Goal: Task Accomplishment & Management: Complete application form

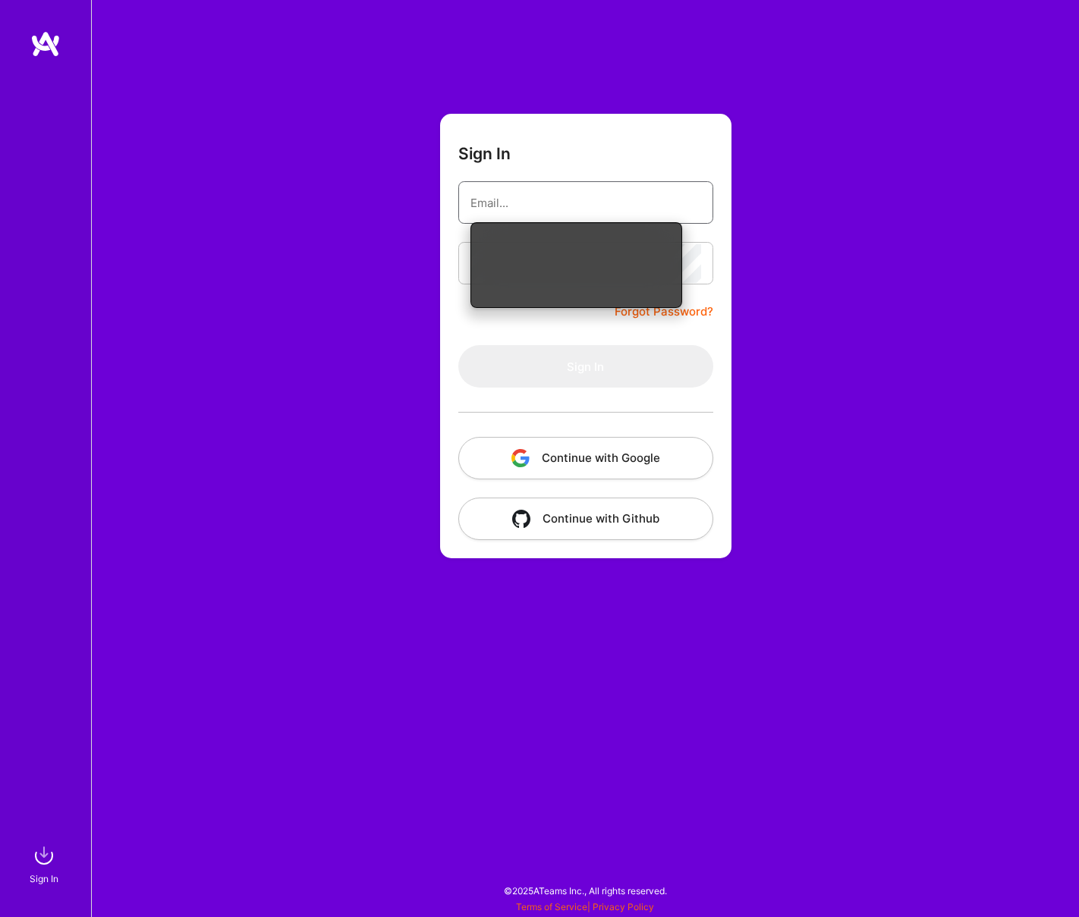
type input "[EMAIL_ADDRESS][DOMAIN_NAME]"
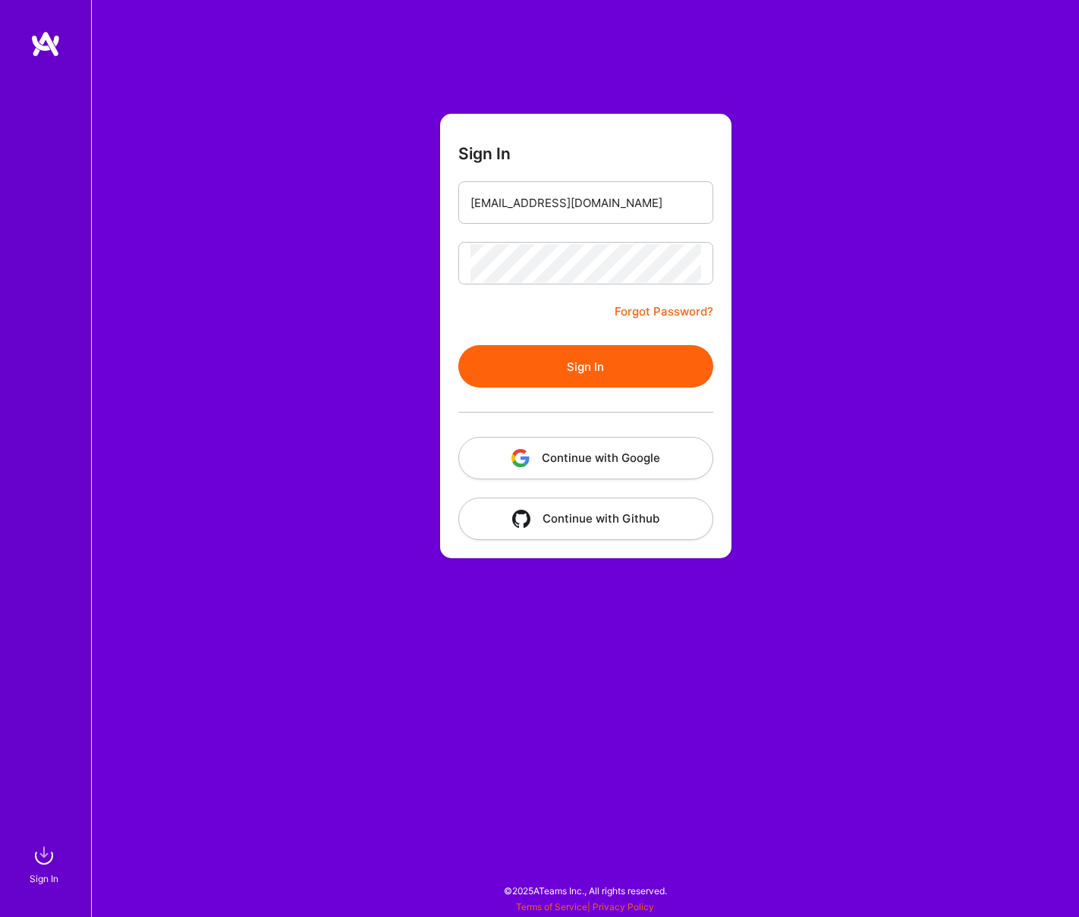
click at [587, 351] on button "Sign In" at bounding box center [585, 366] width 255 height 42
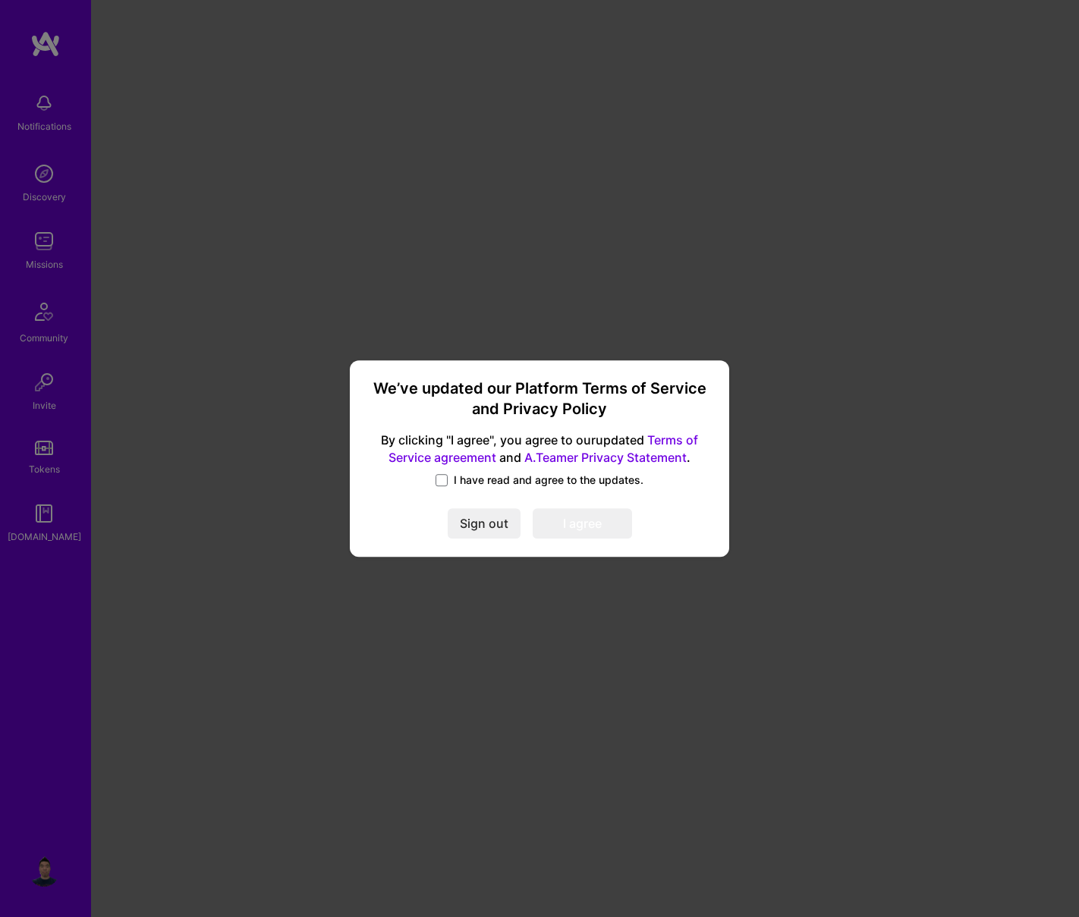
click at [480, 480] on span "I have read and agree to the updates." at bounding box center [549, 480] width 190 height 15
click at [0, 0] on input "I have read and agree to the updates." at bounding box center [0, 0] width 0 height 0
click at [551, 514] on button "I agree" at bounding box center [582, 524] width 99 height 30
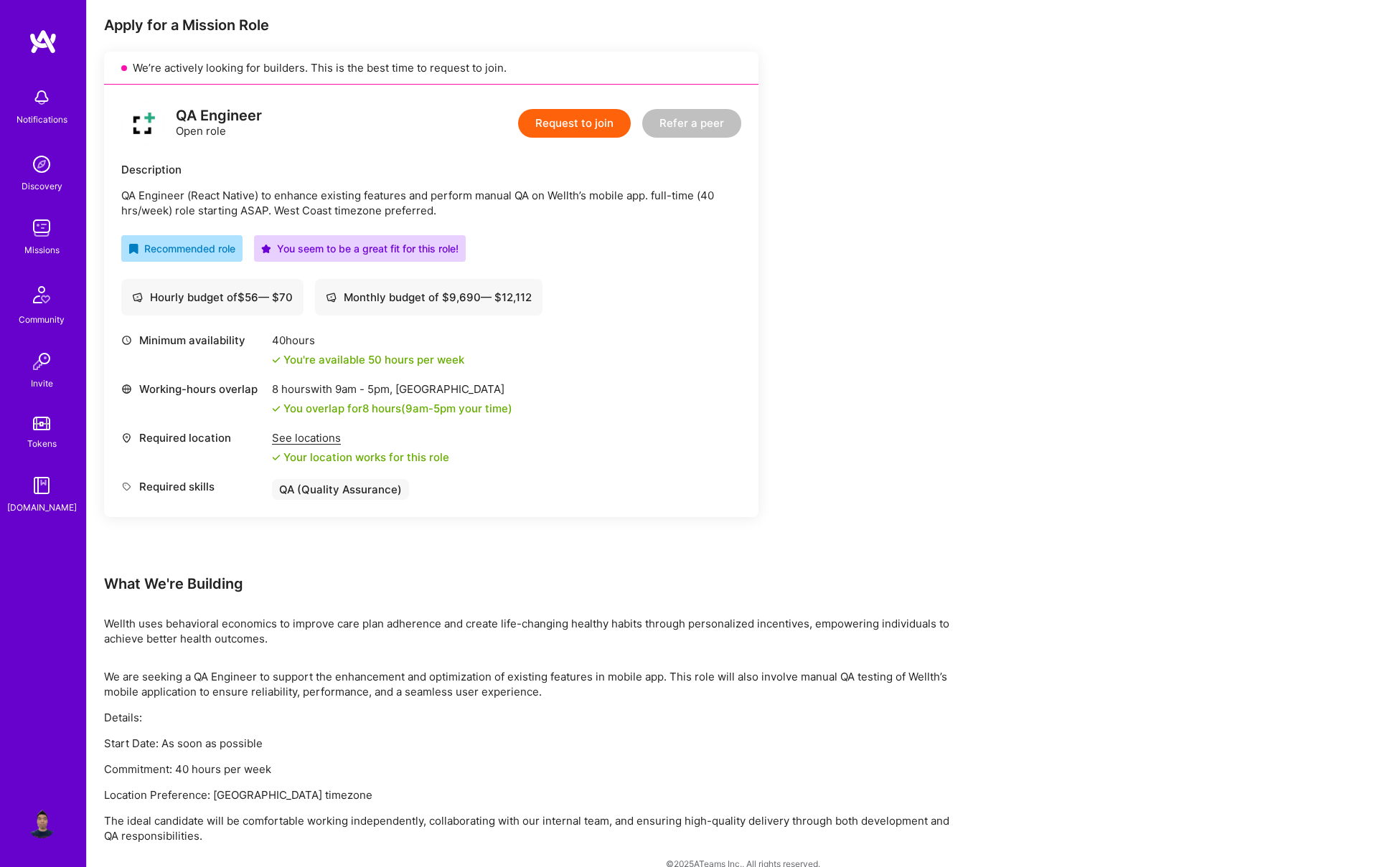
scroll to position [305, 0]
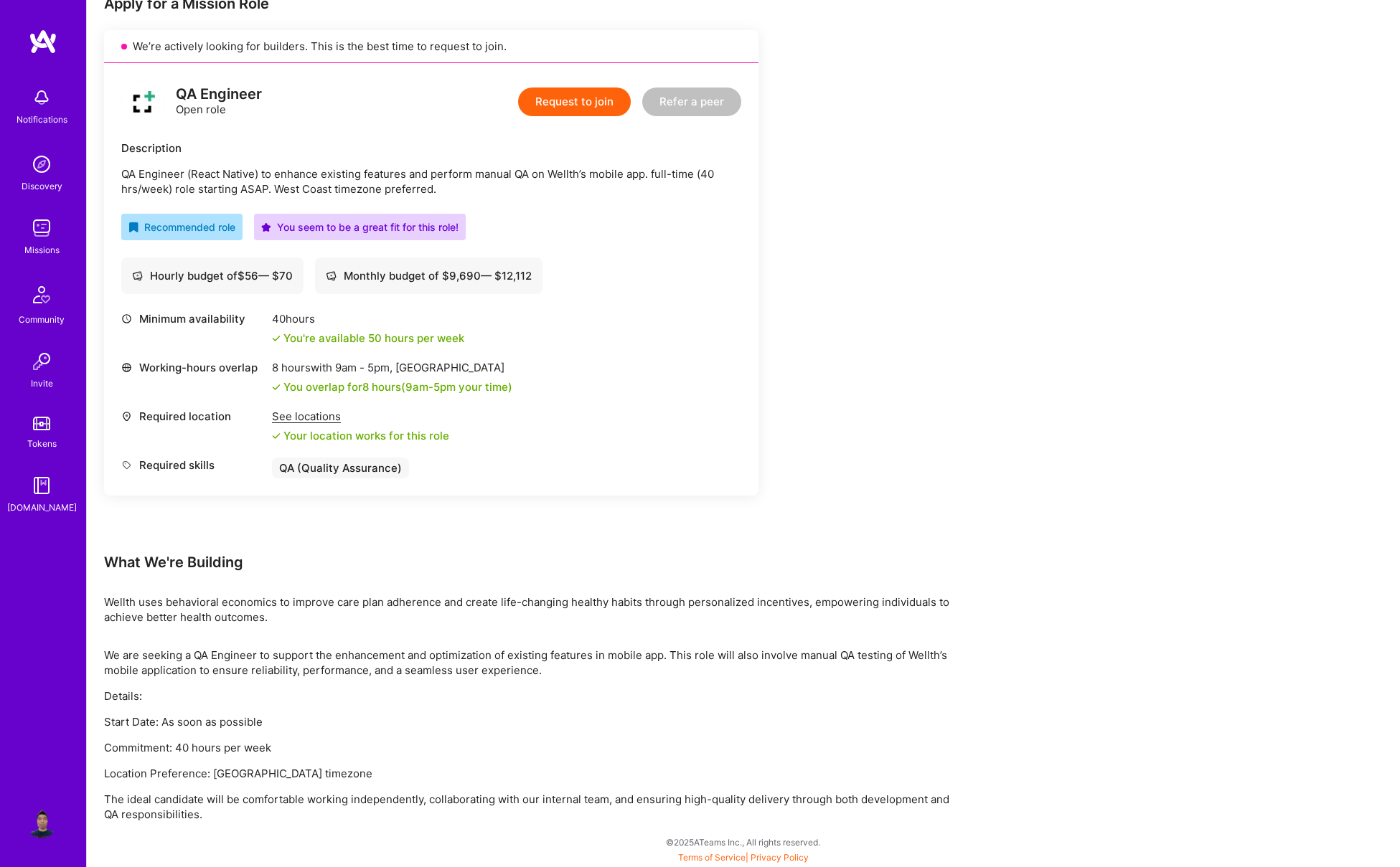
click at [582, 100] on button "Request to join" at bounding box center [574, 102] width 113 height 28
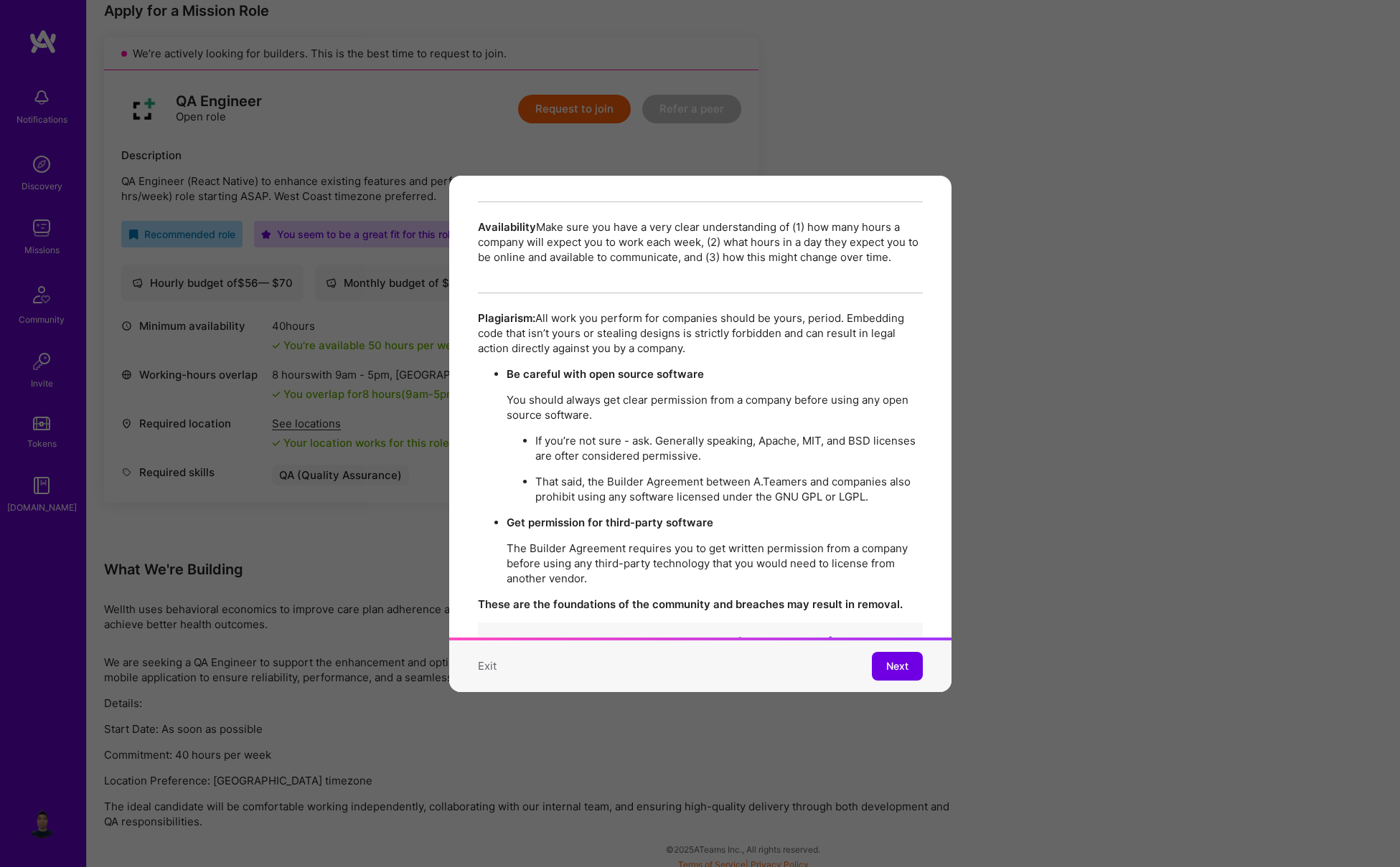
scroll to position [2460, 0]
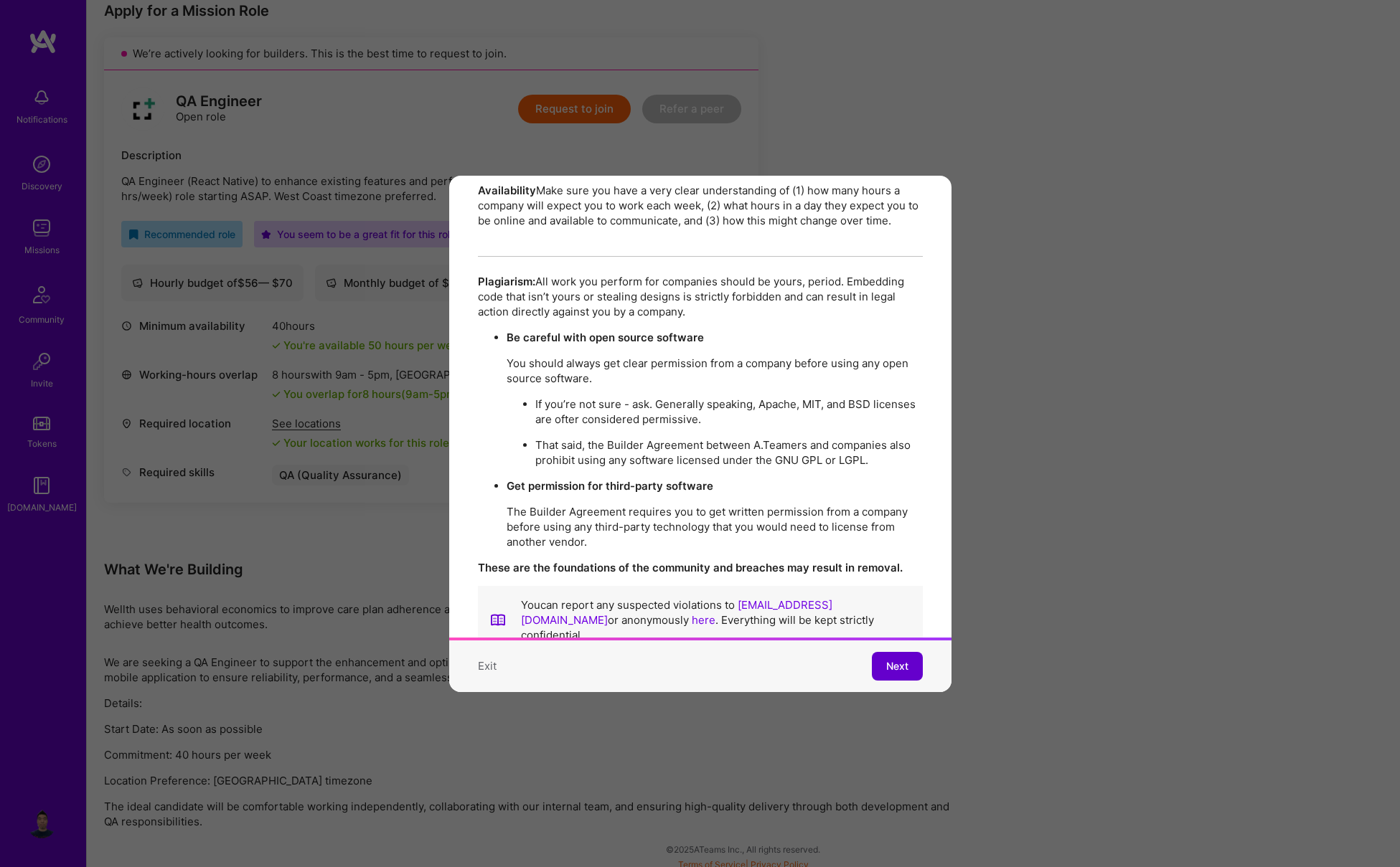
click at [886, 668] on span "Next" at bounding box center [898, 666] width 23 height 14
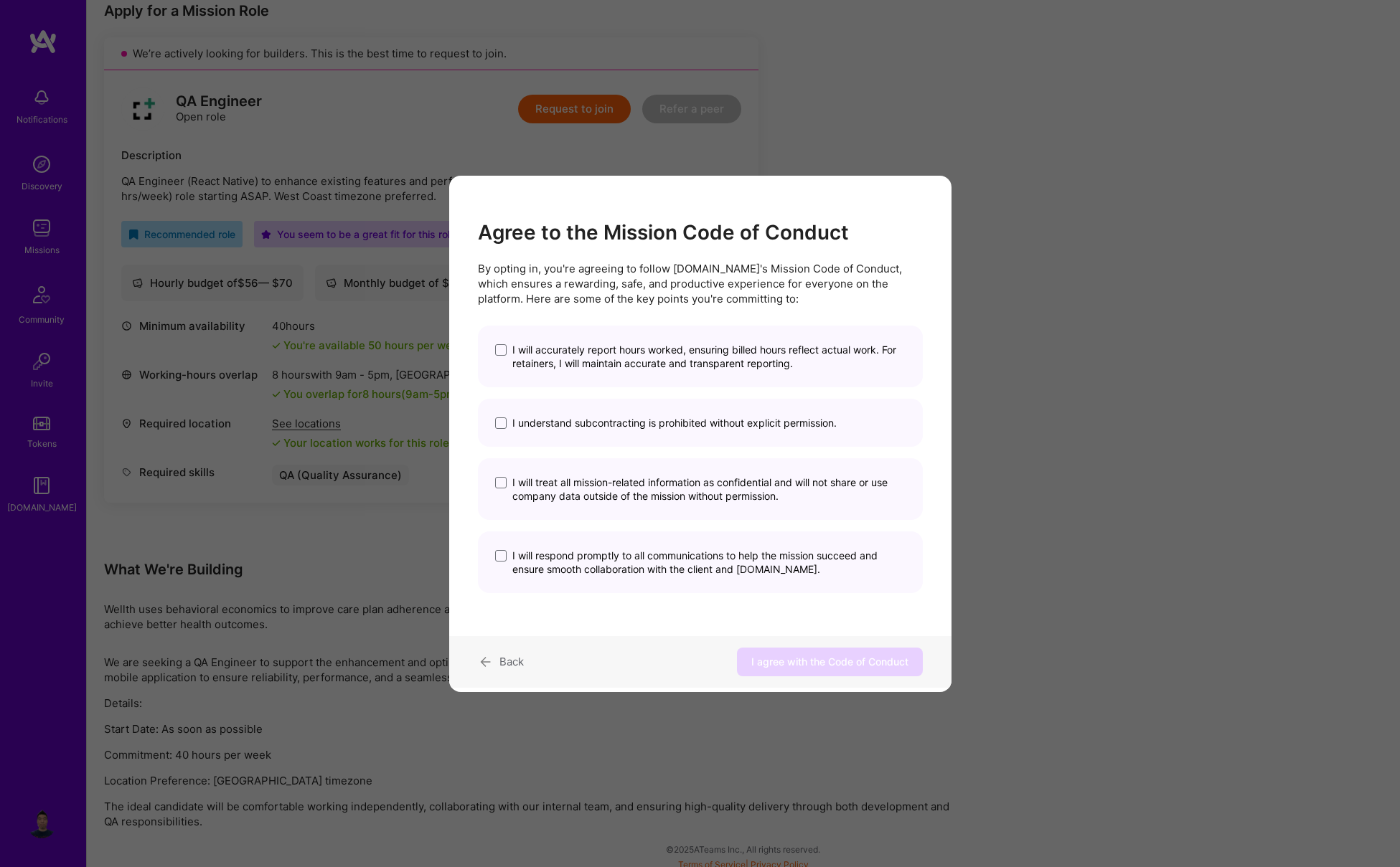
scroll to position [0, 0]
click at [612, 355] on span "I will accurately report hours worked, ensuring billed hours reflect actual wor…" at bounding box center [709, 356] width 394 height 27
click at [0, 0] on input "I will accurately report hours worked, ensuring billed hours reflect actual wor…" at bounding box center [0, 0] width 0 height 0
click at [605, 420] on span "I understand subcontracting is prohibited without explicit permission." at bounding box center [674, 423] width 324 height 13
click at [0, 0] on input "I understand subcontracting is prohibited without explicit permission." at bounding box center [0, 0] width 0 height 0
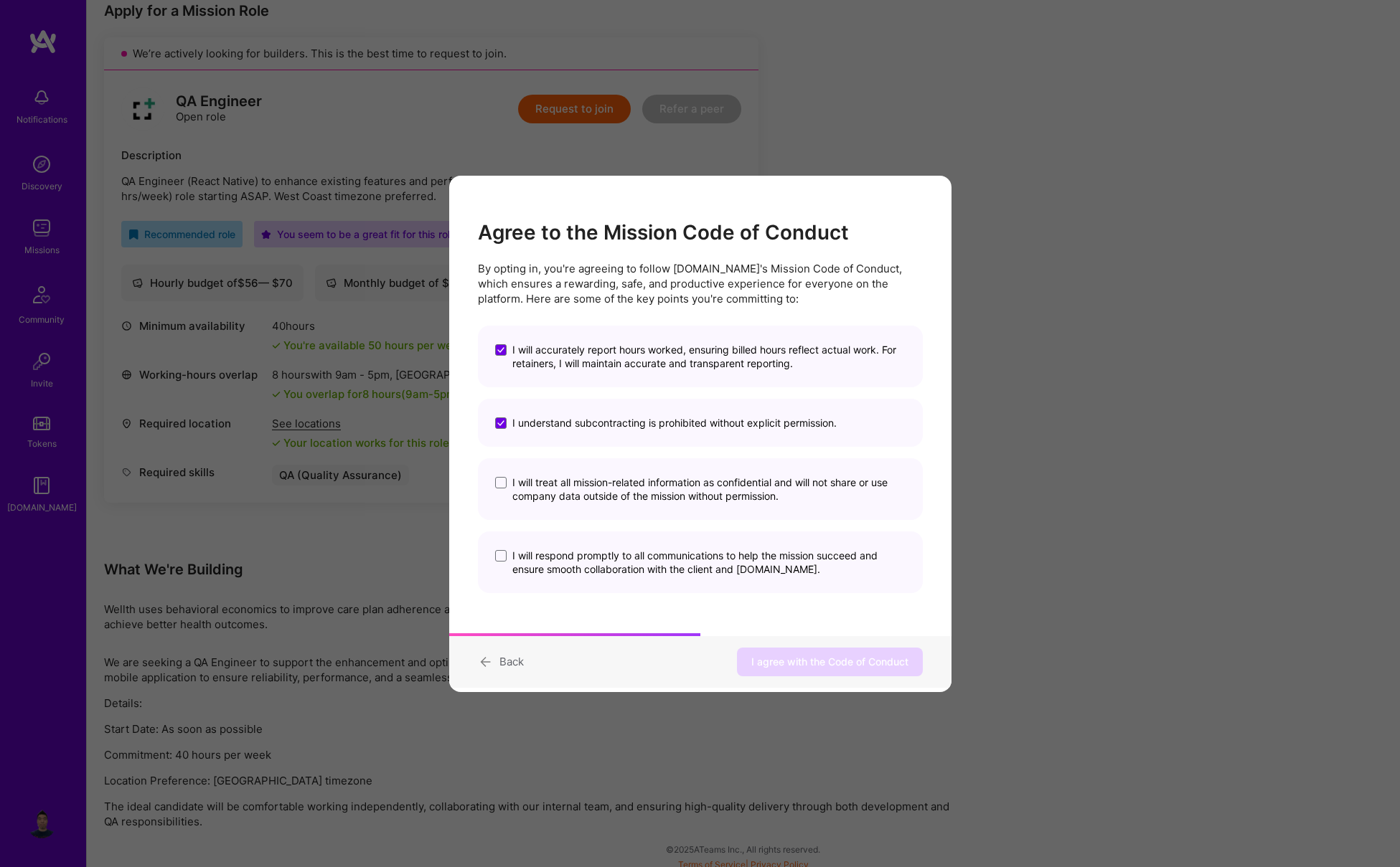
click at [606, 494] on span "I will treat all mission-related information as confidential and will not share…" at bounding box center [709, 489] width 394 height 27
click at [0, 0] on input "I will treat all mission-related information as confidential and will not share…" at bounding box center [0, 0] width 0 height 0
click at [608, 557] on span "I will respond promptly to all communications to help the mission succeed and e…" at bounding box center [709, 562] width 394 height 27
click at [0, 0] on input "I will respond promptly to all communications to help the mission succeed and e…" at bounding box center [0, 0] width 0 height 0
click at [766, 660] on span "I agree with the Code of Conduct" at bounding box center [830, 662] width 157 height 14
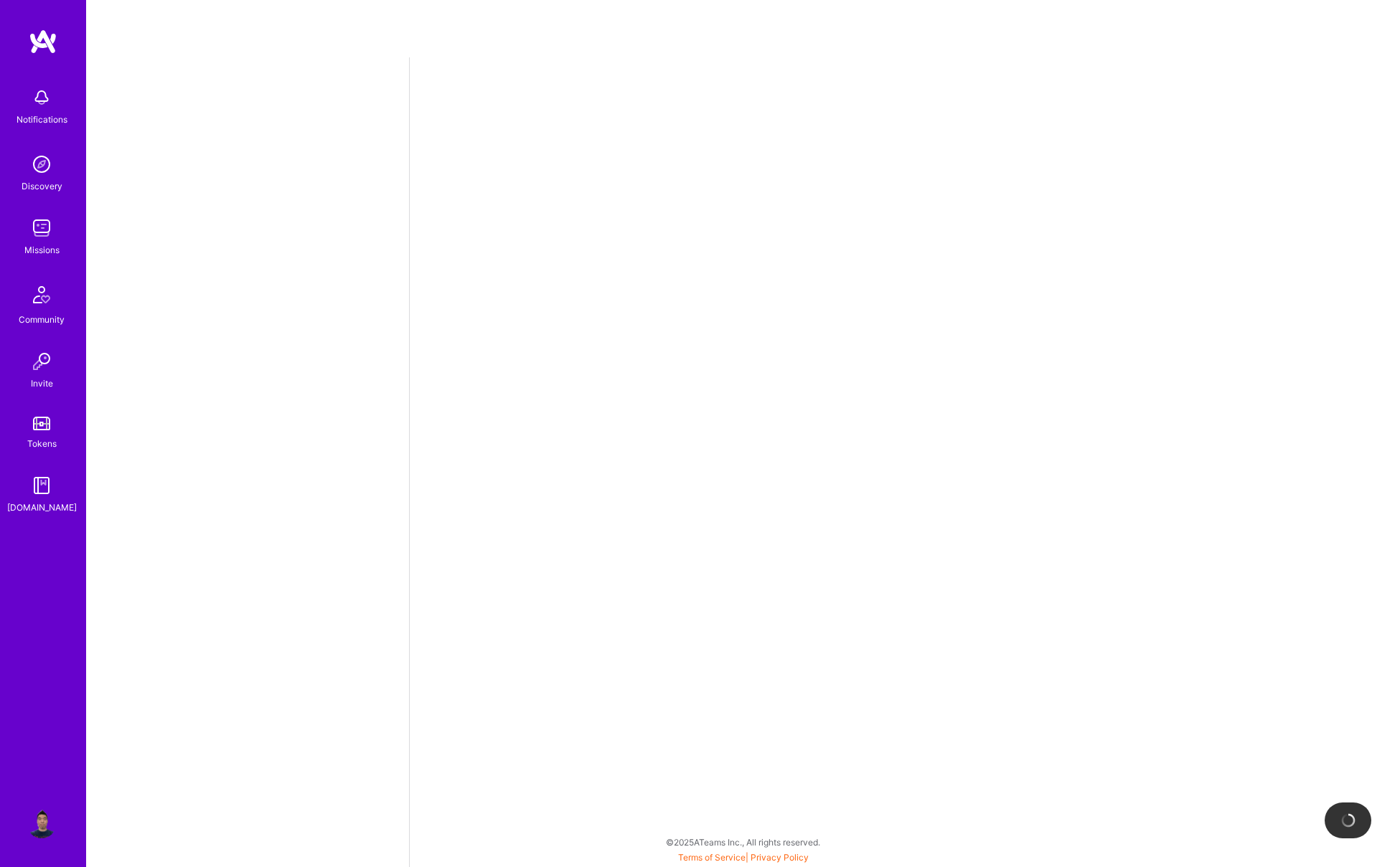
select select "US"
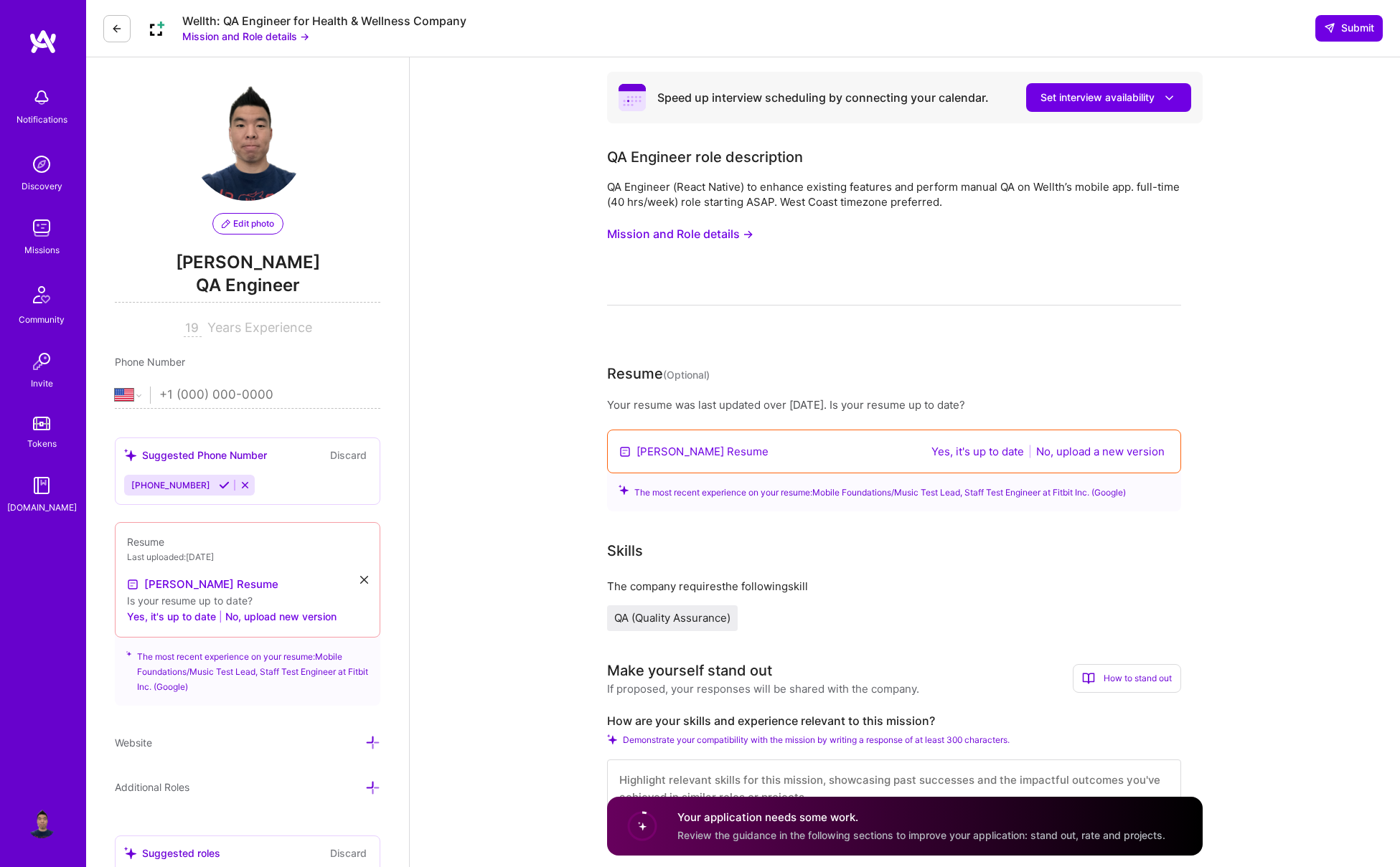
click at [1020, 448] on button "No, upload a new version" at bounding box center [1100, 451] width 137 height 16
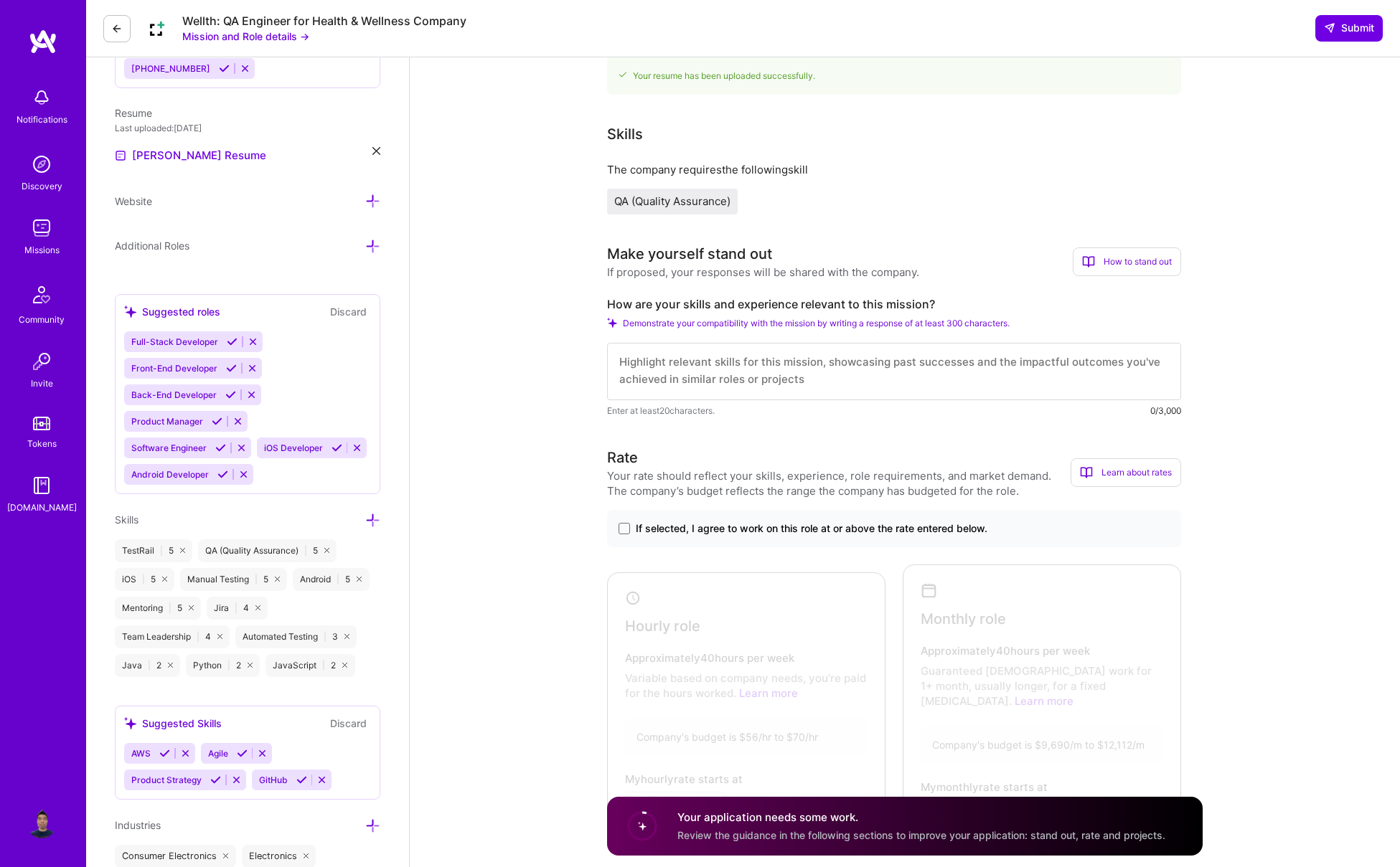
scroll to position [425, 0]
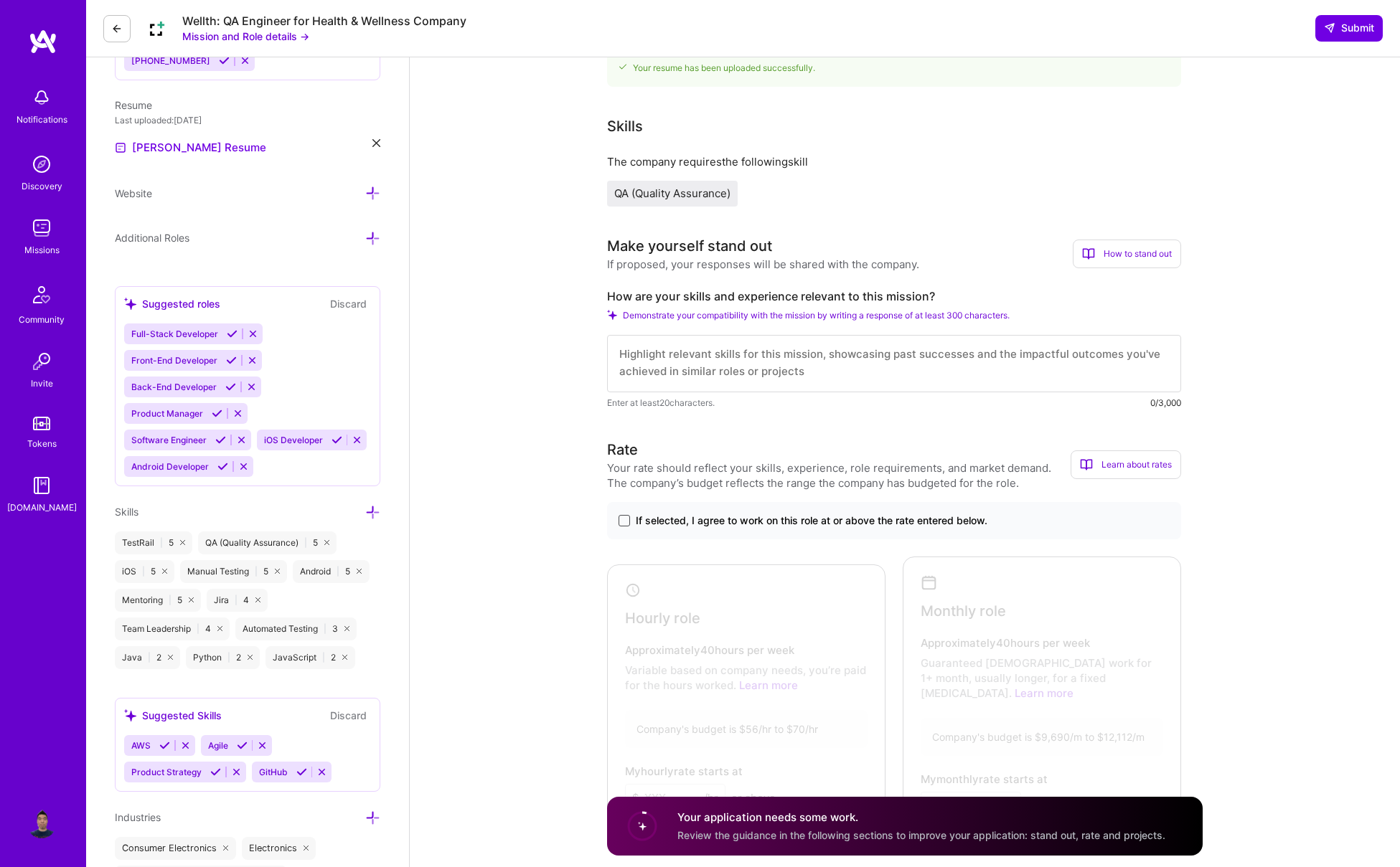
click at [622, 522] on span at bounding box center [624, 521] width 11 height 11
click at [0, 0] on input "If selected, I agree to work on this role at or above the rate entered below." at bounding box center [0, 0] width 0 height 0
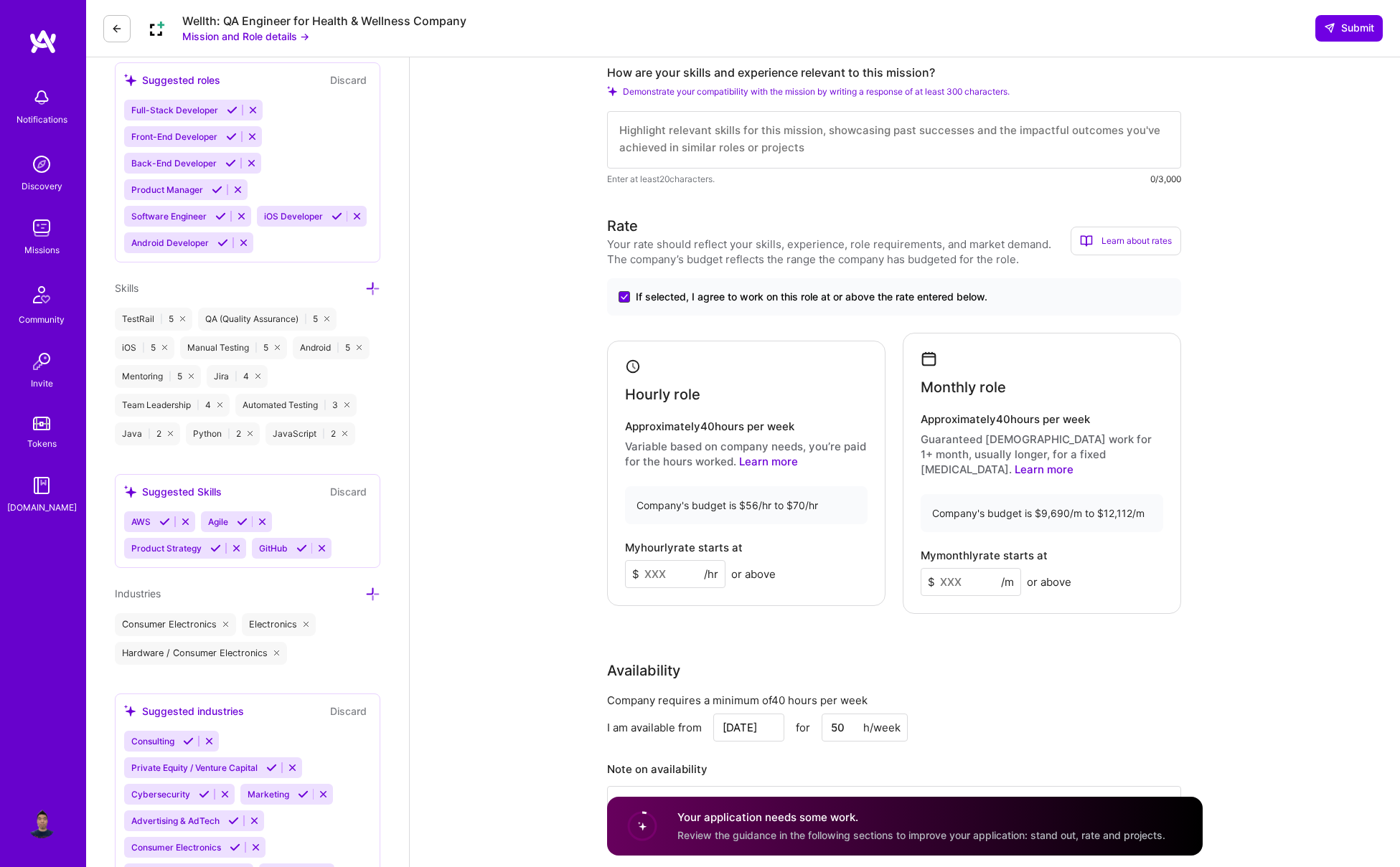
scroll to position [650, 0]
click at [655, 560] on input at bounding box center [675, 574] width 100 height 28
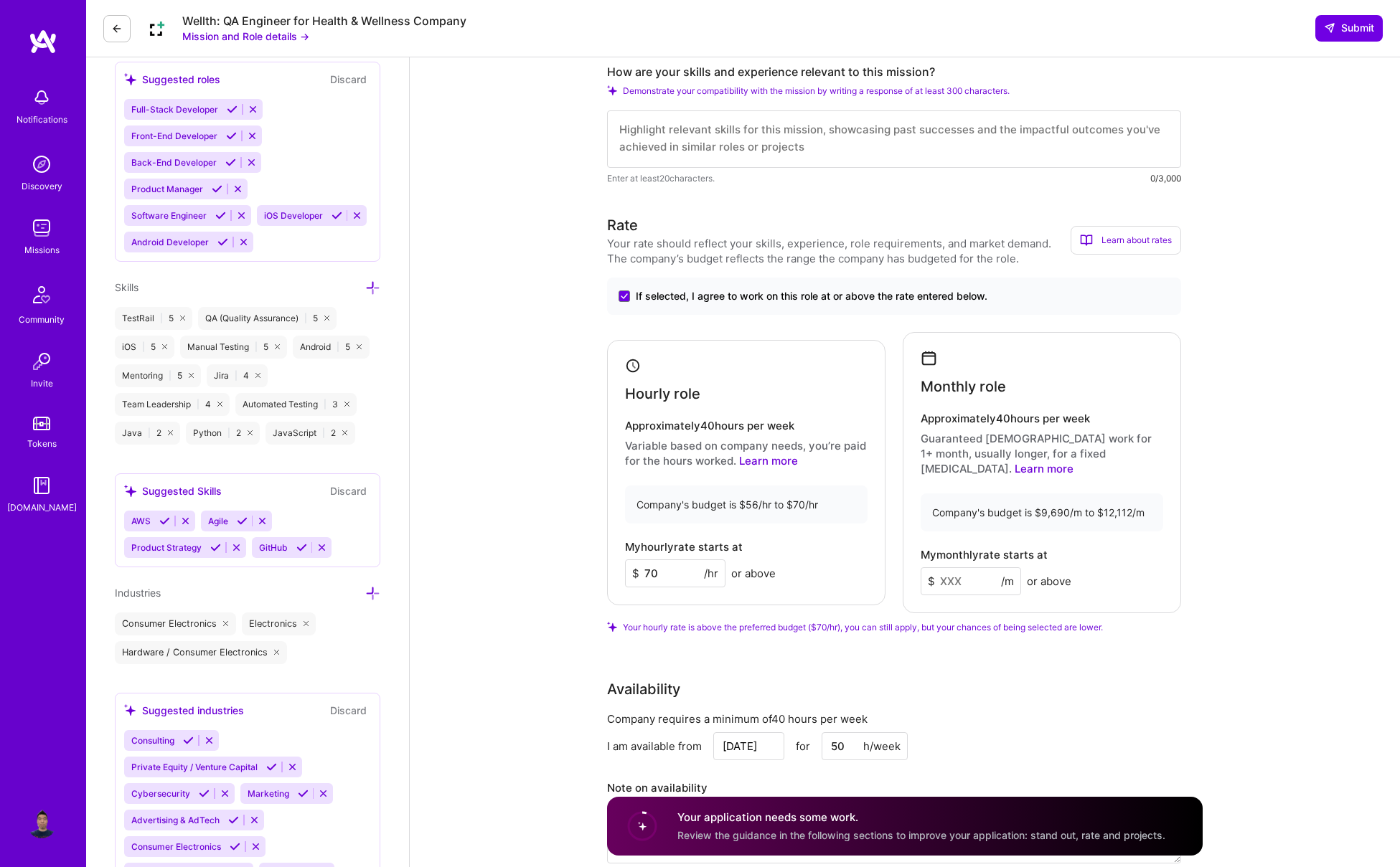
type input "70"
click at [951, 572] on input at bounding box center [971, 581] width 100 height 28
type input "1"
click at [933, 691] on div "Availability Company requires a minimum of 40 hours per week I am available fro…" at bounding box center [894, 780] width 574 height 203
click at [670, 566] on input "70" at bounding box center [675, 574] width 100 height 28
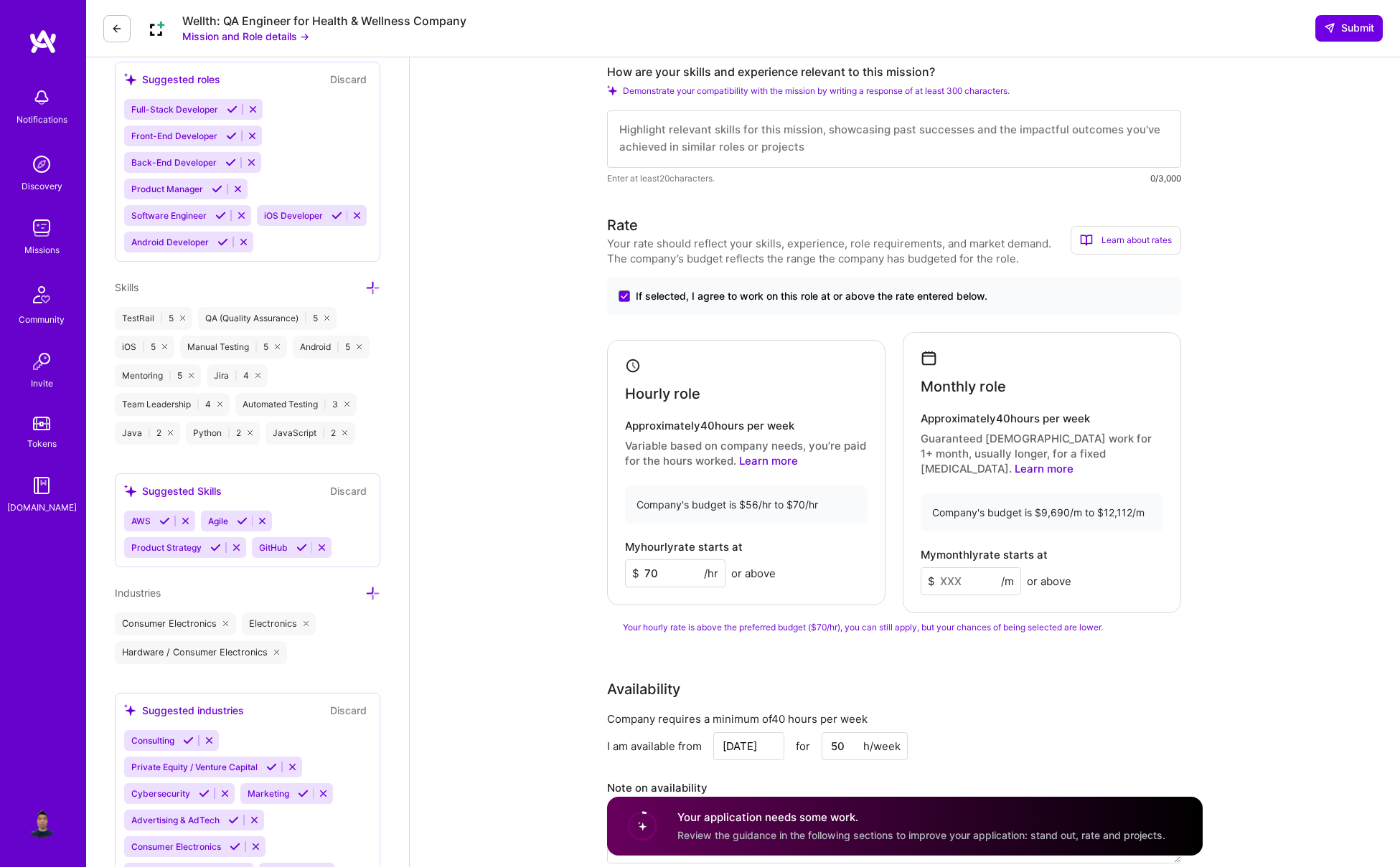
type input "7"
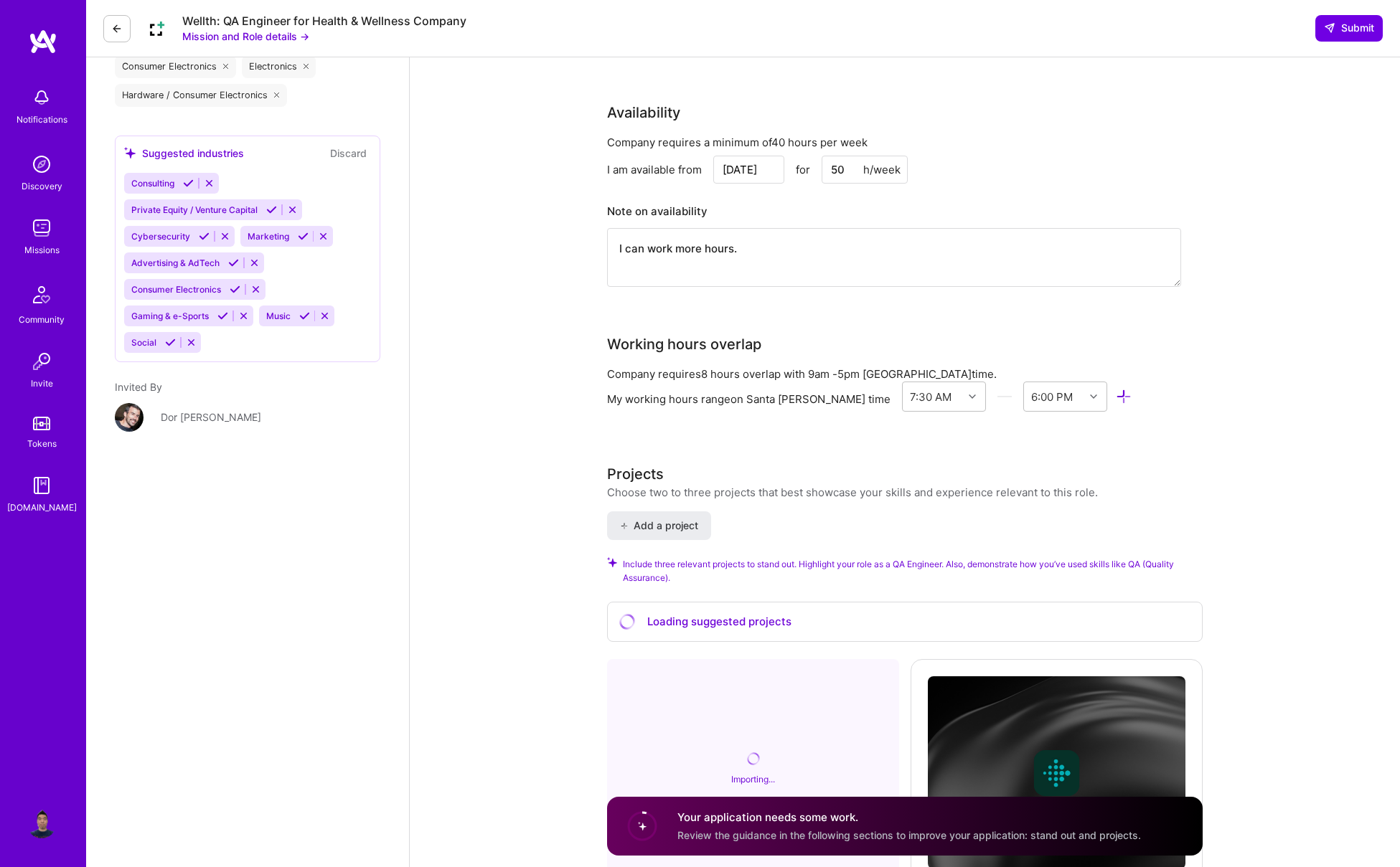
scroll to position [1204, 0]
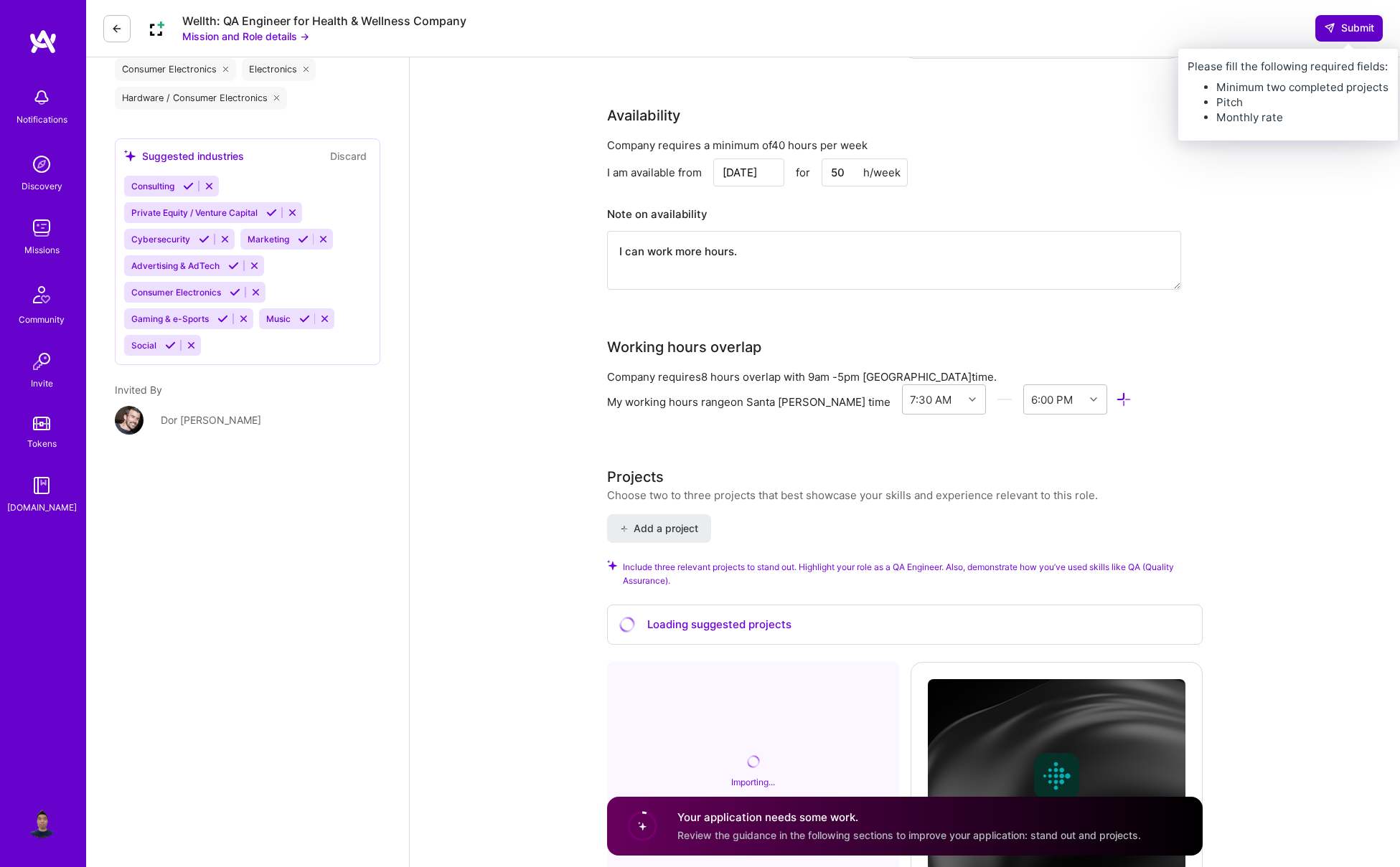
type input "65"
click at [1020, 31] on span "Submit" at bounding box center [1349, 27] width 50 height 14
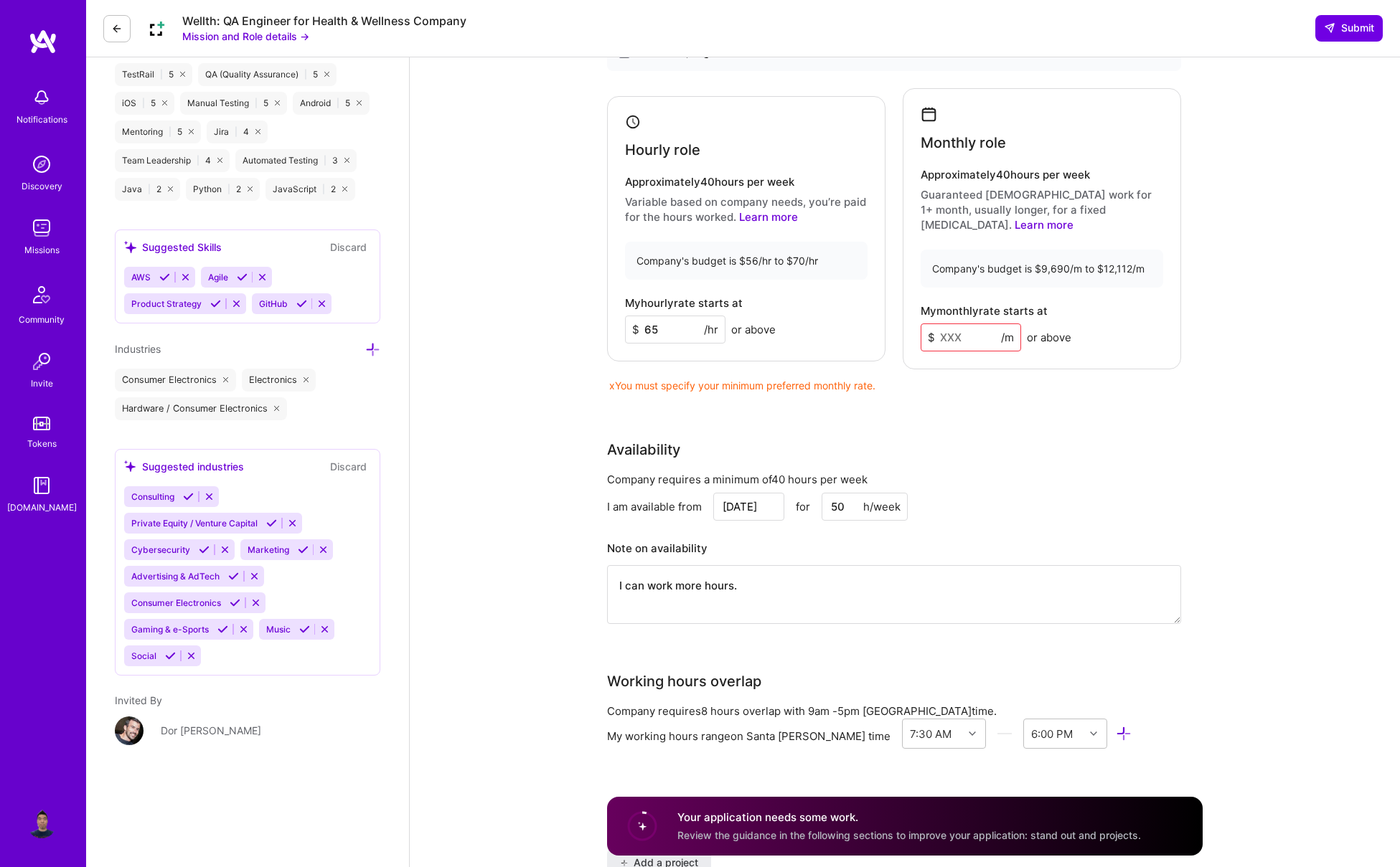
scroll to position [891, 0]
click at [956, 325] on input at bounding box center [971, 339] width 100 height 28
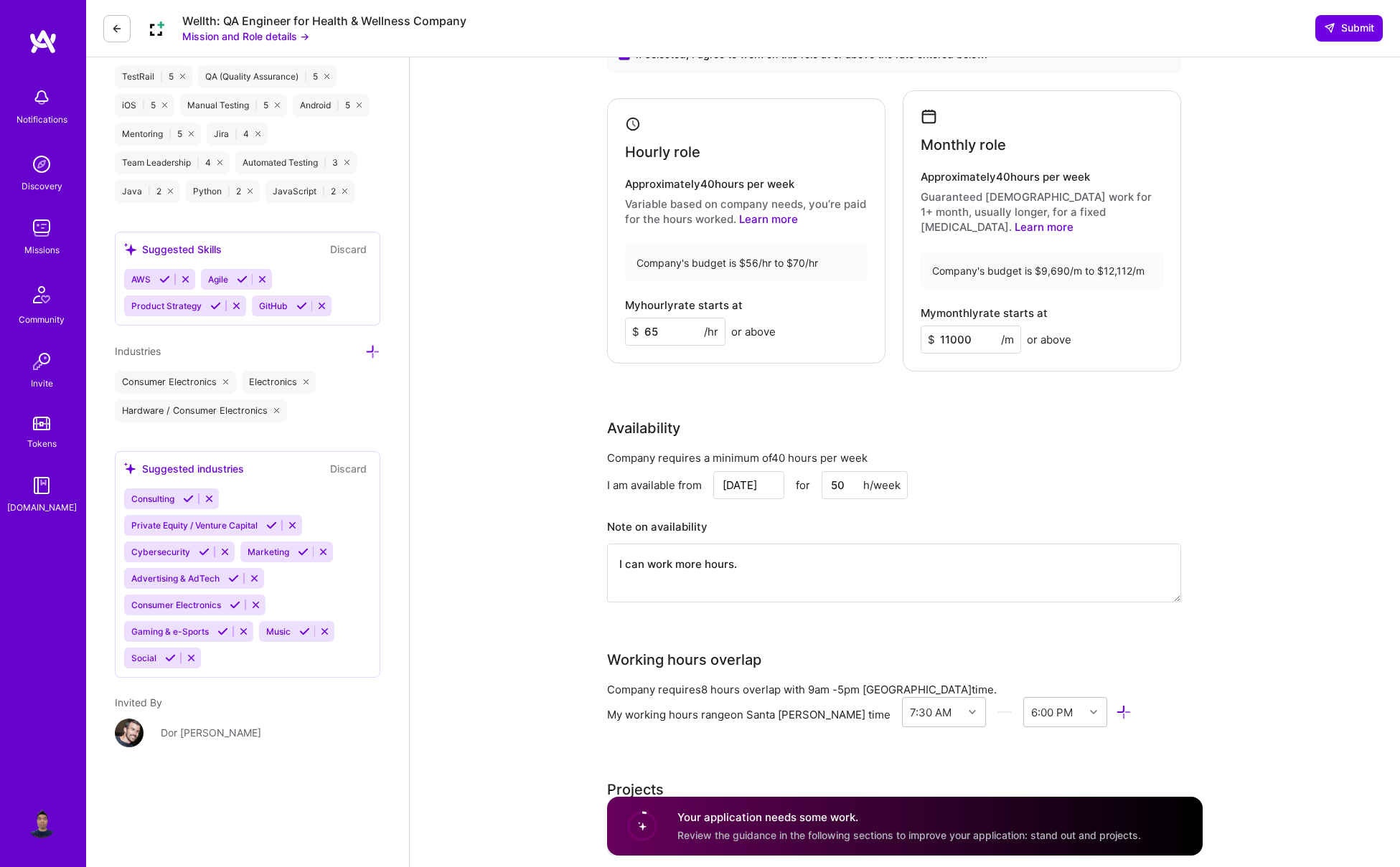
type input "11000"
click at [1020, 424] on div "Availability Company requires a minimum of 40 hours per week I am available fro…" at bounding box center [894, 519] width 574 height 203
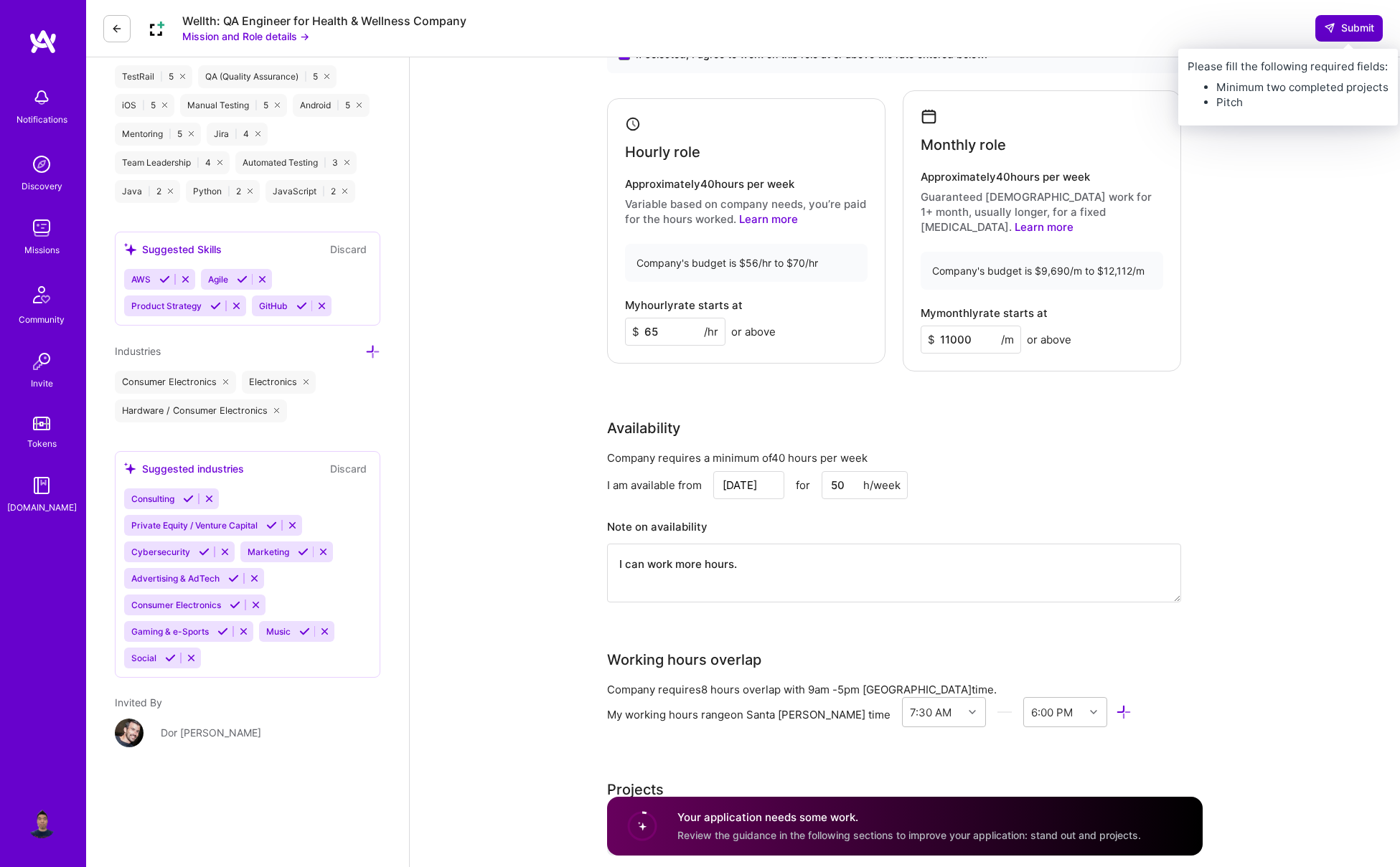
click at [1020, 34] on span "Submit" at bounding box center [1349, 27] width 50 height 14
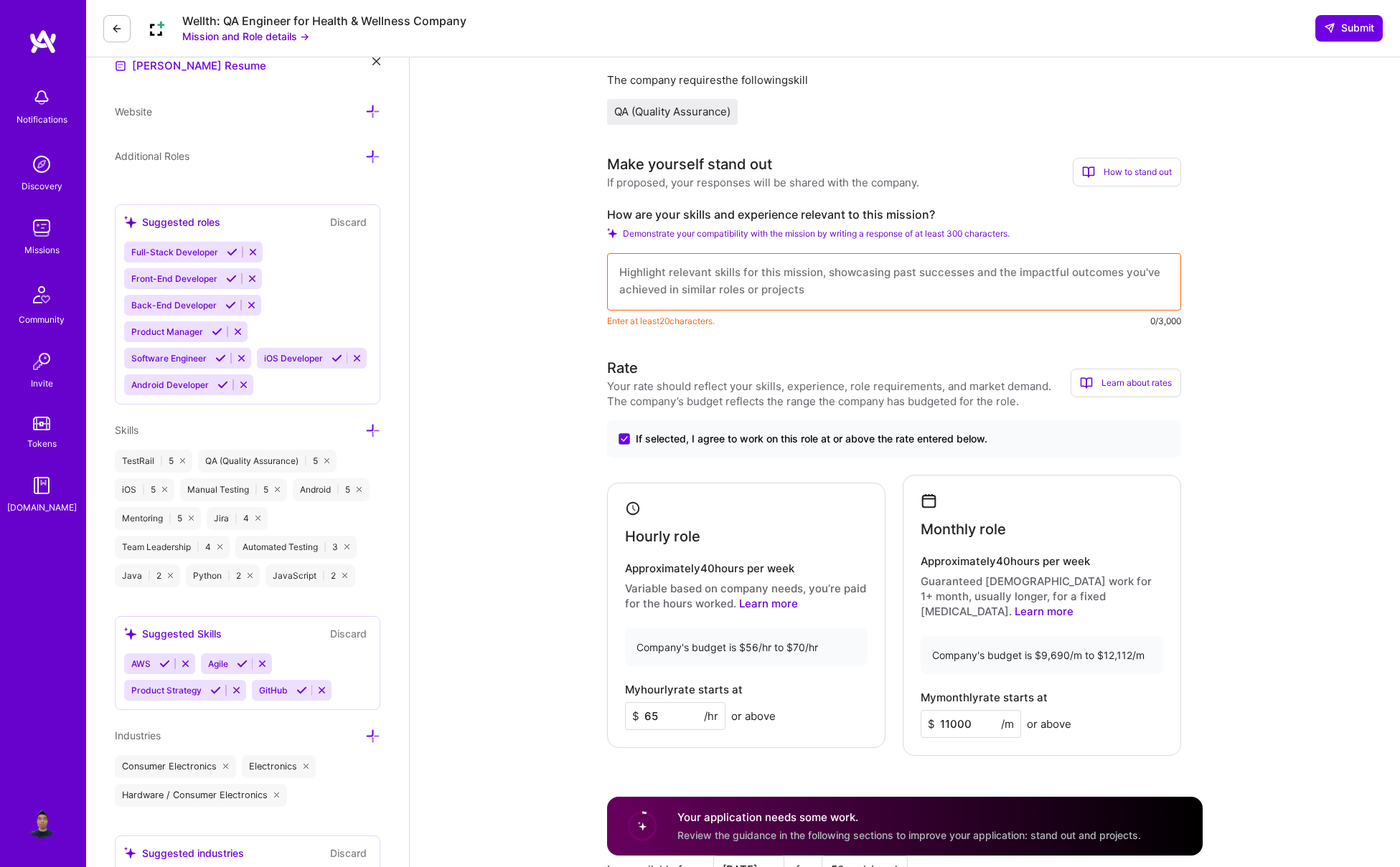
scroll to position [496, 0]
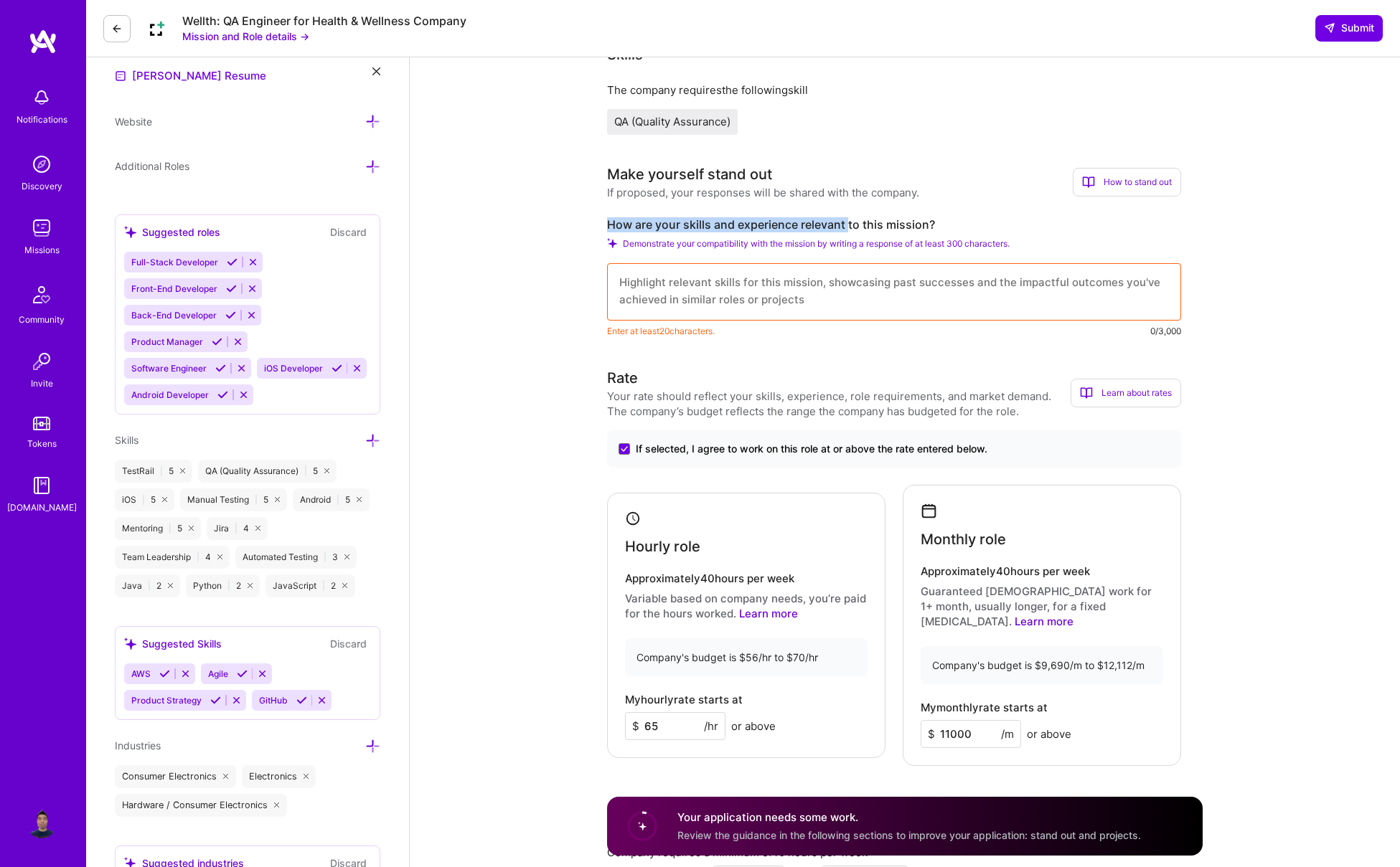
drag, startPoint x: 595, startPoint y: 216, endPoint x: 847, endPoint y: 218, distance: 252.0
copy label "How are your skills and experience relevant"
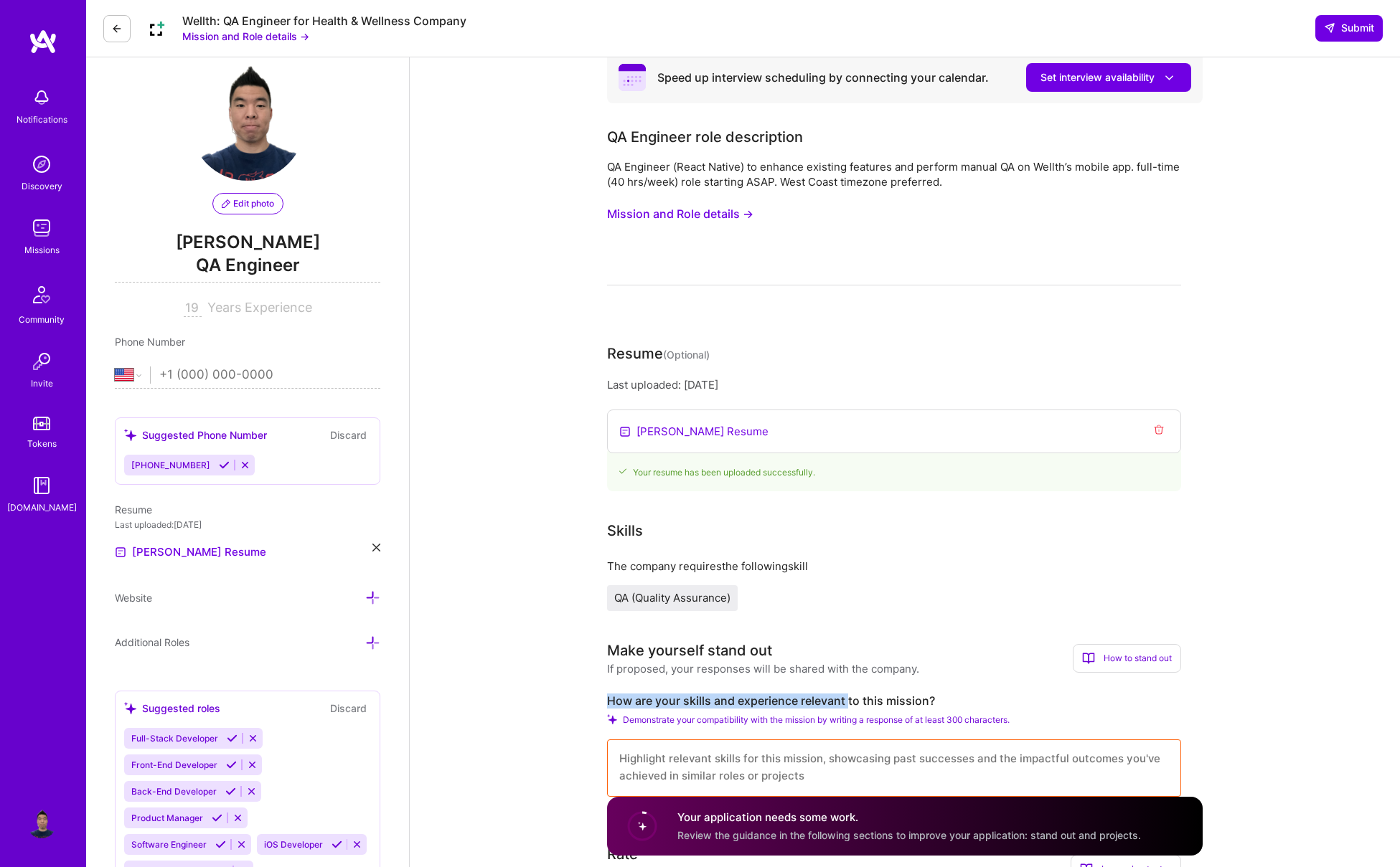
scroll to position [0, 0]
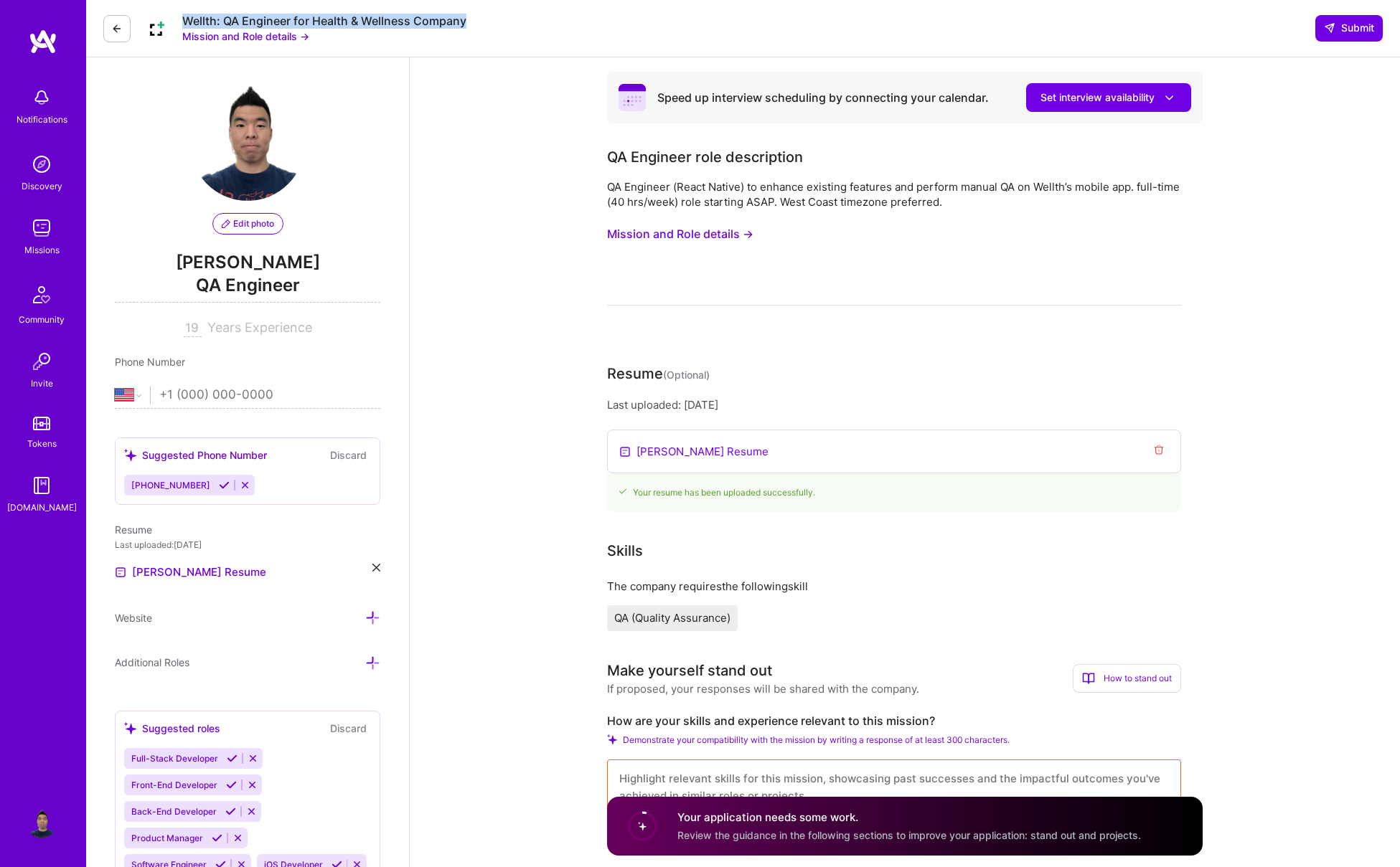
drag, startPoint x: 183, startPoint y: 17, endPoint x: 491, endPoint y: 22, distance: 308.0
click at [491, 22] on div "Wellth: QA Engineer for Health & Wellness Company Mission and Role details → Su…" at bounding box center [743, 28] width 1314 height 58
copy div "Wellth: QA Engineer for Health & Wellness Company"
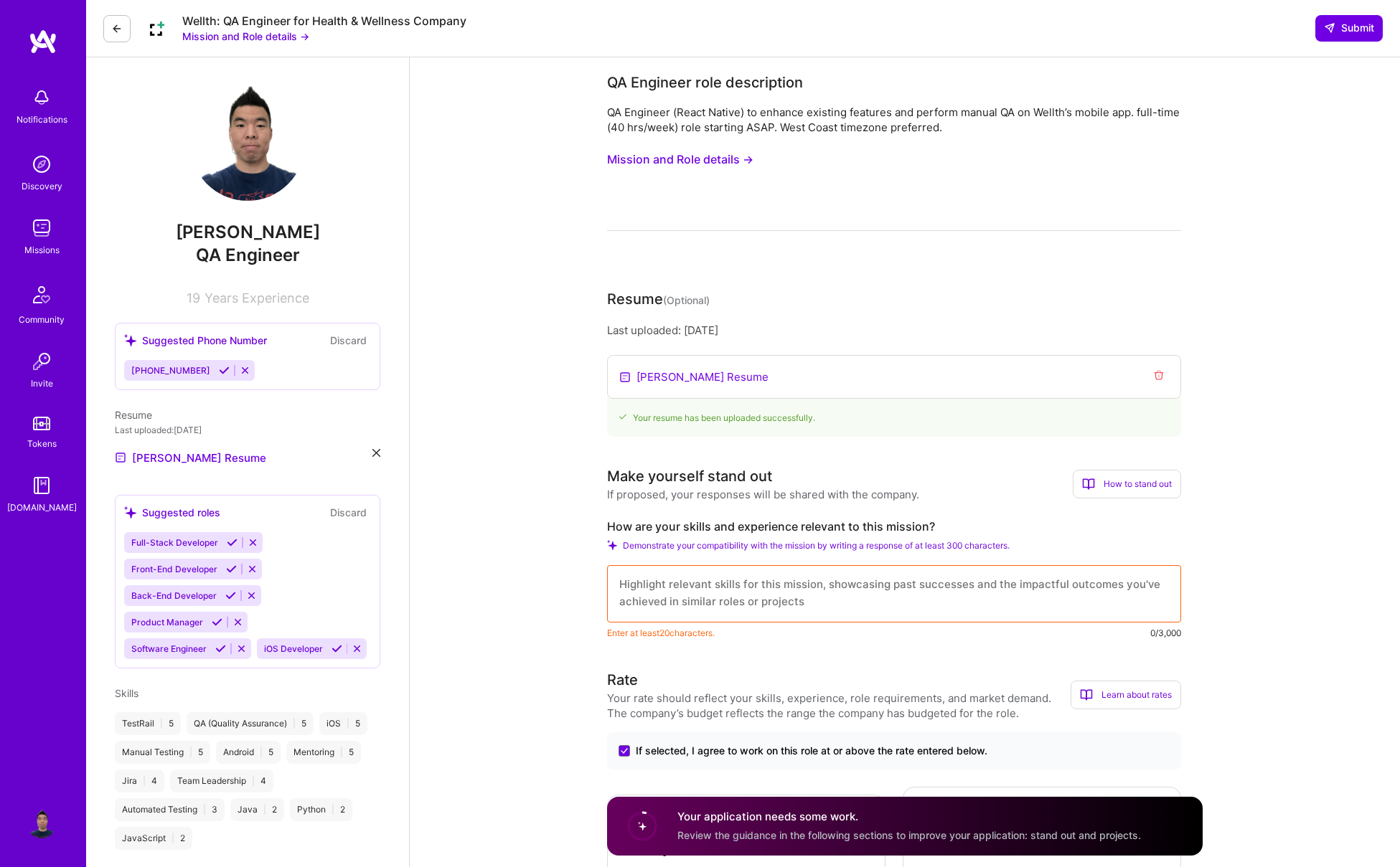
click at [704, 600] on textarea at bounding box center [894, 594] width 574 height 58
paste textarea "I believe my skills are a great fit for Wellth because I’ve spent my career mak…"
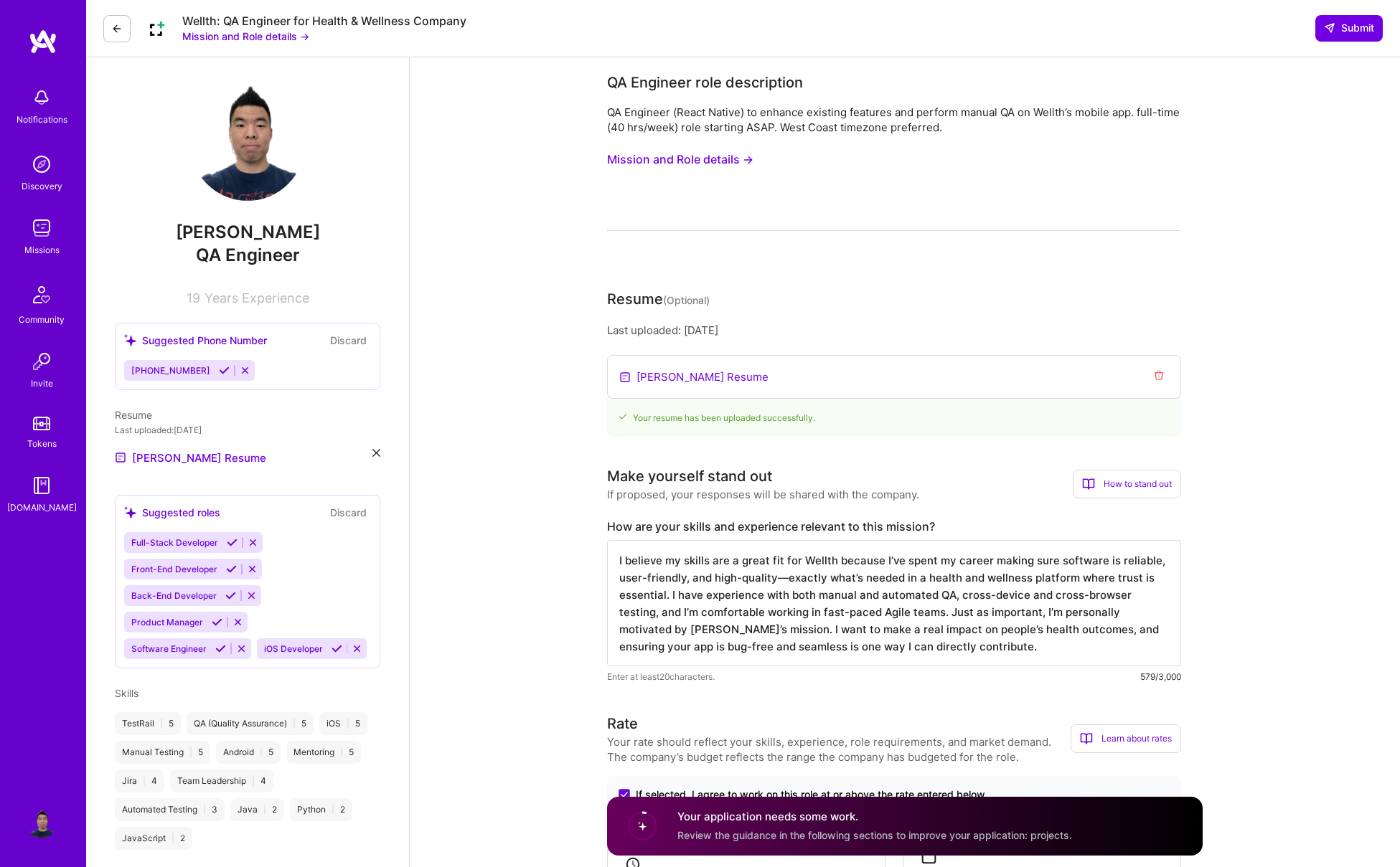
type textarea "I believe my skills are a great fit for Wellth because I’ve spent my career mak…"
click at [298, 38] on button "Mission and Role details →" at bounding box center [246, 36] width 127 height 15
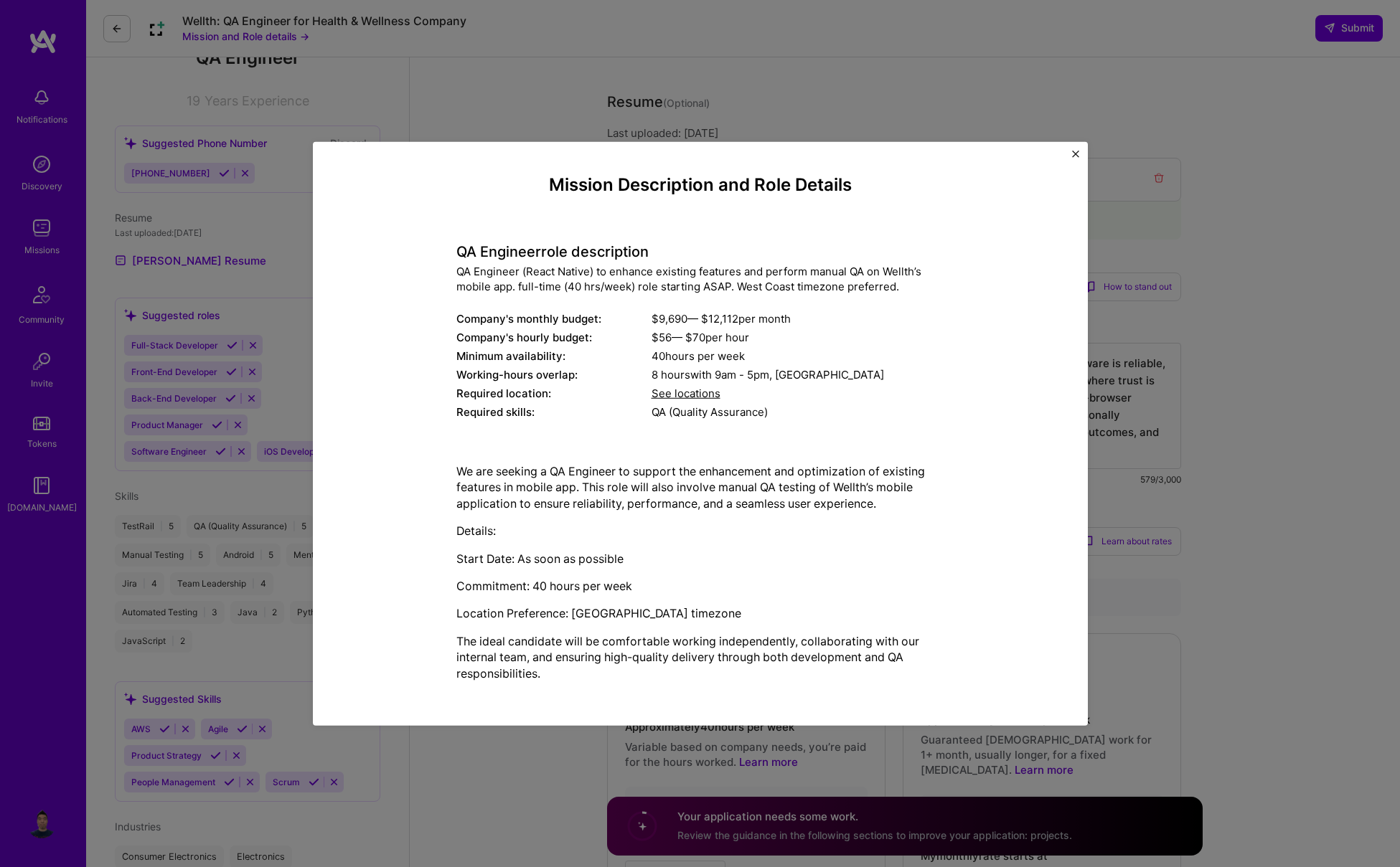
scroll to position [203, 0]
click at [1020, 539] on div "Mission Description and Role Details QA Engineer role description QA Engineer (…" at bounding box center [700, 433] width 1400 height 867
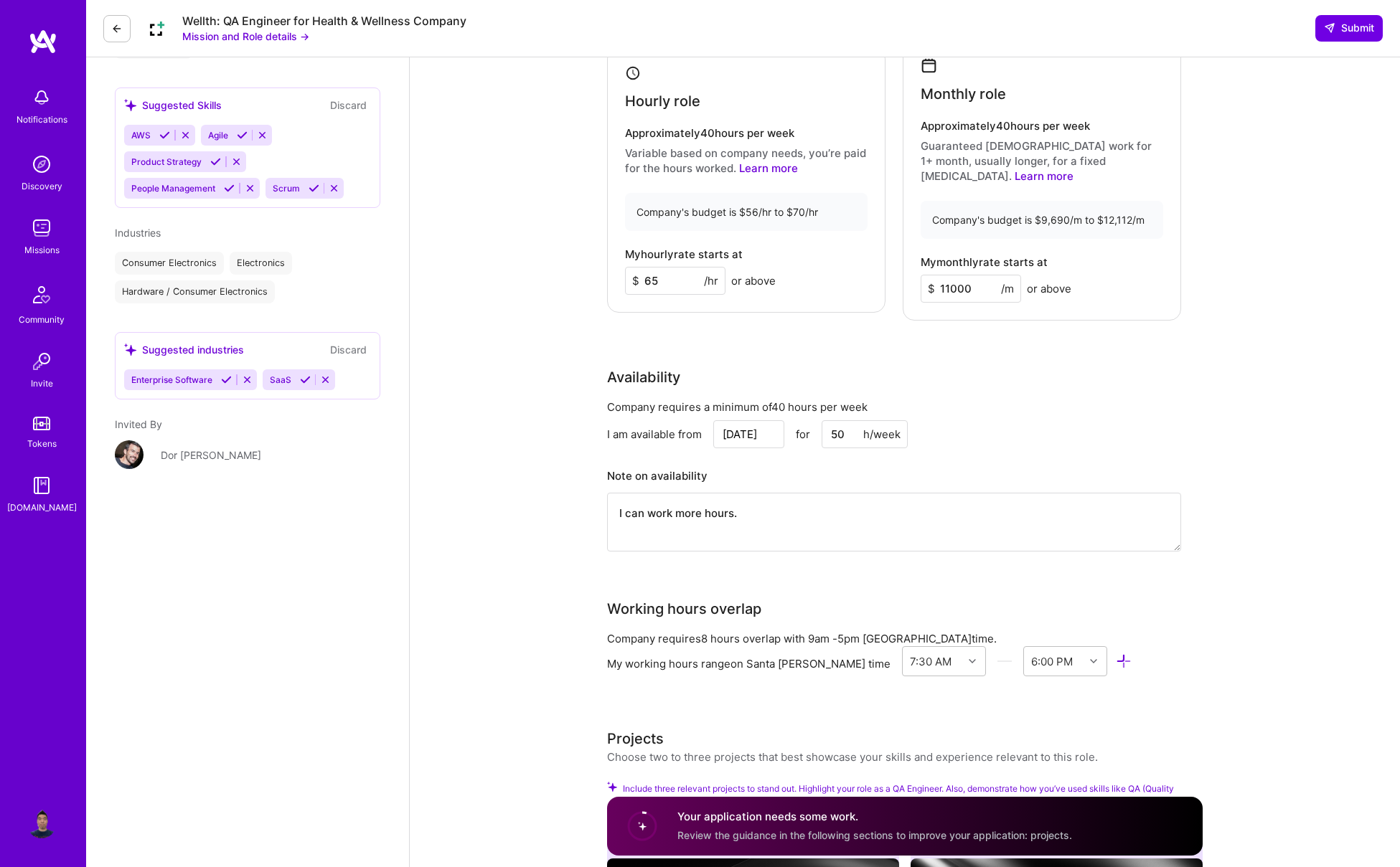
scroll to position [797, 0]
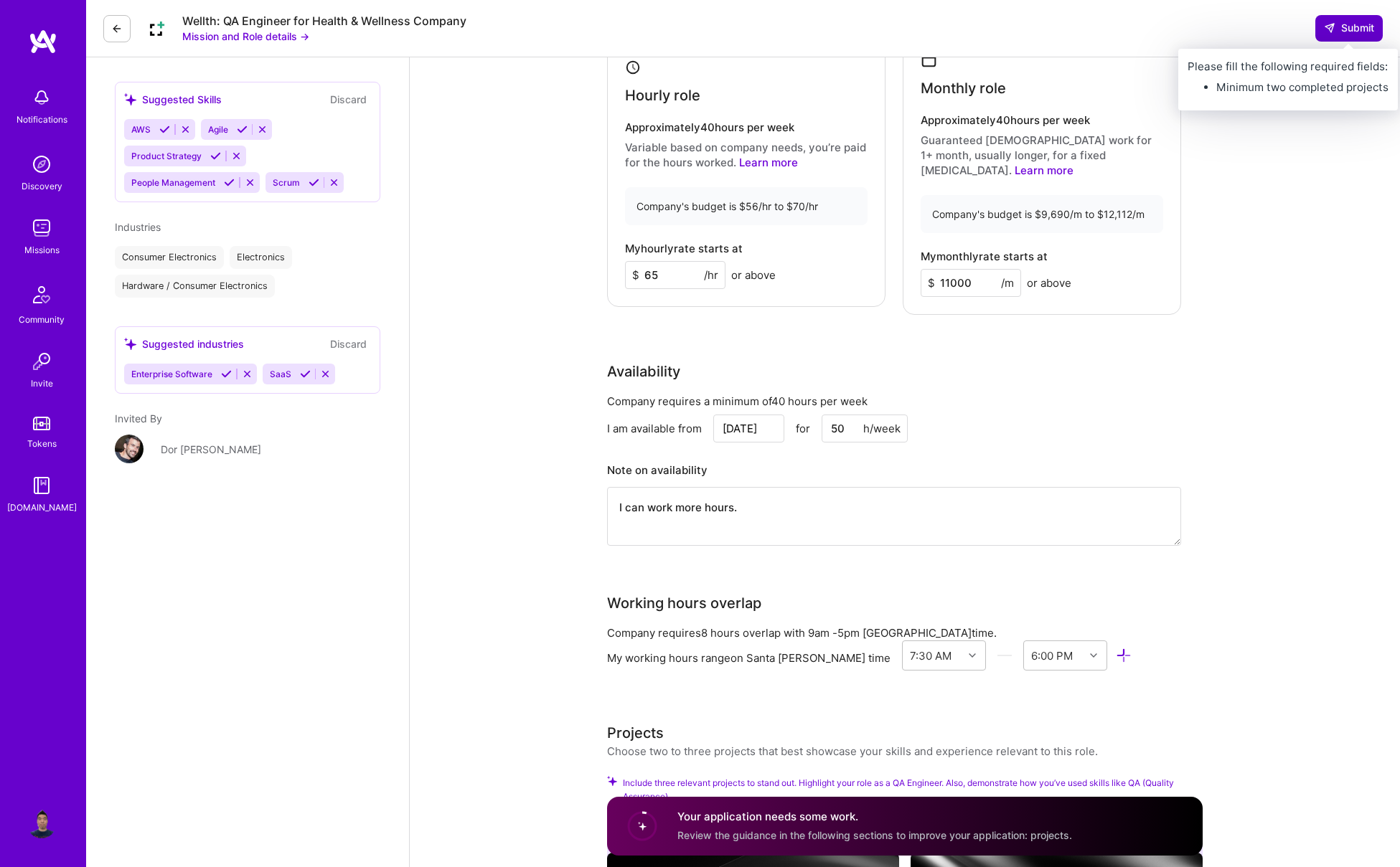
click at [1020, 28] on span "Submit" at bounding box center [1349, 27] width 50 height 14
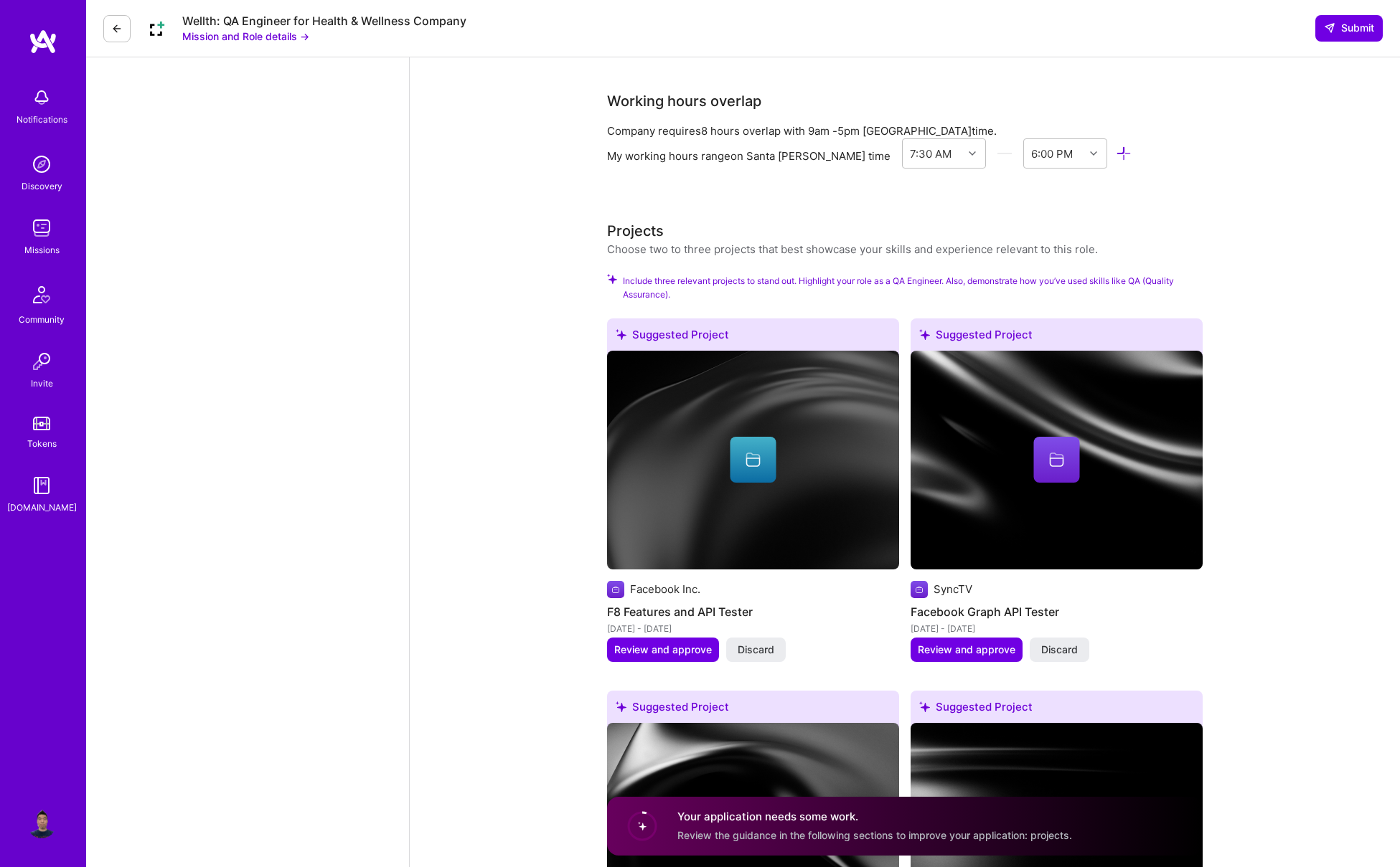
scroll to position [1327, 0]
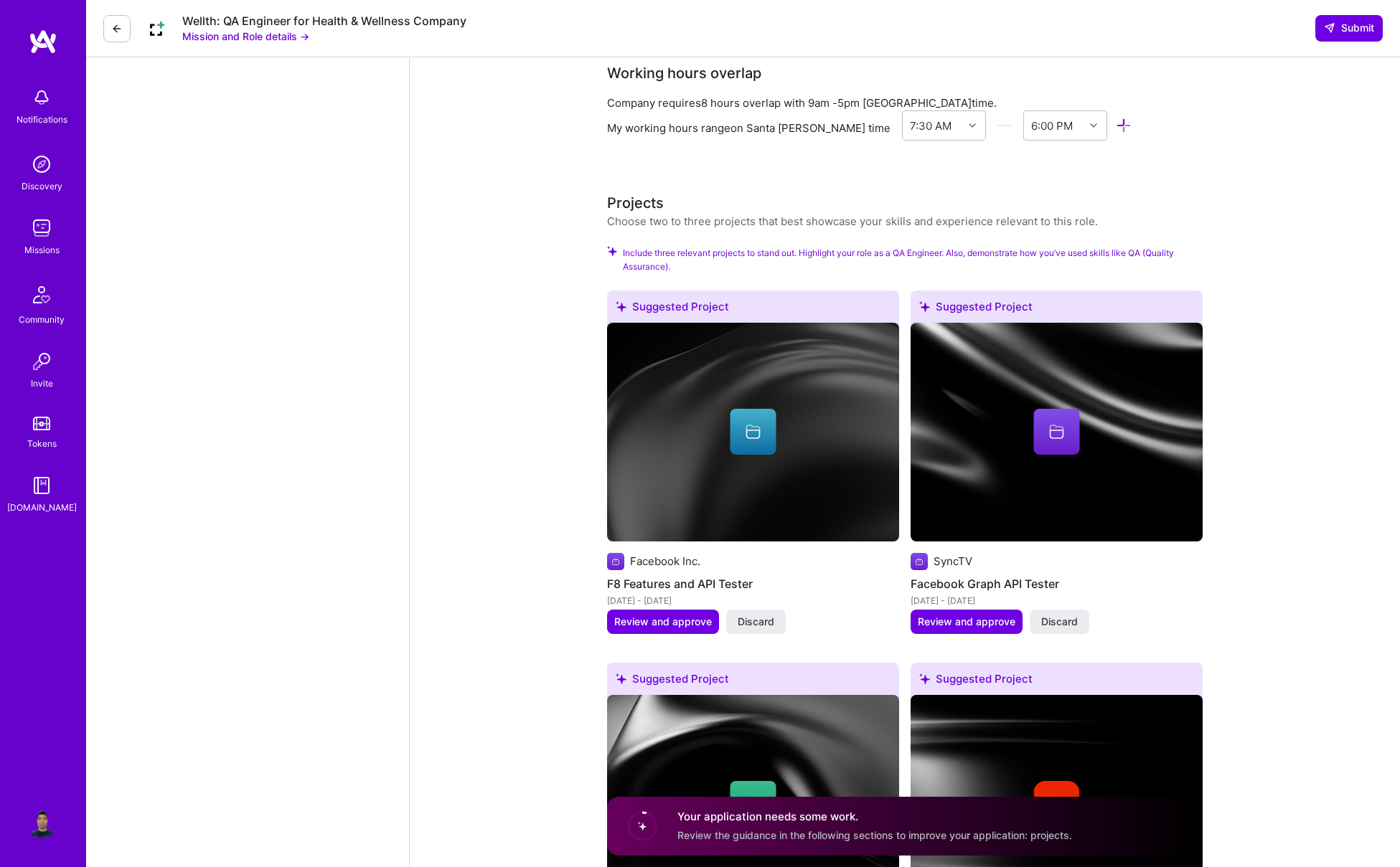
click at [679, 837] on span "Review the guidance in the following sections to improve your application: proj…" at bounding box center [874, 835] width 394 height 12
click at [659, 831] on icon at bounding box center [642, 826] width 36 height 36
click at [636, 825] on circle at bounding box center [642, 826] width 27 height 27
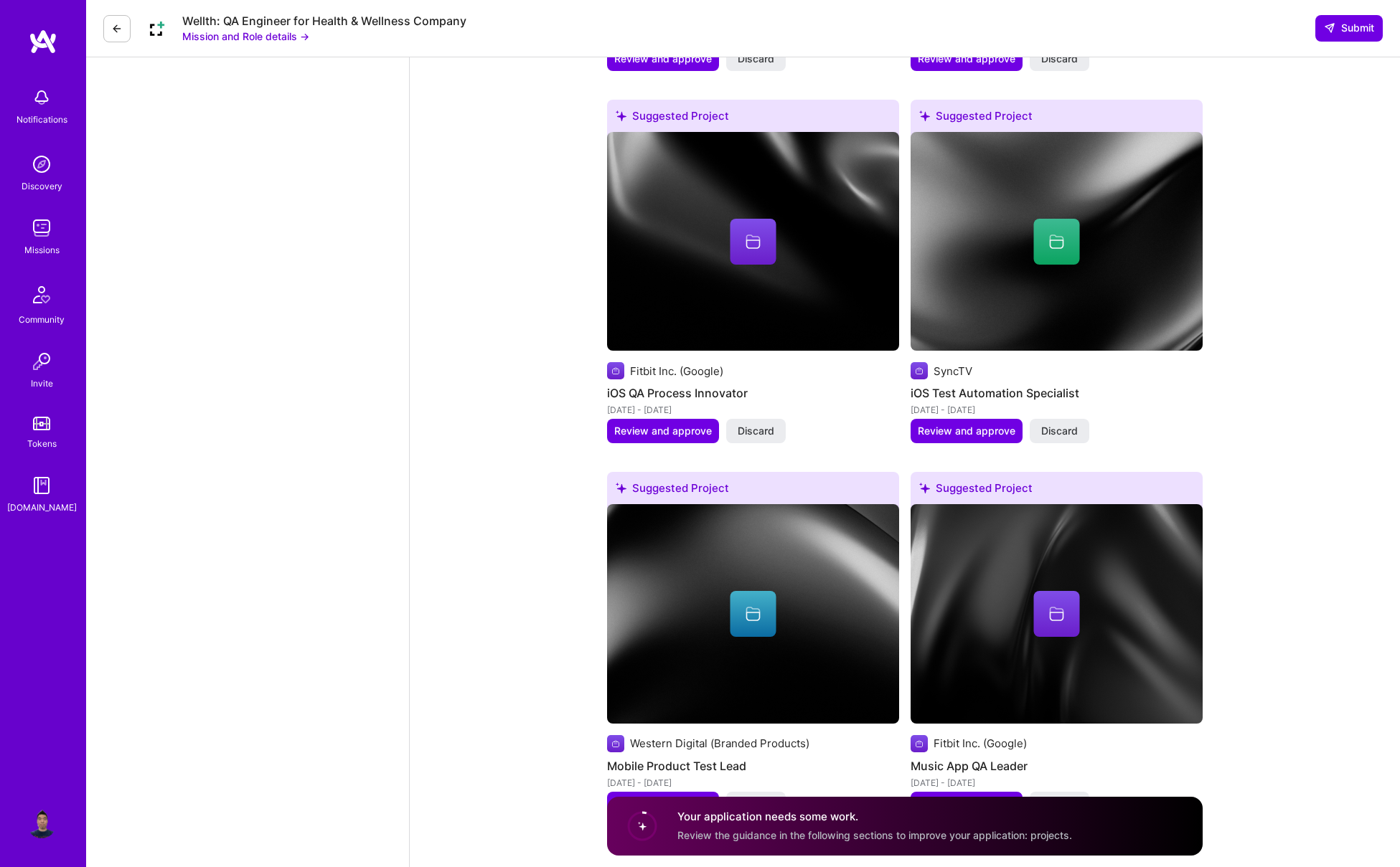
scroll to position [2315, 0]
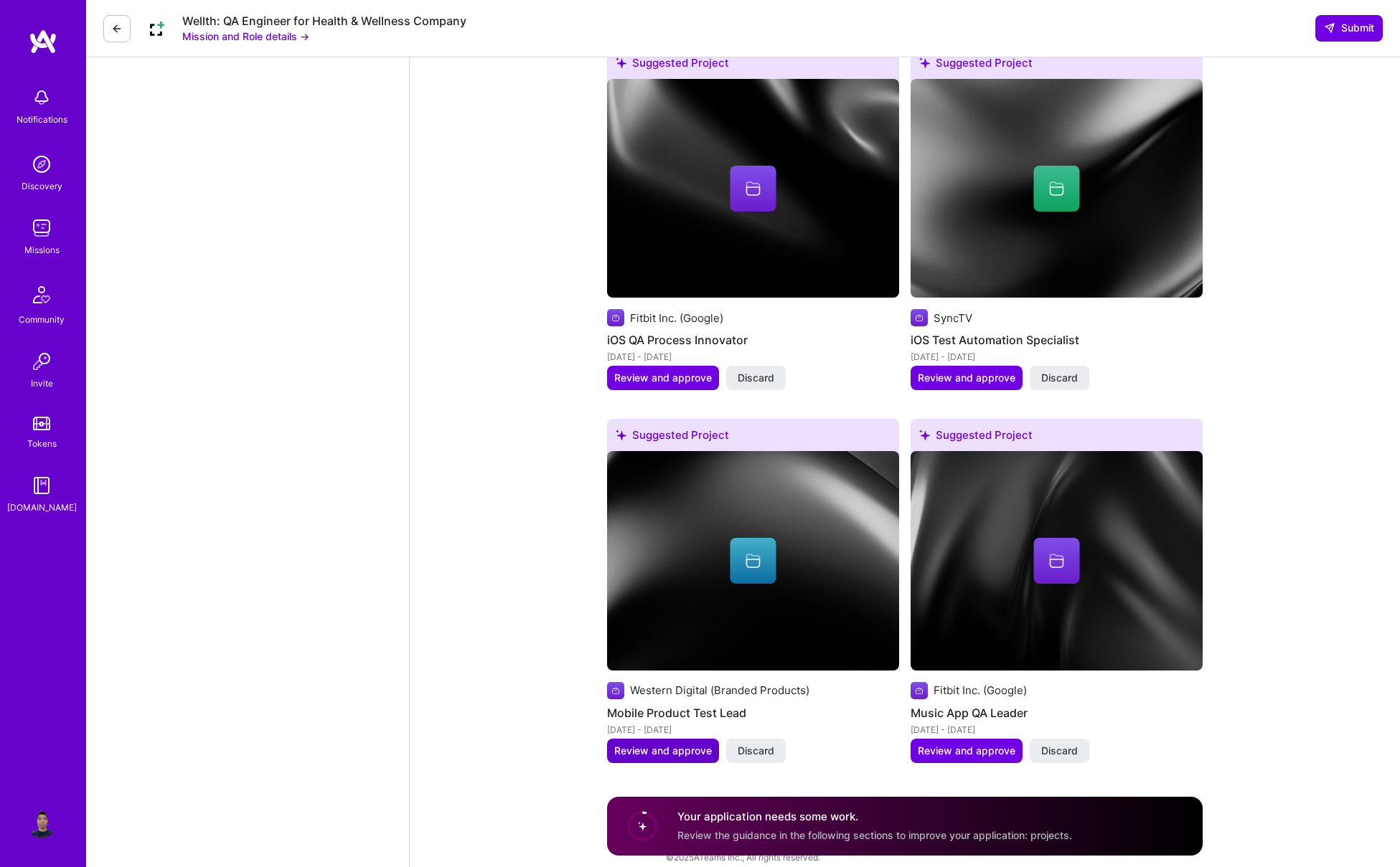
click at [658, 744] on span "Review and approve" at bounding box center [662, 751] width 97 height 14
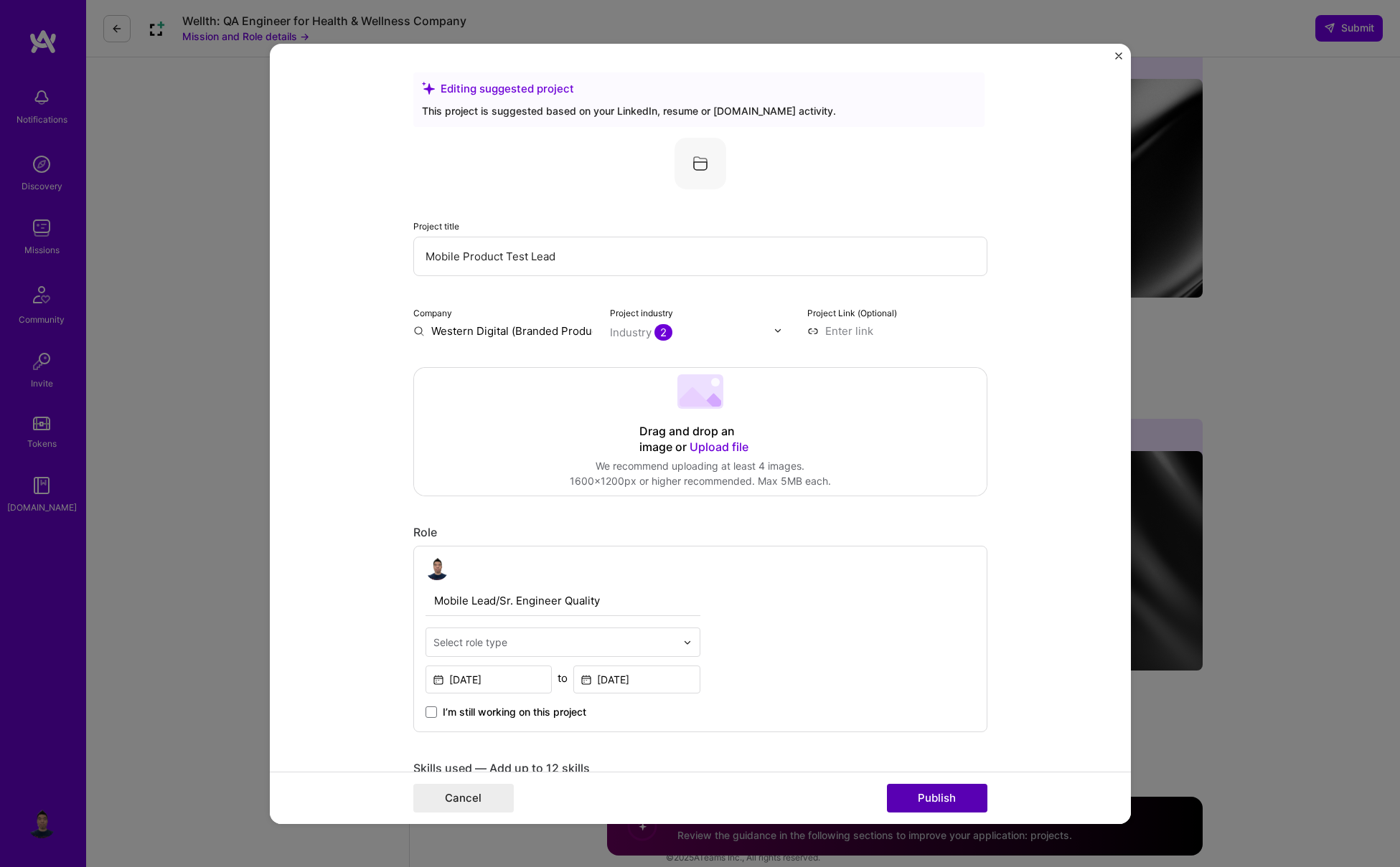
click at [924, 798] on button "Publish" at bounding box center [937, 798] width 100 height 28
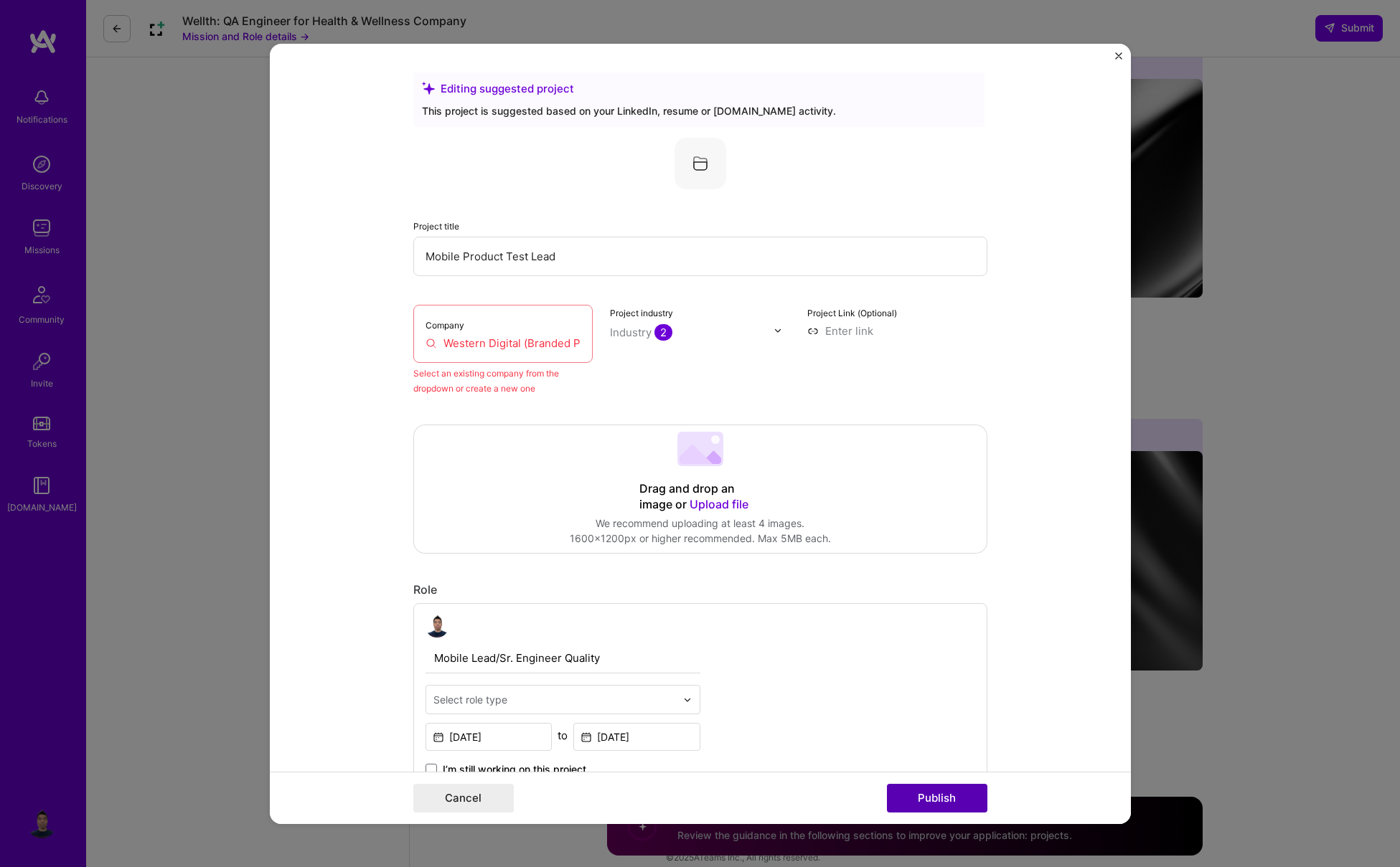
scroll to position [94, 0]
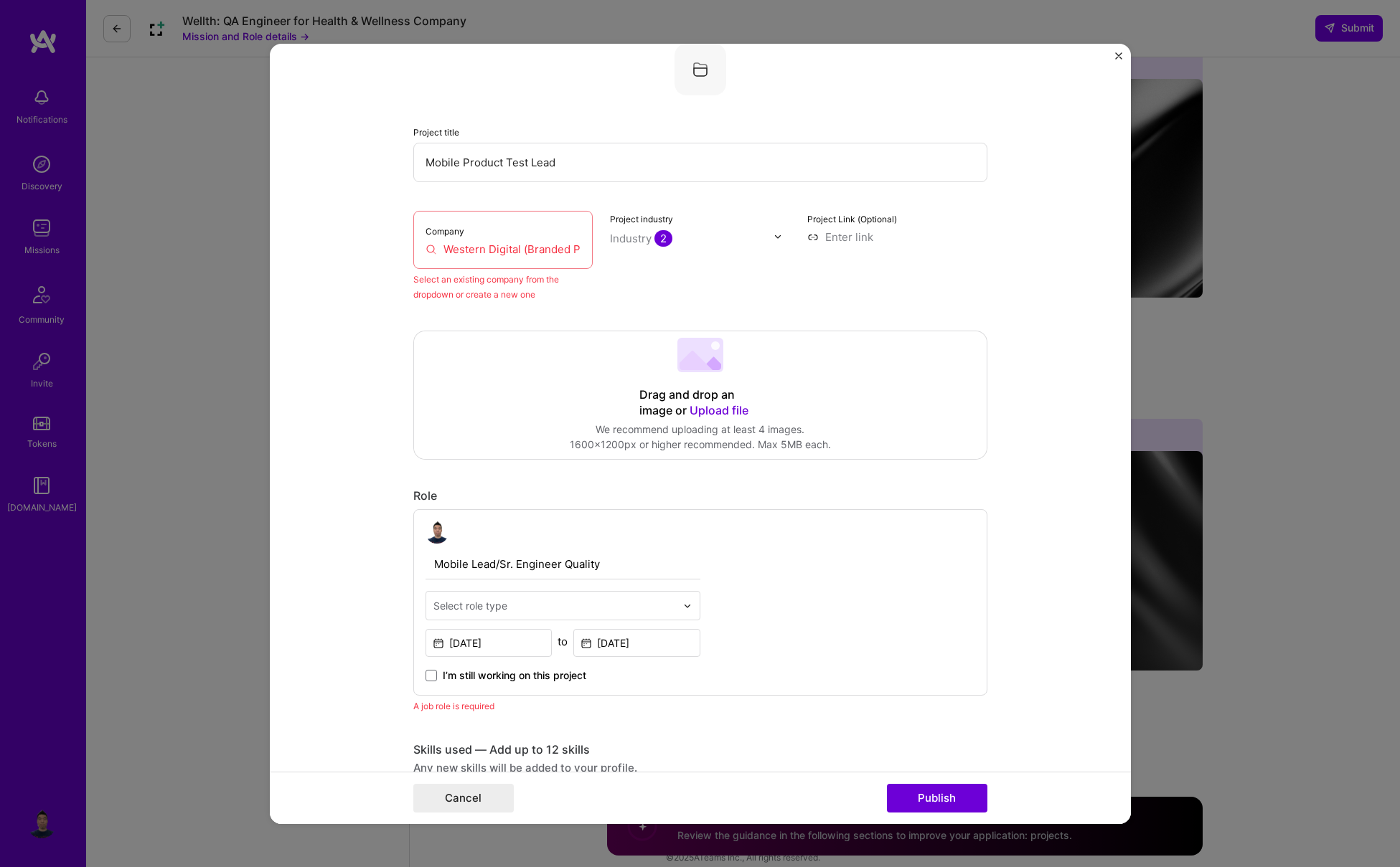
click at [1020, 52] on img "Close" at bounding box center [1119, 56] width 8 height 8
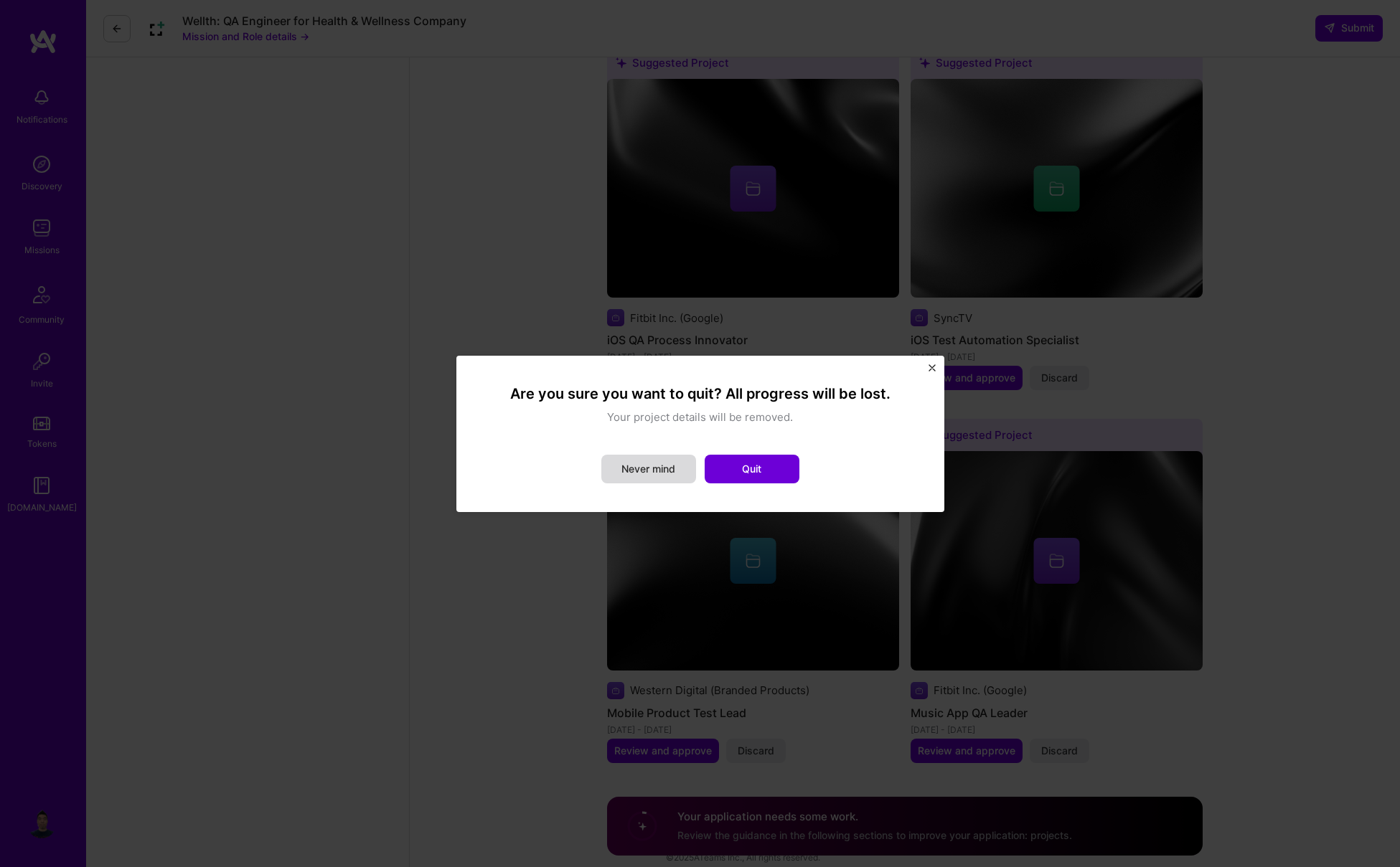
click at [674, 460] on button "Never mind" at bounding box center [649, 469] width 95 height 28
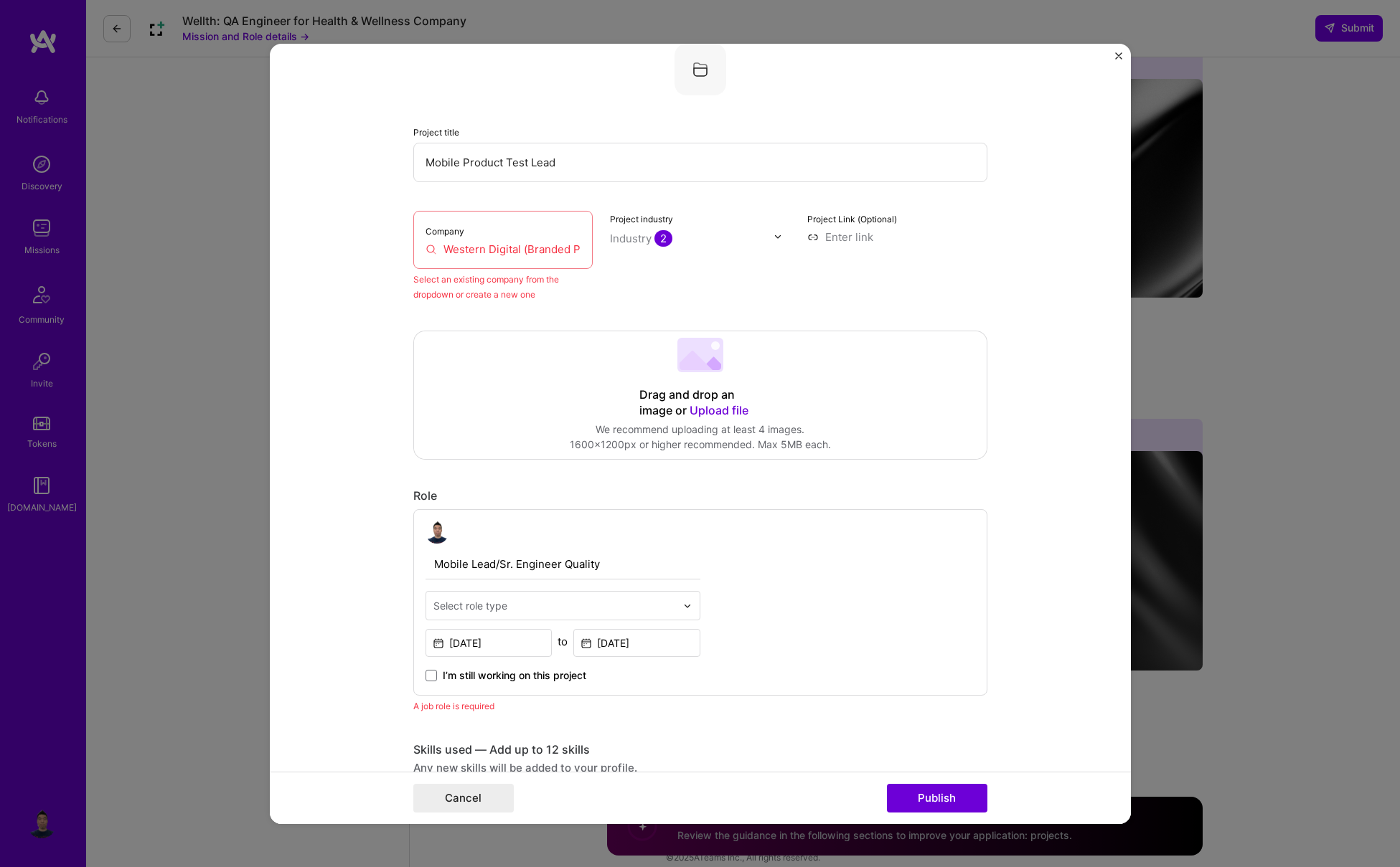
click at [495, 243] on input "Western Digital (Branded Products)" at bounding box center [503, 249] width 156 height 15
click at [513, 247] on input "Western Digital (Branded Products)" at bounding box center [503, 249] width 156 height 15
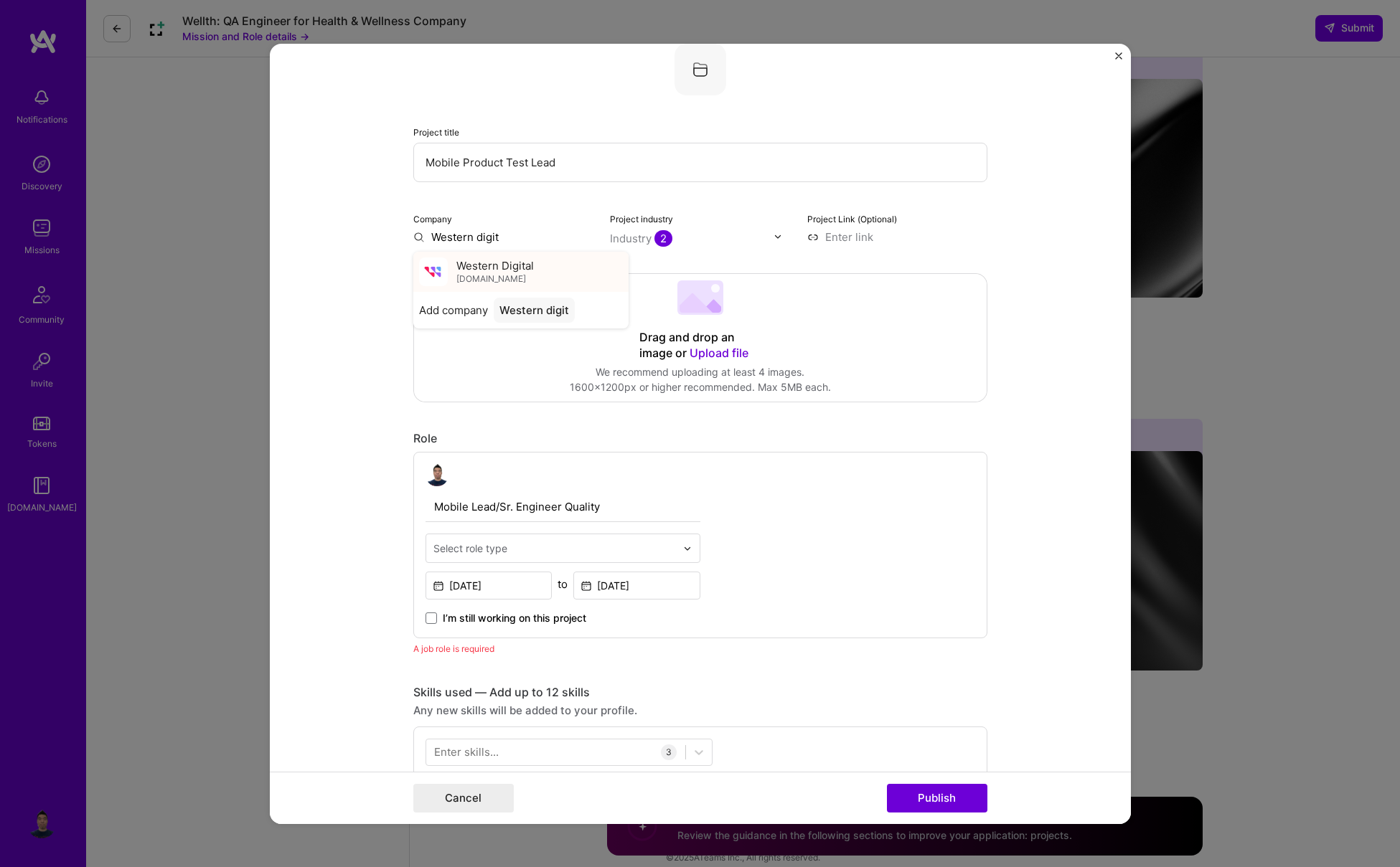
click at [440, 281] on img at bounding box center [433, 271] width 28 height 28
type input "Western Digital"
click at [961, 804] on button "Publish" at bounding box center [937, 798] width 100 height 28
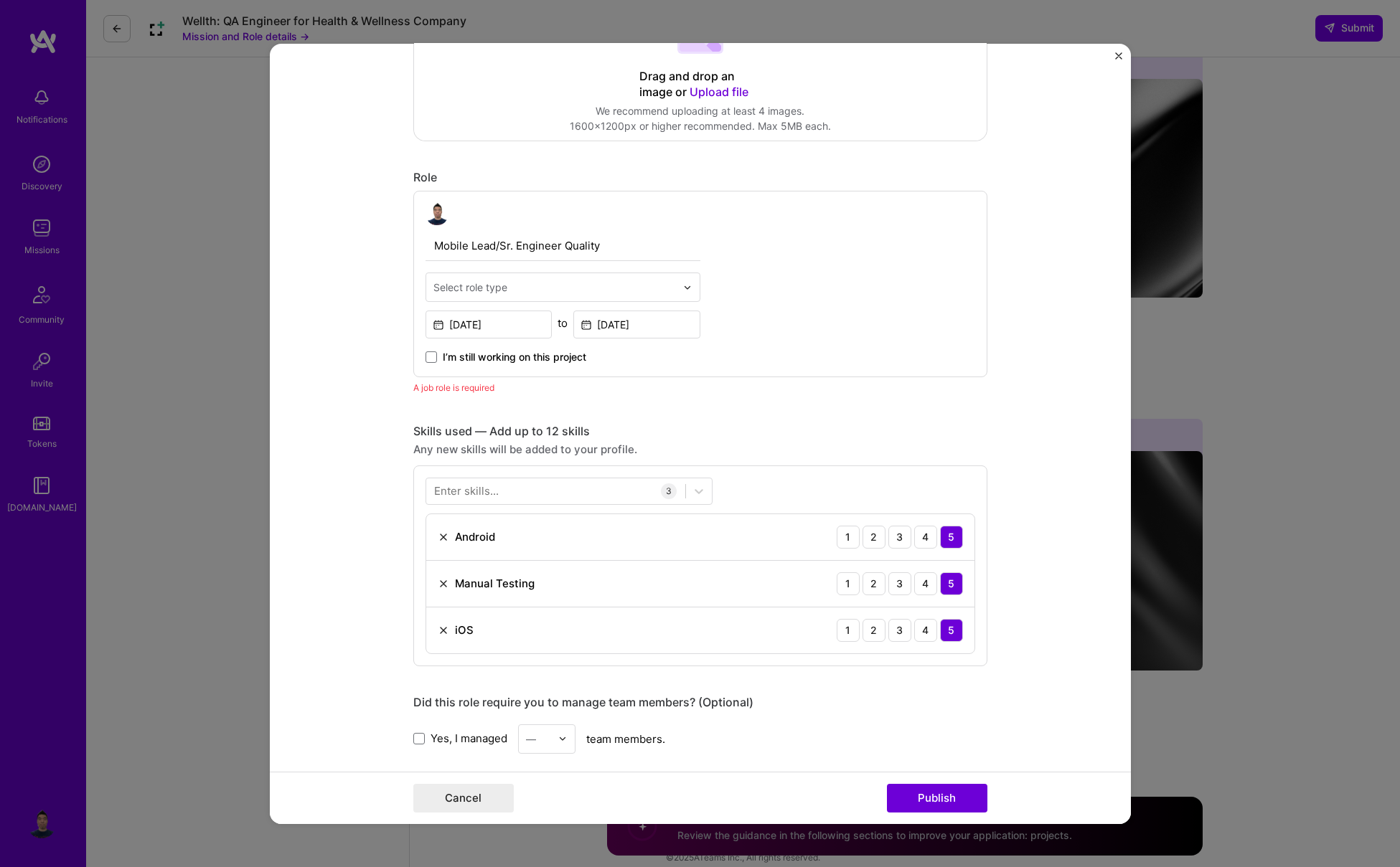
scroll to position [354, 0]
click at [477, 294] on div "Select role type" at bounding box center [470, 288] width 74 height 15
type input "quality assurance"
click at [780, 321] on div "Mobile Lead/Sr. Engineer Quality Select role type [DATE] to [DATE] I’m still wo…" at bounding box center [700, 285] width 574 height 186
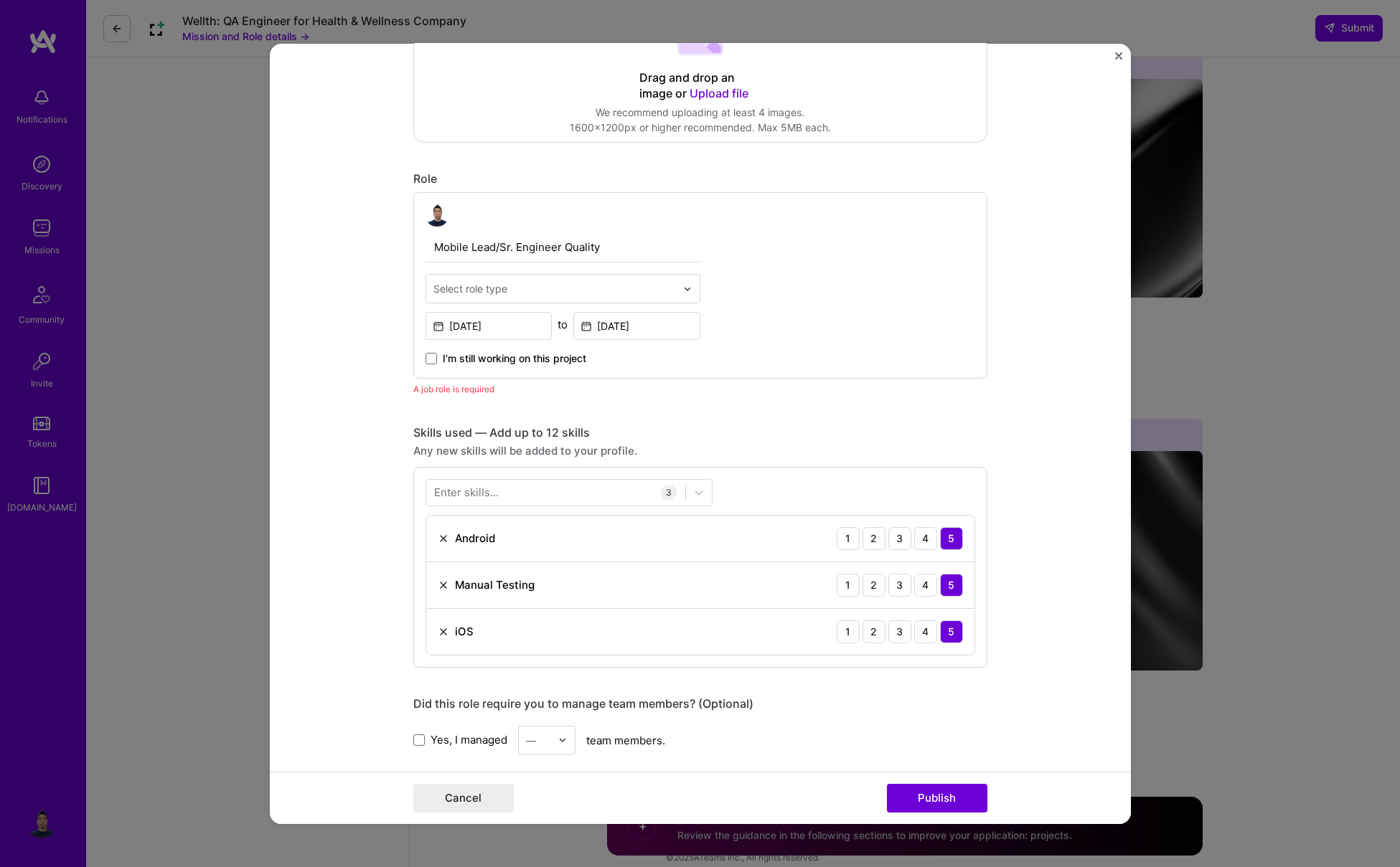
click at [597, 297] on div at bounding box center [554, 288] width 242 height 18
type input "qa"
click at [542, 325] on div "QA Engineer" at bounding box center [562, 327] width 266 height 26
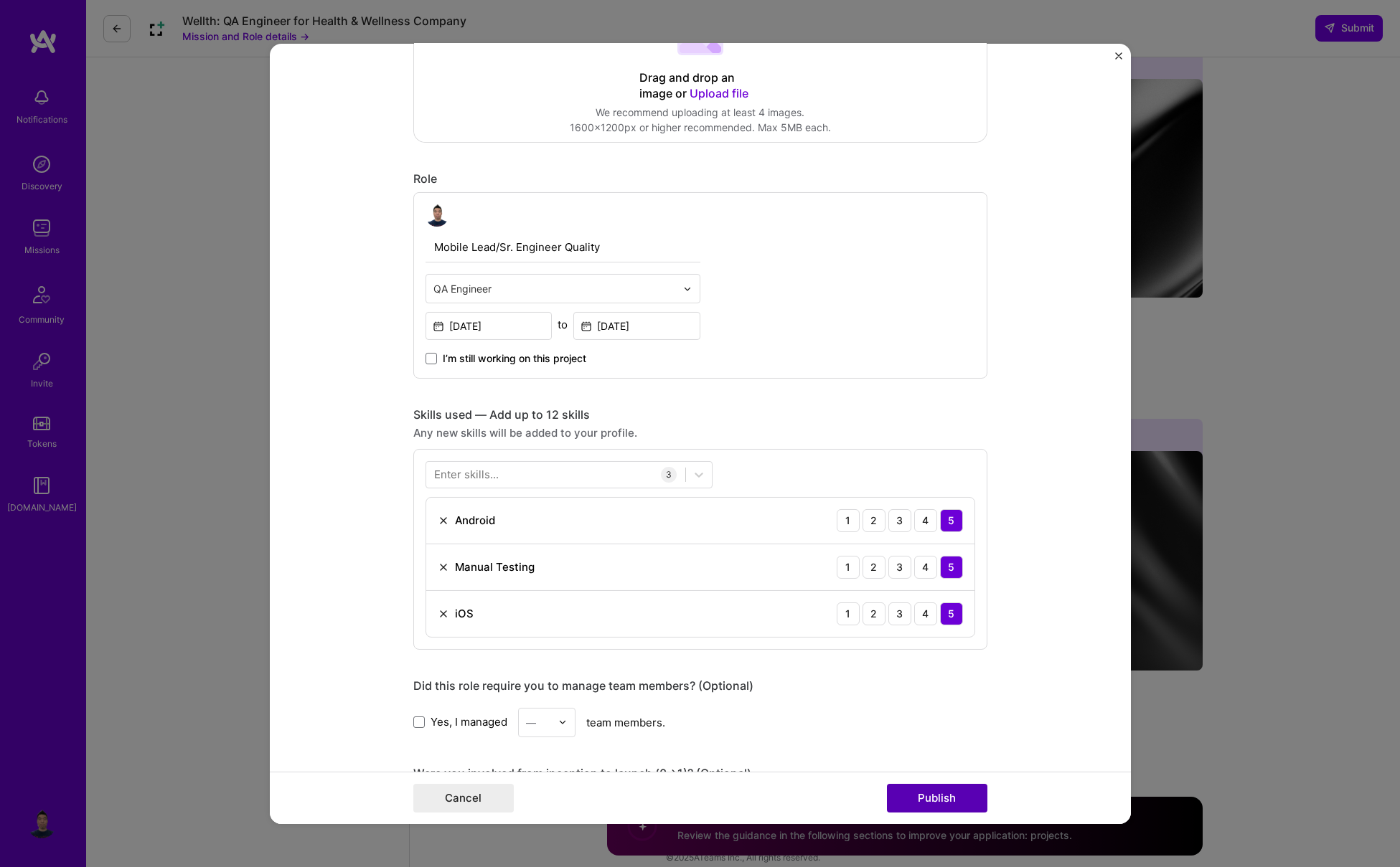
click at [921, 789] on button "Publish" at bounding box center [937, 798] width 100 height 28
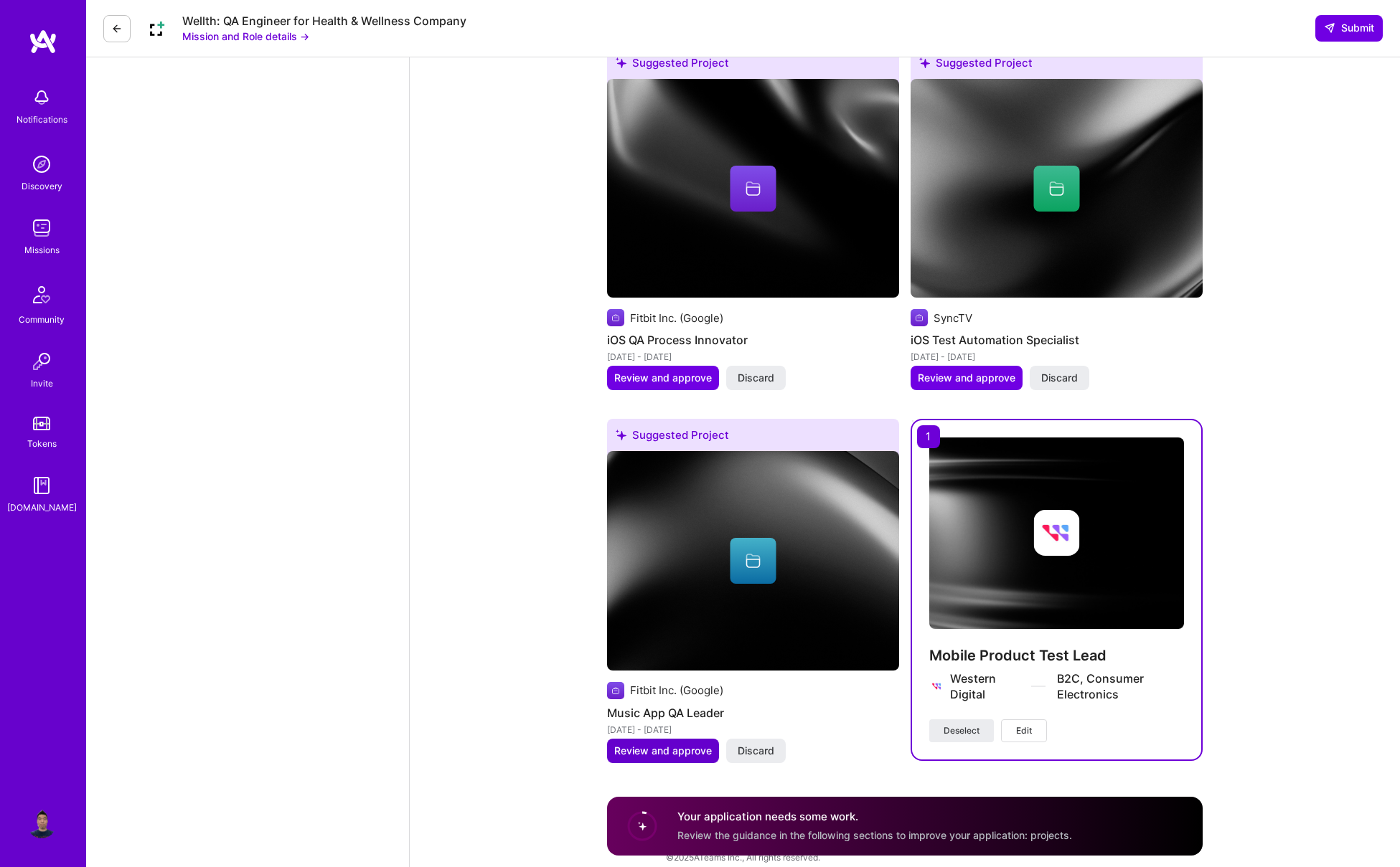
click at [661, 744] on span "Review and approve" at bounding box center [662, 751] width 97 height 14
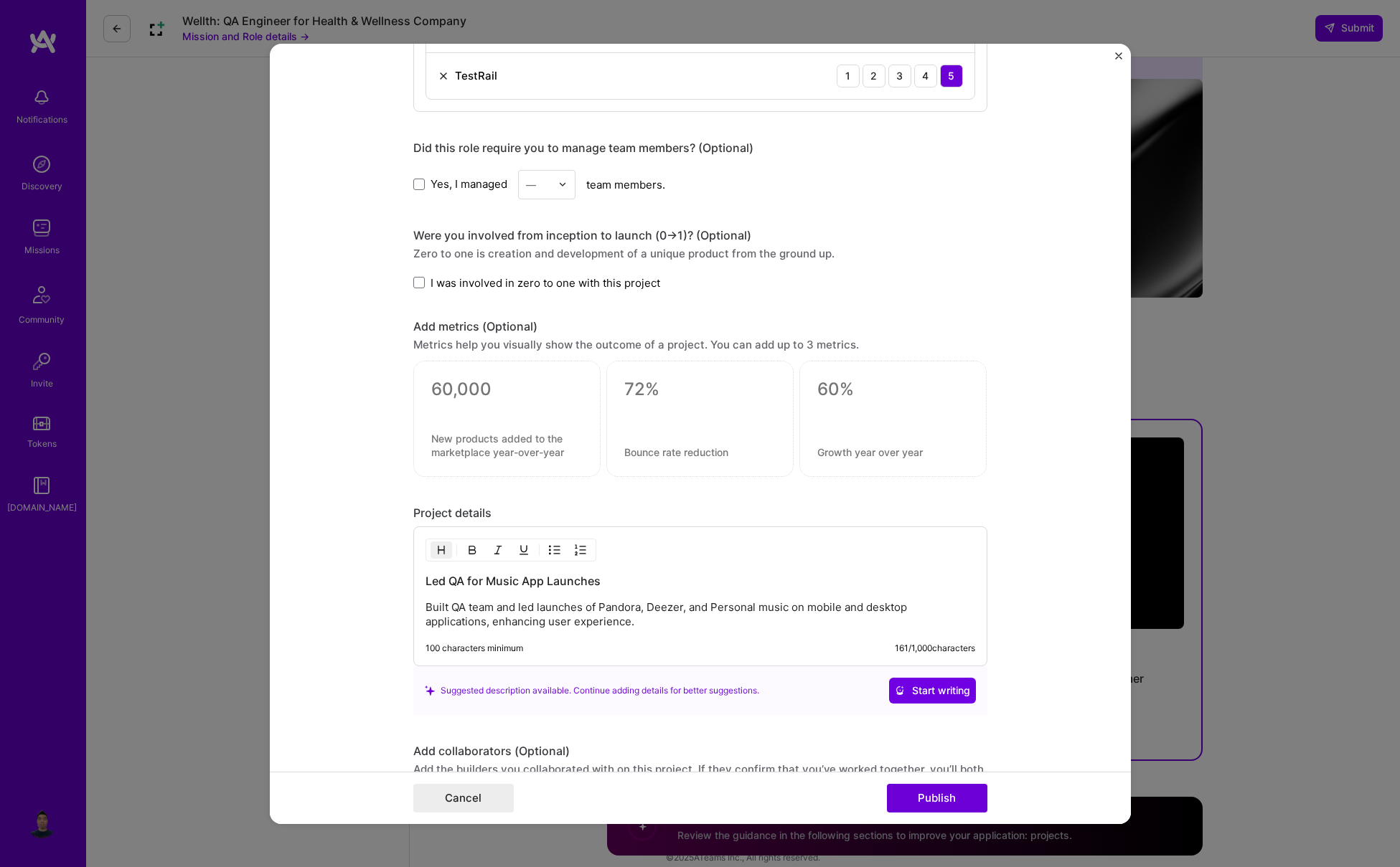
scroll to position [1103, 0]
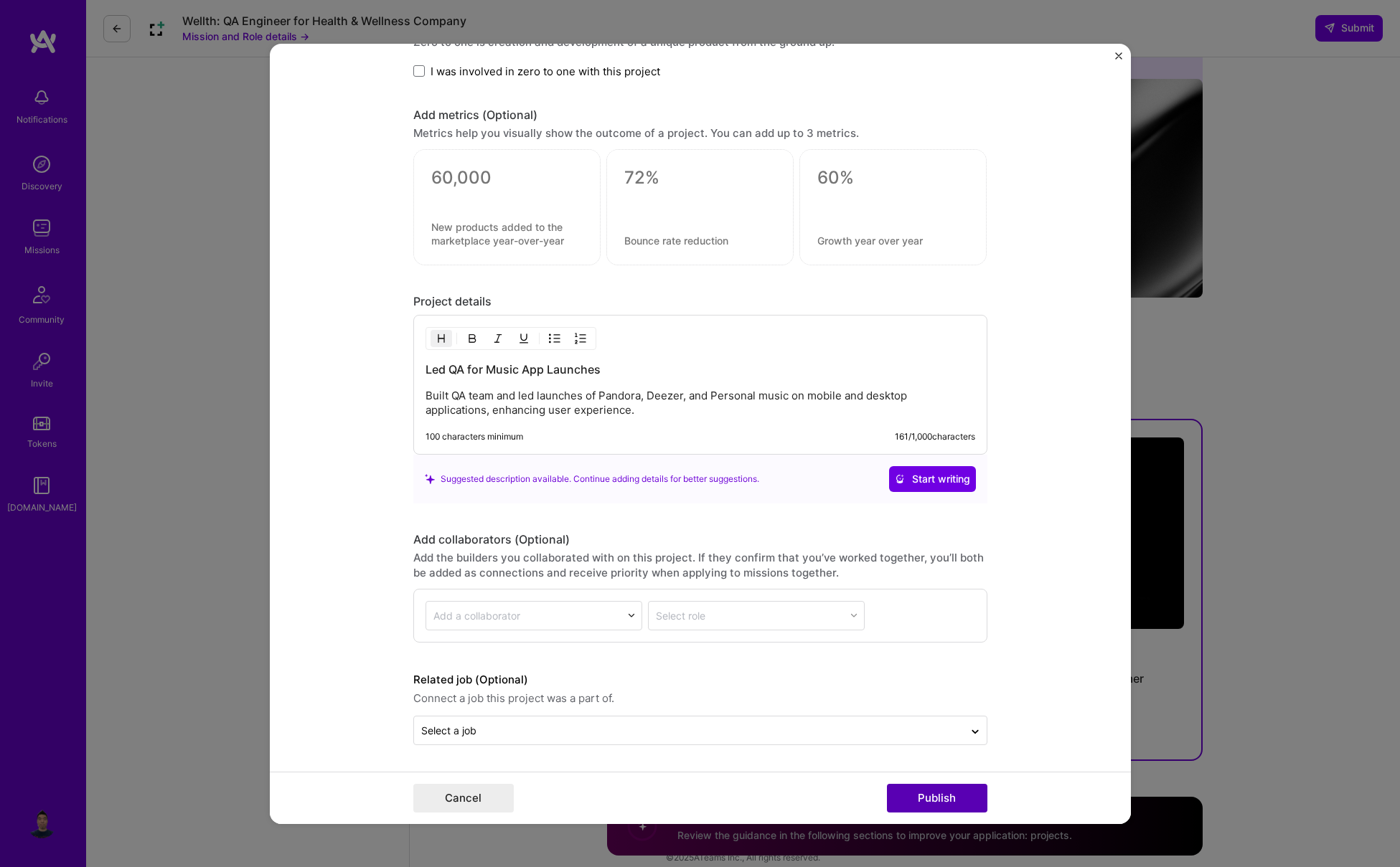
click at [922, 789] on button "Publish" at bounding box center [937, 798] width 100 height 28
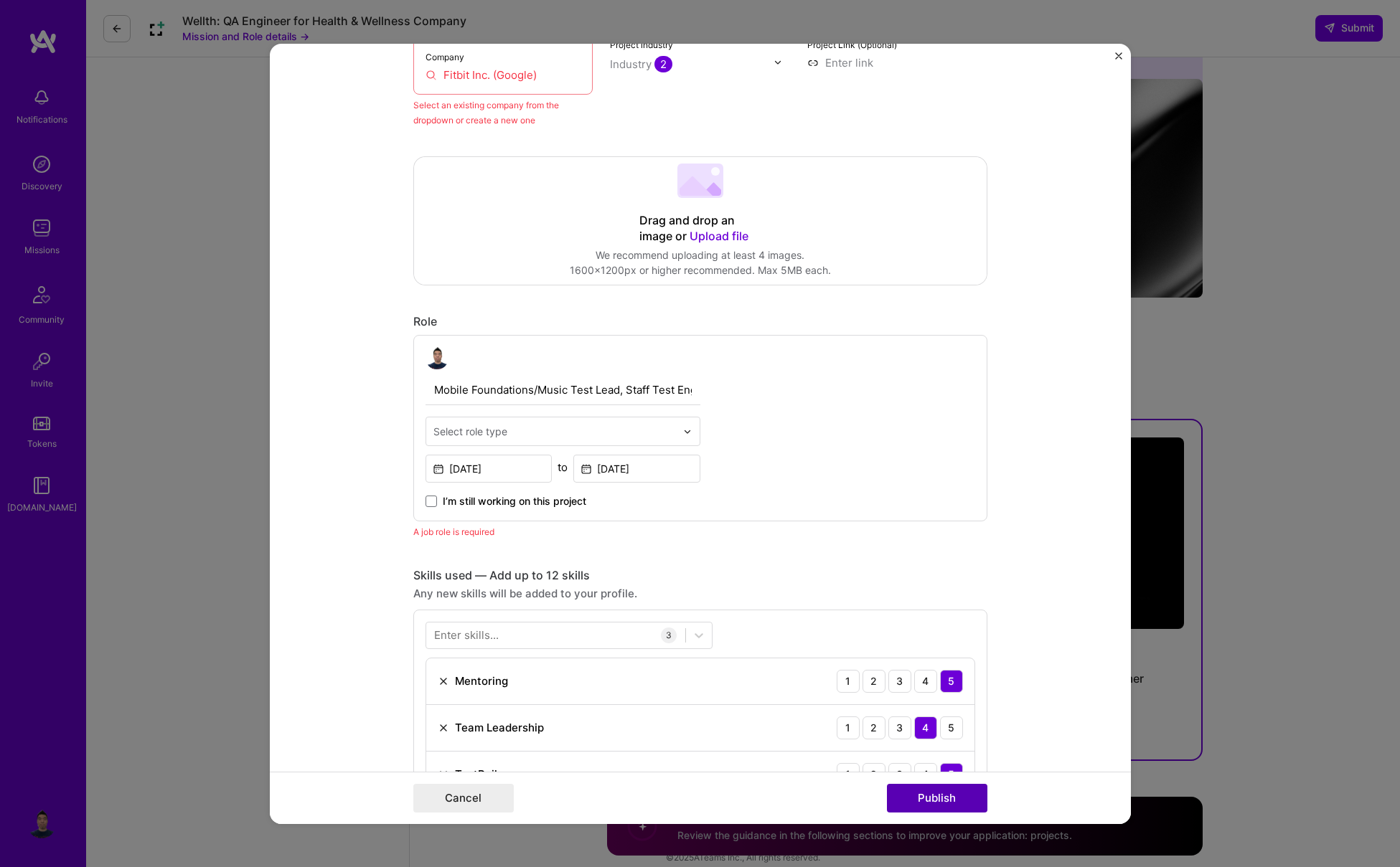
scroll to position [94, 0]
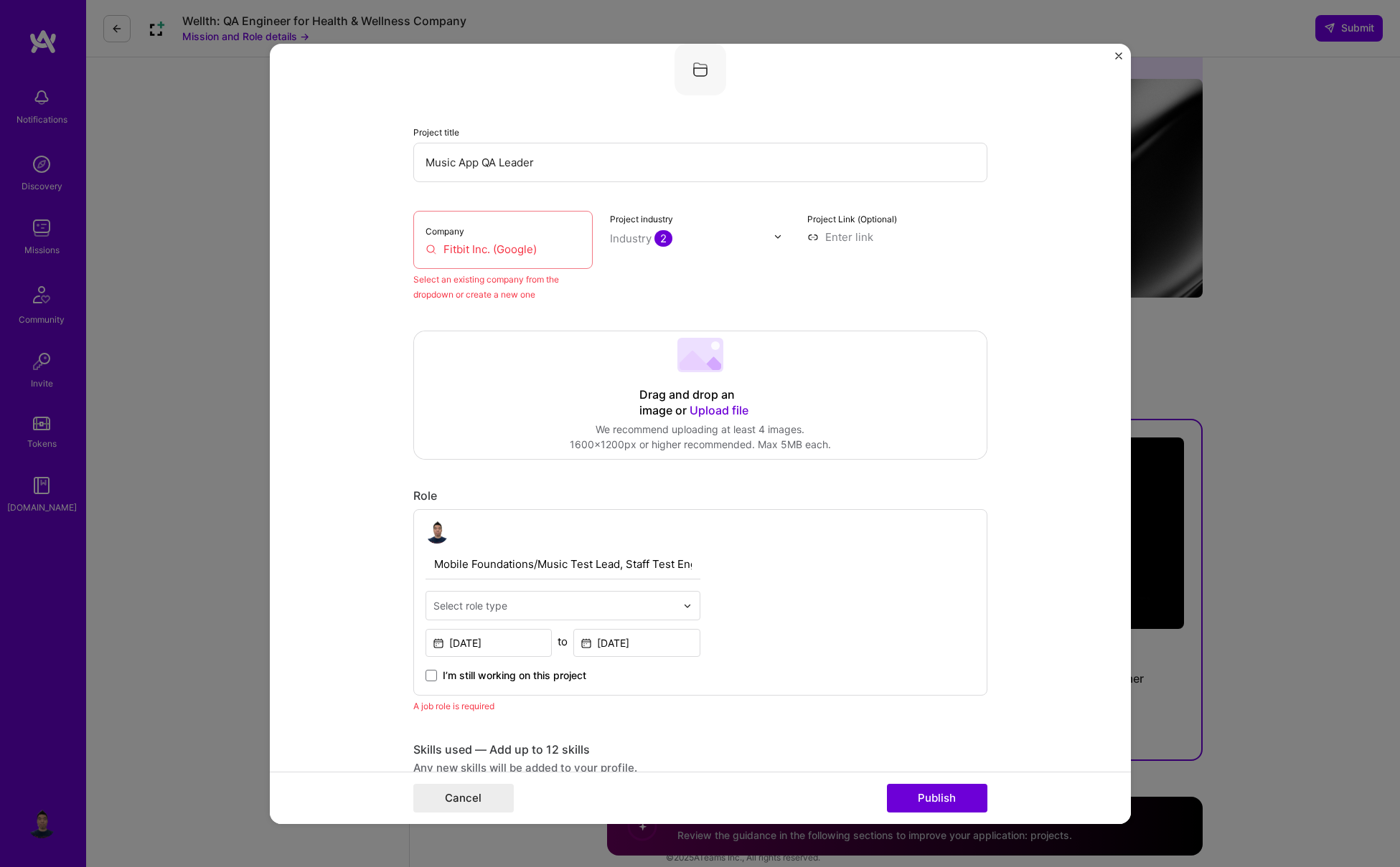
click at [471, 247] on input "Fitbit Inc. (Google)" at bounding box center [503, 249] width 156 height 15
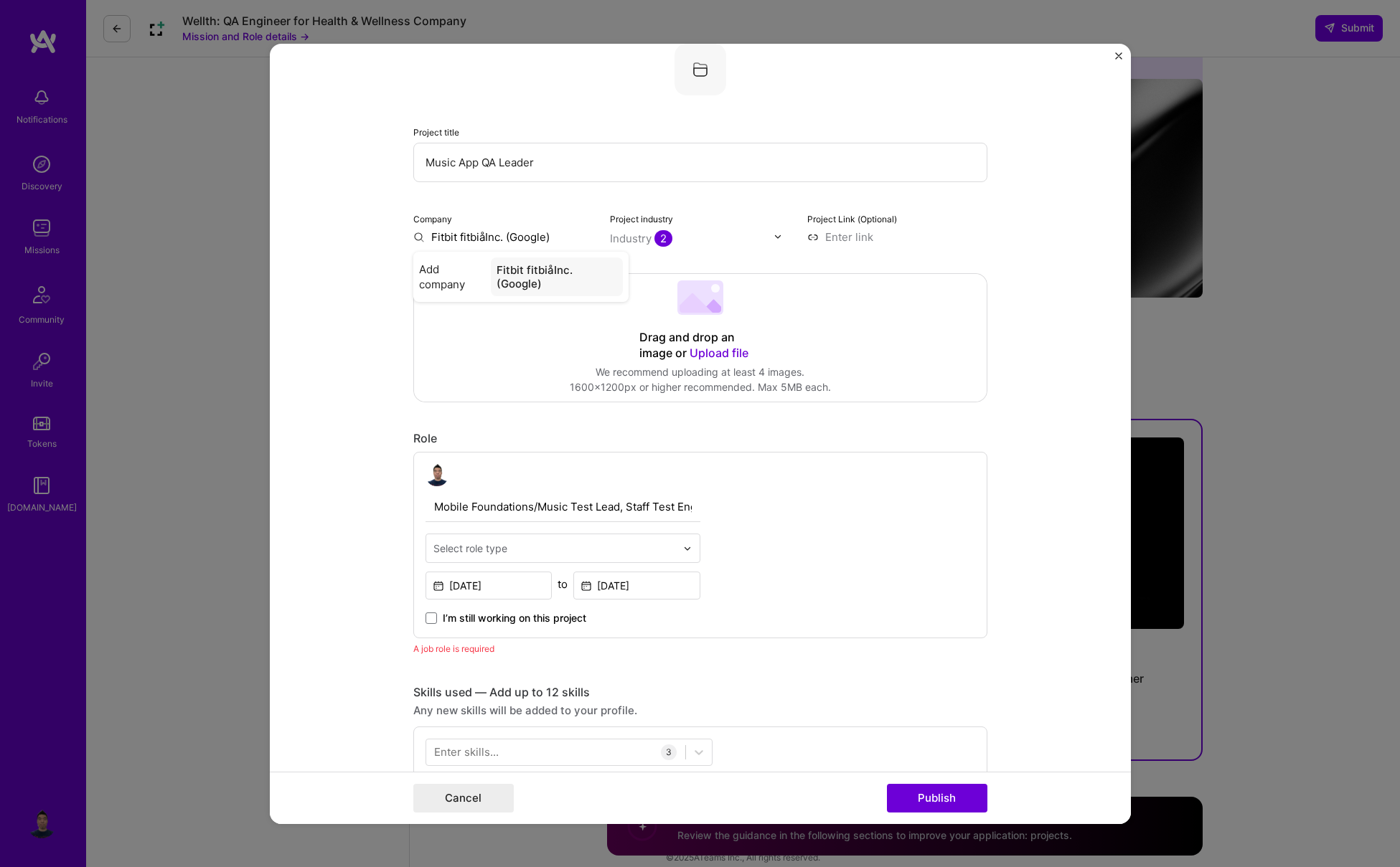
click at [471, 247] on div "Editing suggested project This project is suggested based on your LinkedIn, res…" at bounding box center [700, 874] width 574 height 1794
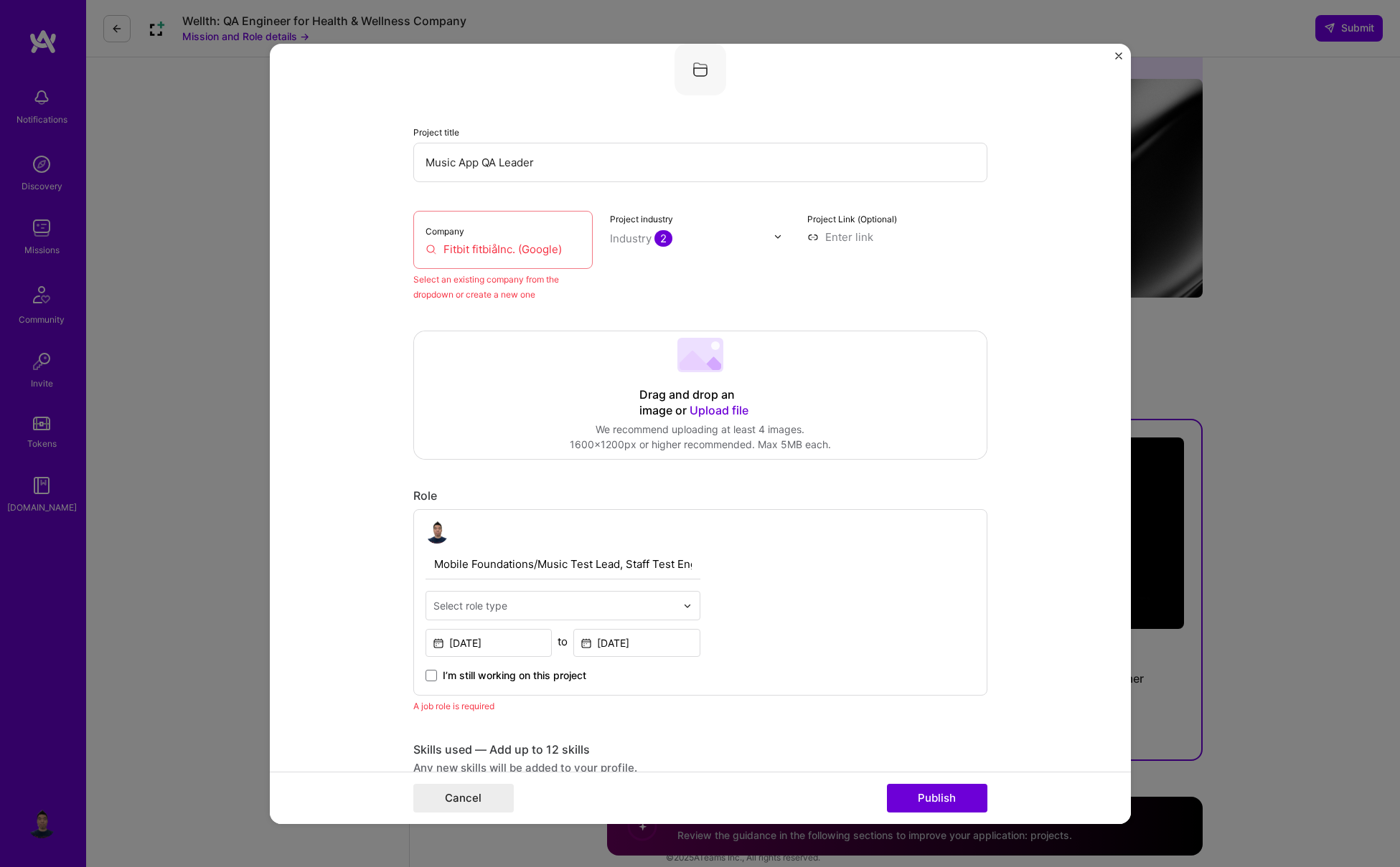
click at [517, 252] on input "Fitbit fitbiåInc. (Google)" at bounding box center [503, 249] width 156 height 15
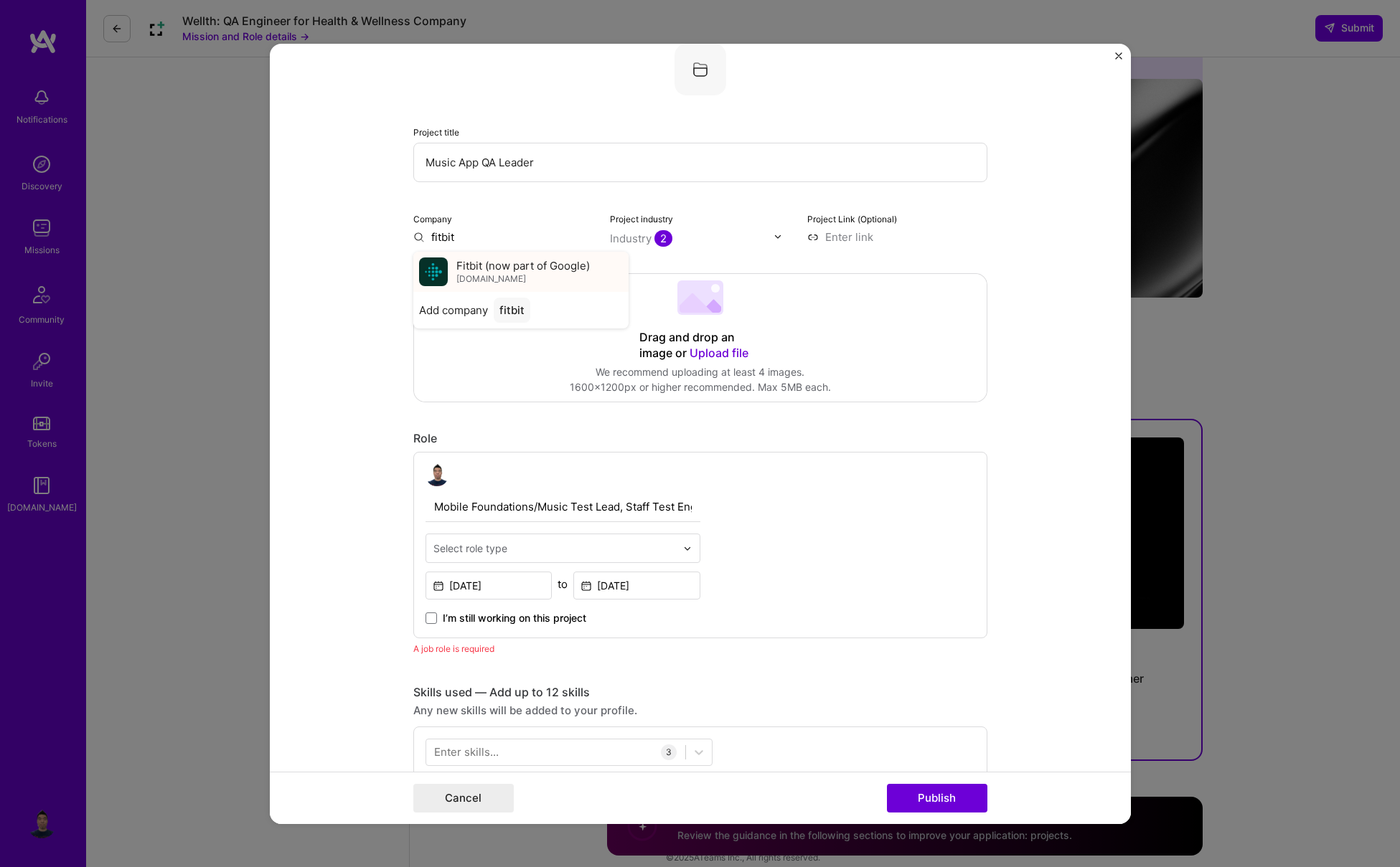
click at [531, 272] on span "Fitbit (now part of Google)" at bounding box center [523, 266] width 133 height 15
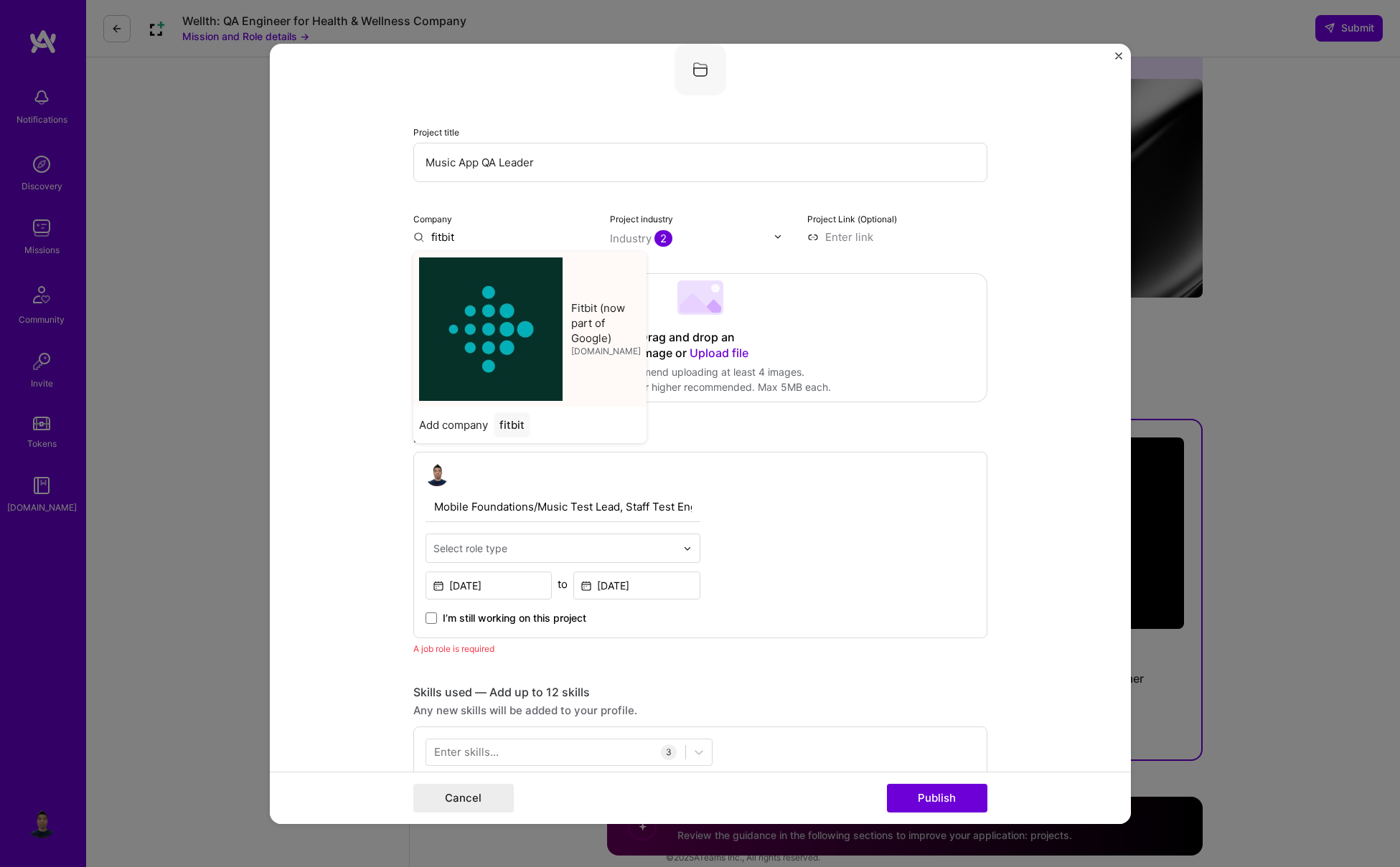
type input "Fitbit (now part of Google)"
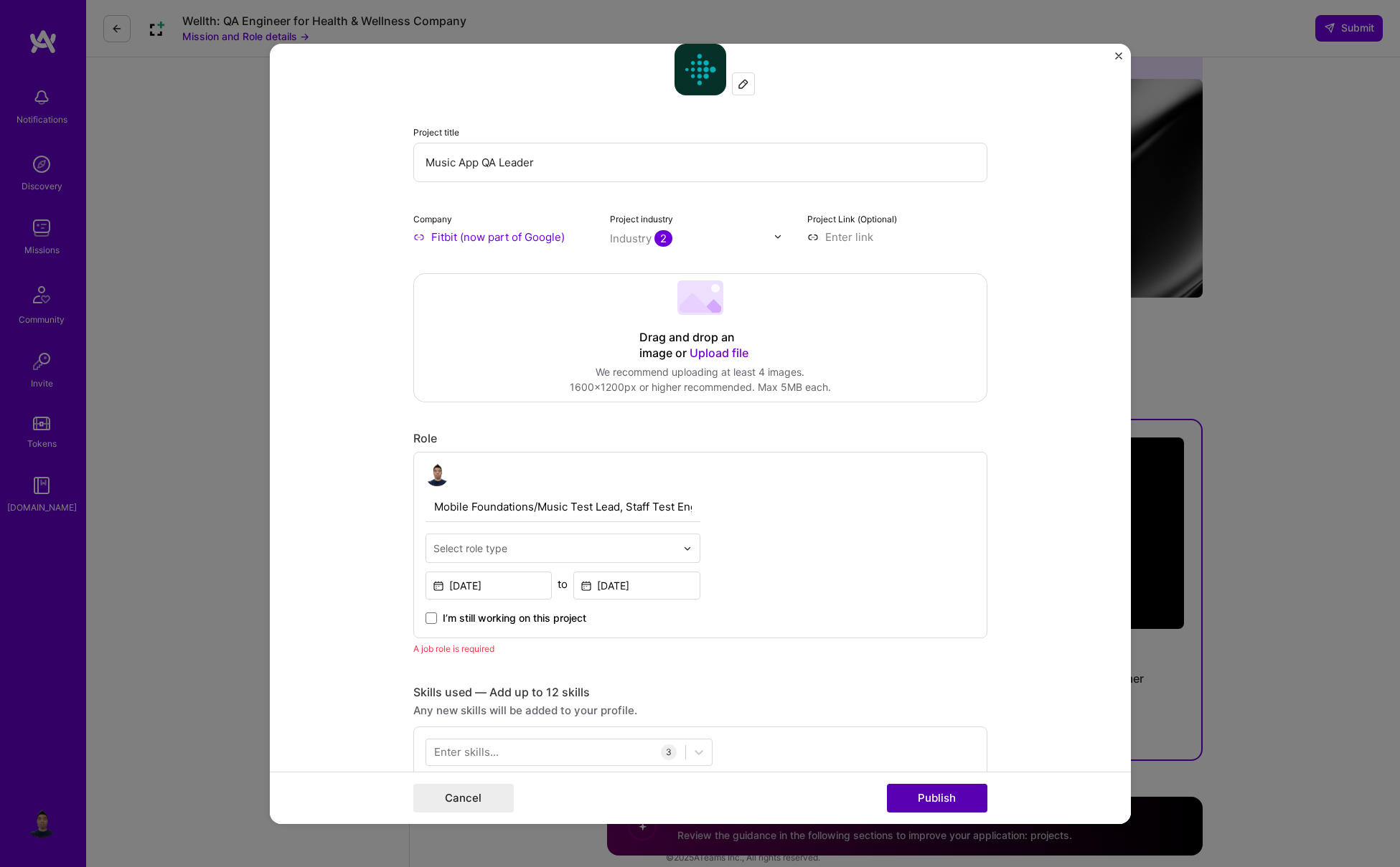
click at [965, 793] on button "Publish" at bounding box center [937, 798] width 100 height 28
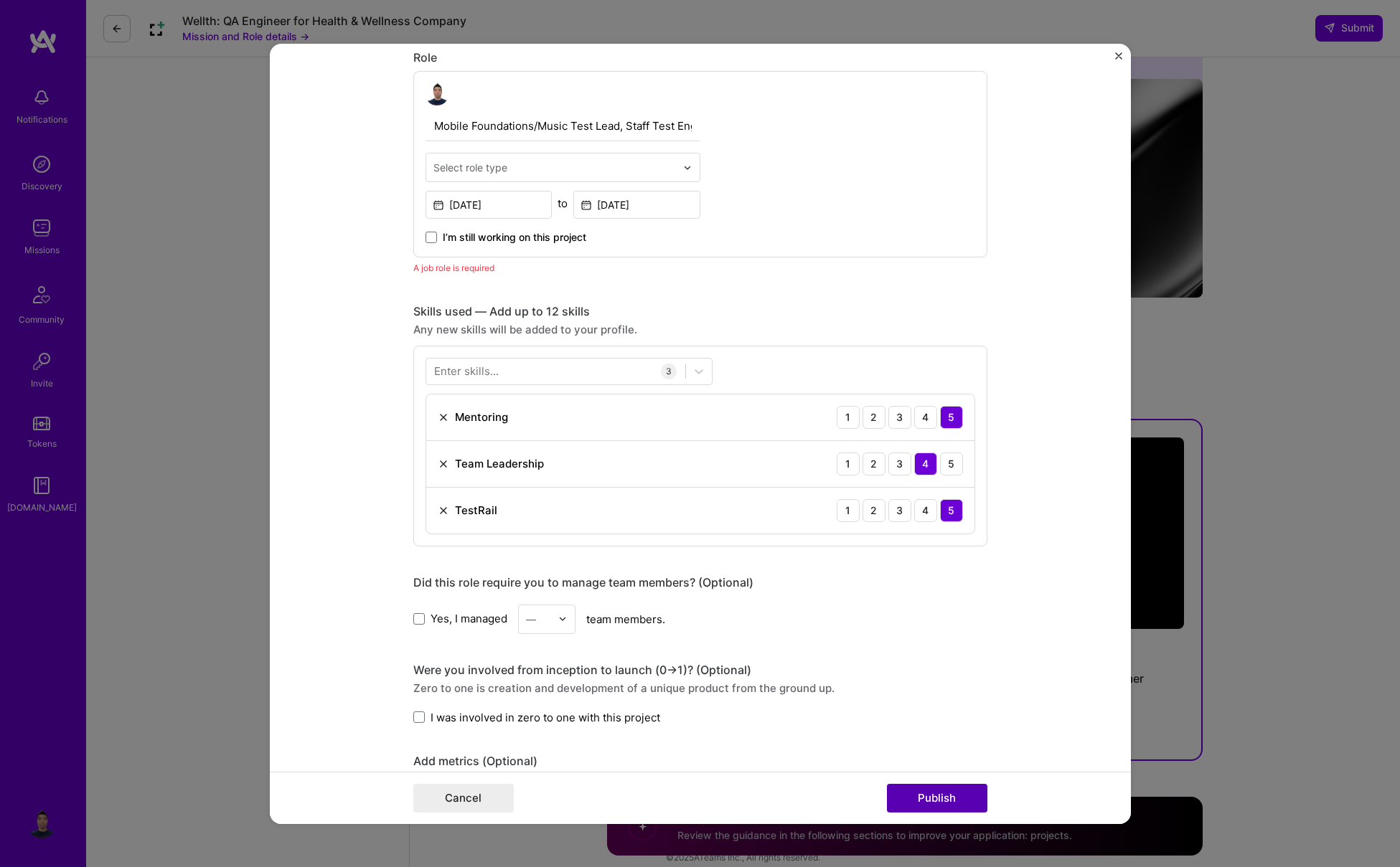
scroll to position [481, 0]
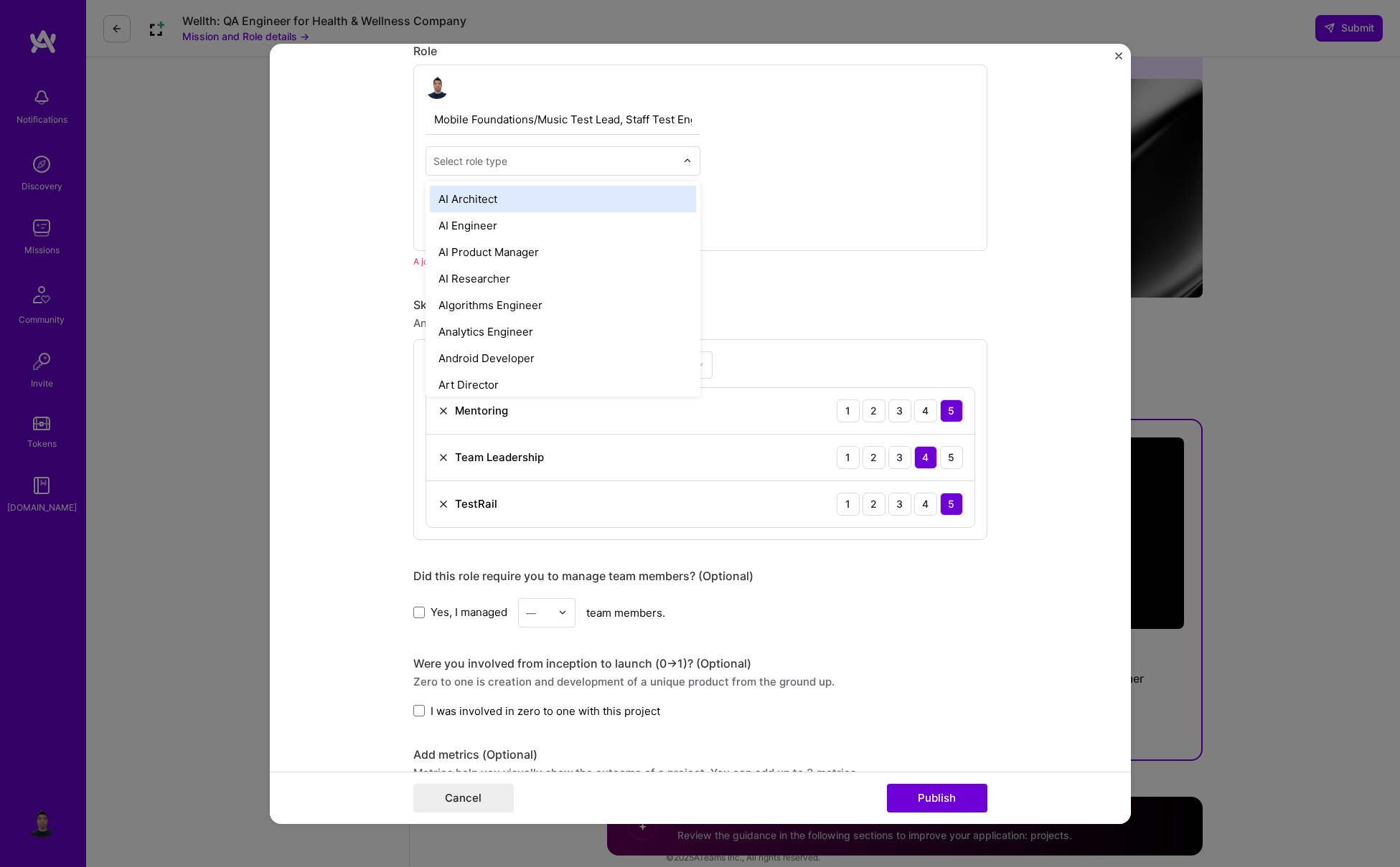
click at [471, 168] on div "Select role type" at bounding box center [470, 161] width 74 height 15
type input "qa"
click at [481, 203] on div "QA Engineer" at bounding box center [562, 199] width 266 height 26
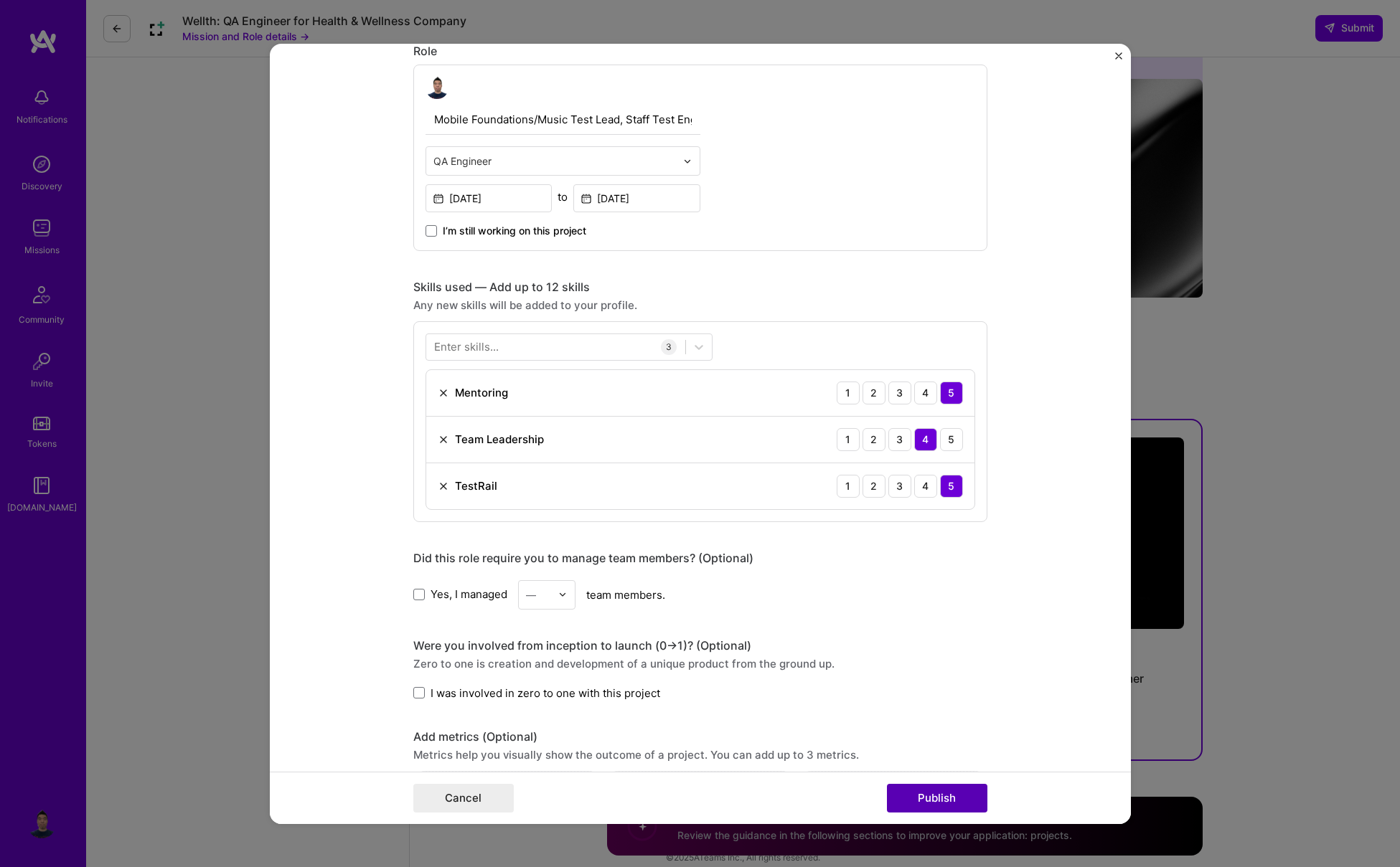
click at [920, 792] on button "Publish" at bounding box center [937, 798] width 100 height 28
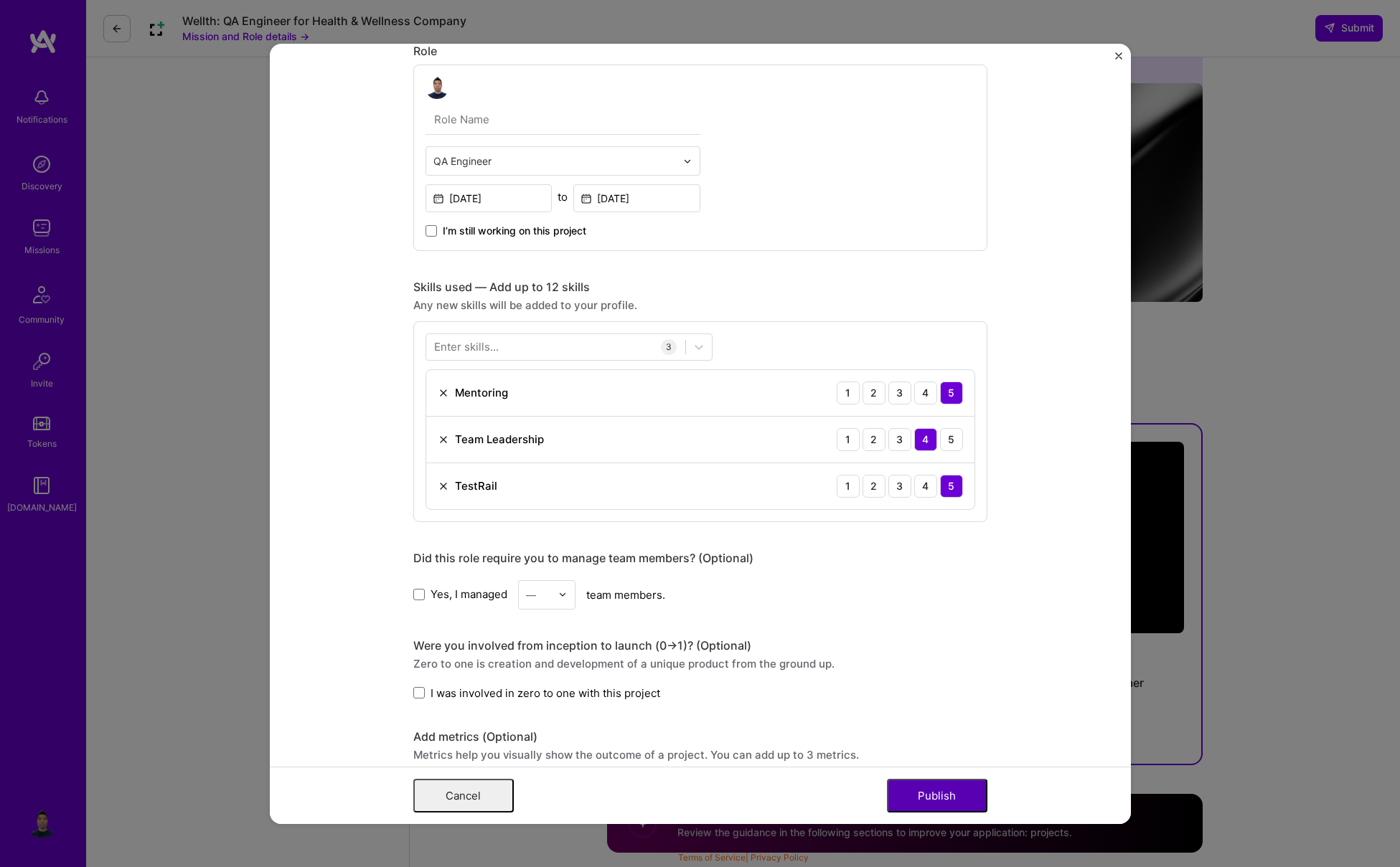
scroll to position [2282, 0]
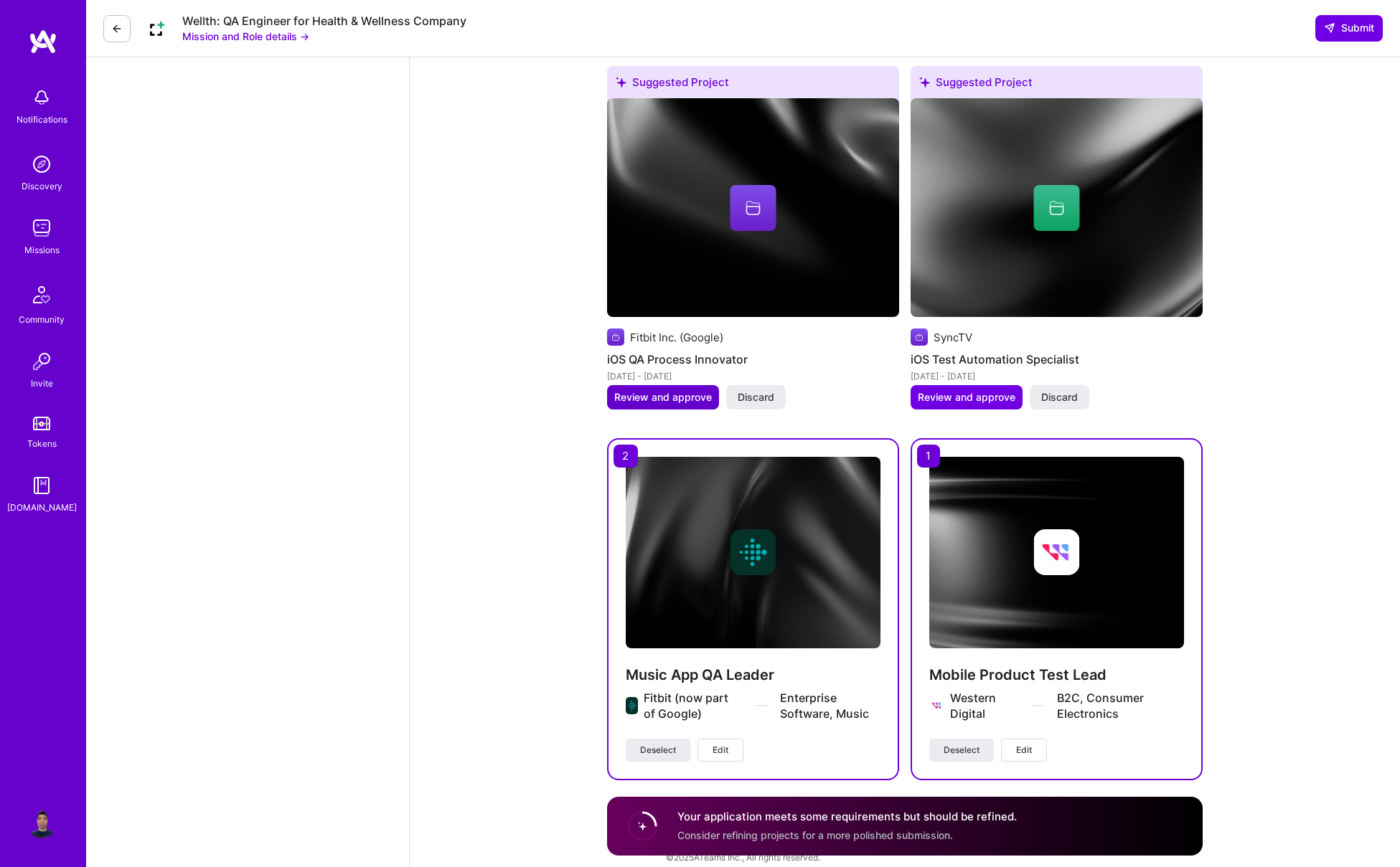
click at [691, 390] on span "Review and approve" at bounding box center [662, 397] width 97 height 14
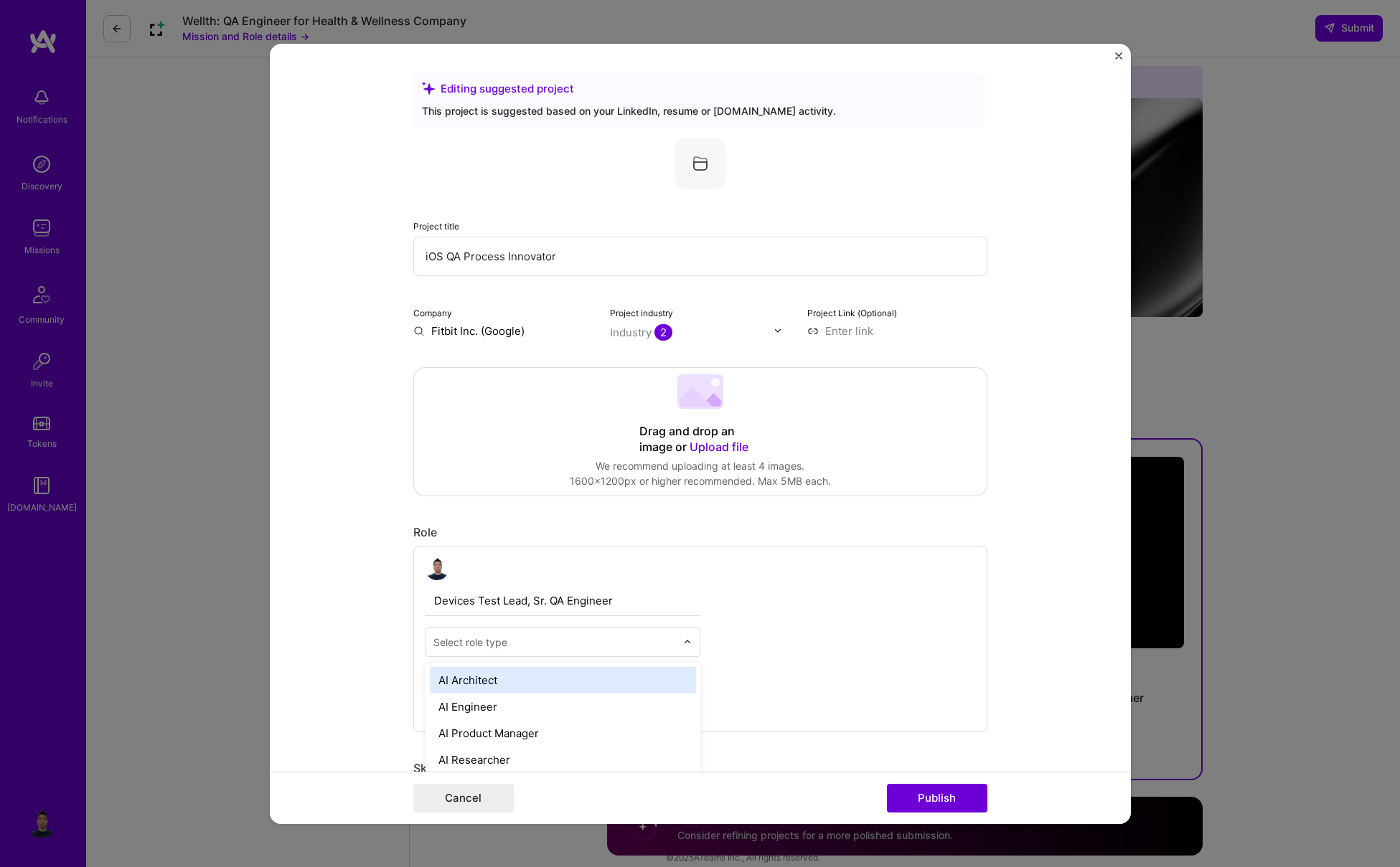
click at [591, 639] on input "text" at bounding box center [554, 642] width 242 height 15
type input "qa"
click at [580, 689] on div "QA Engineer" at bounding box center [562, 681] width 266 height 26
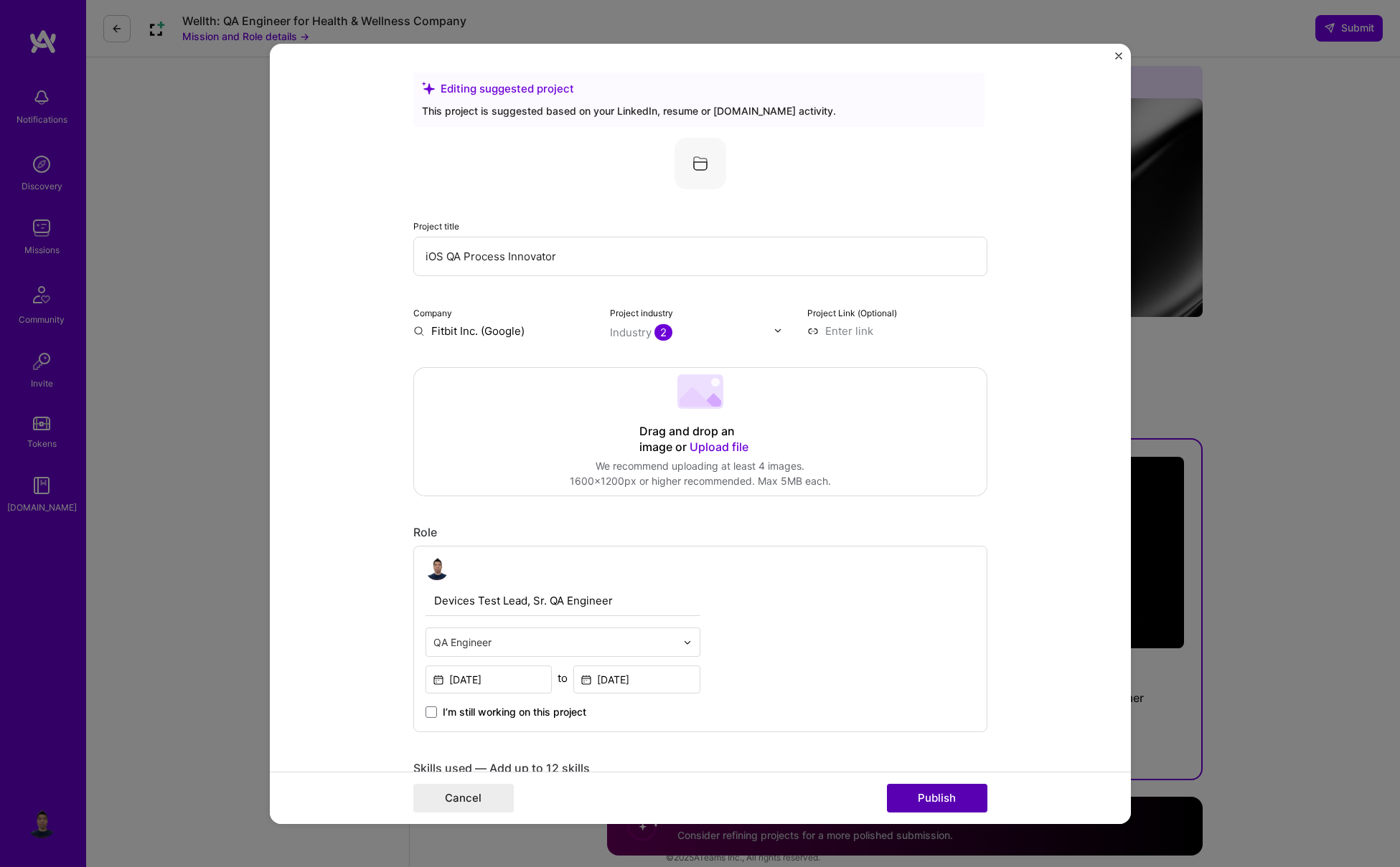
click at [944, 807] on button "Publish" at bounding box center [937, 798] width 100 height 28
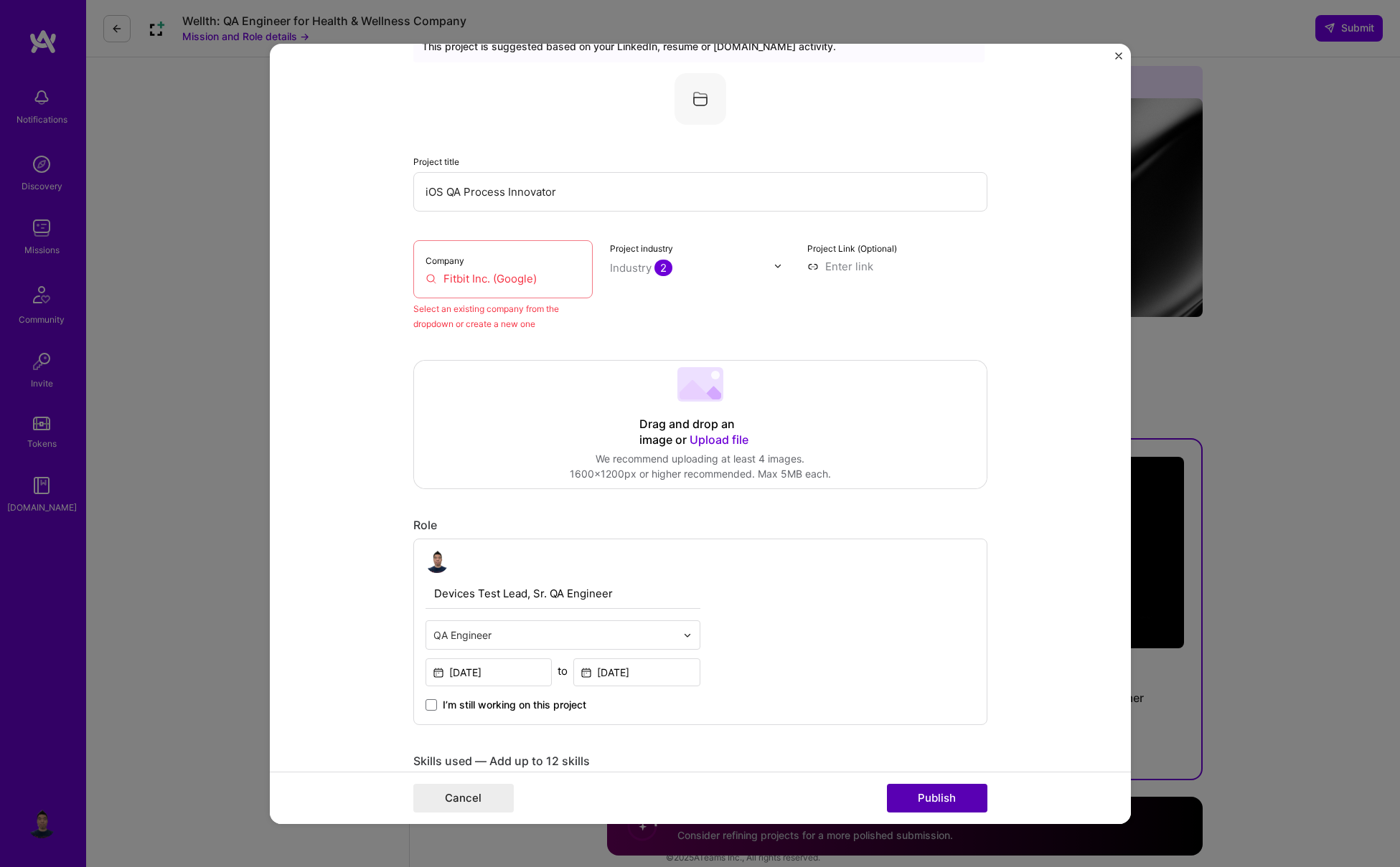
scroll to position [94, 0]
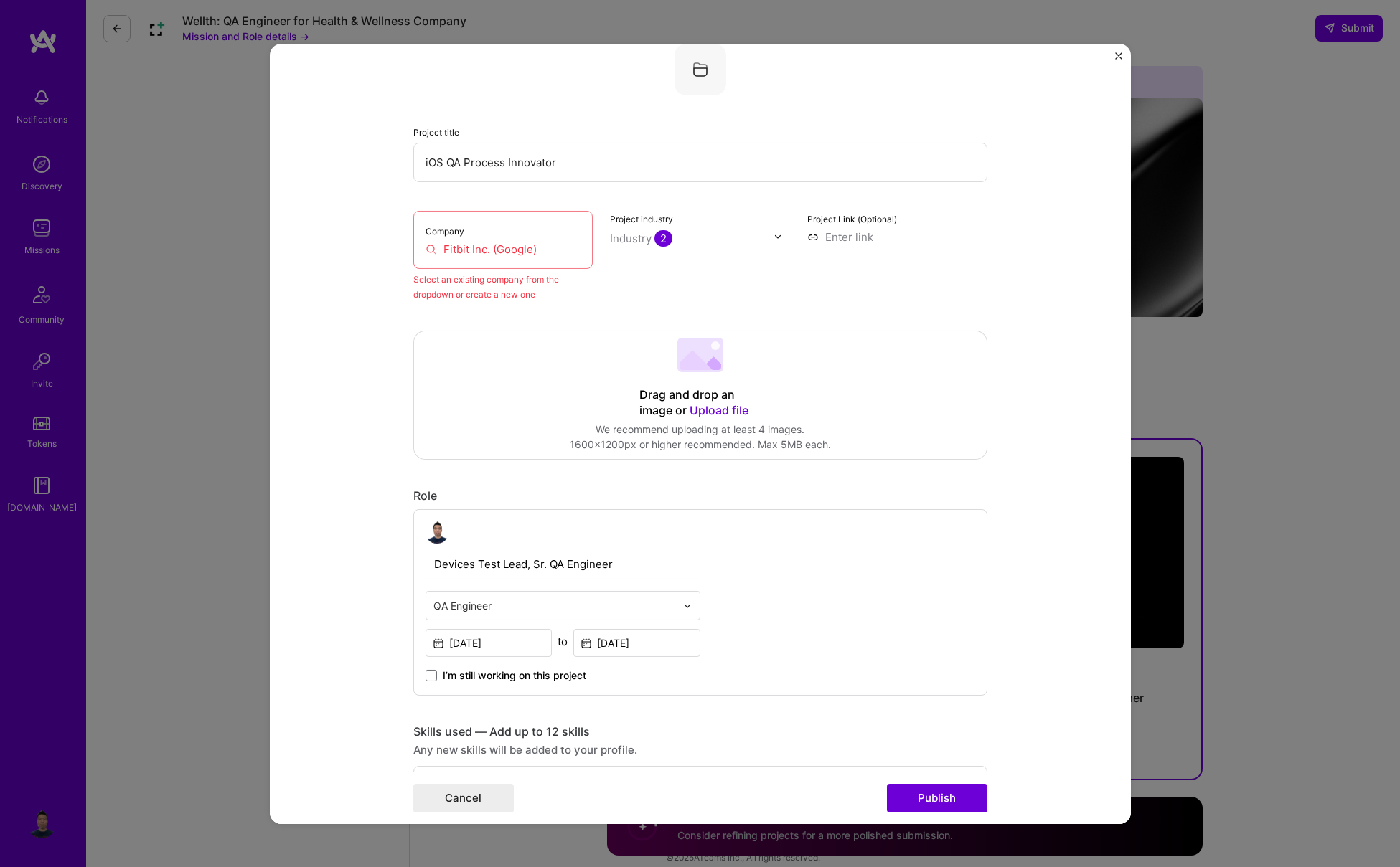
click at [473, 225] on div "Company Fitbit Inc. (Google)" at bounding box center [503, 238] width 180 height 58
click at [474, 249] on input "Fitbit Inc. (Google)" at bounding box center [503, 249] width 156 height 15
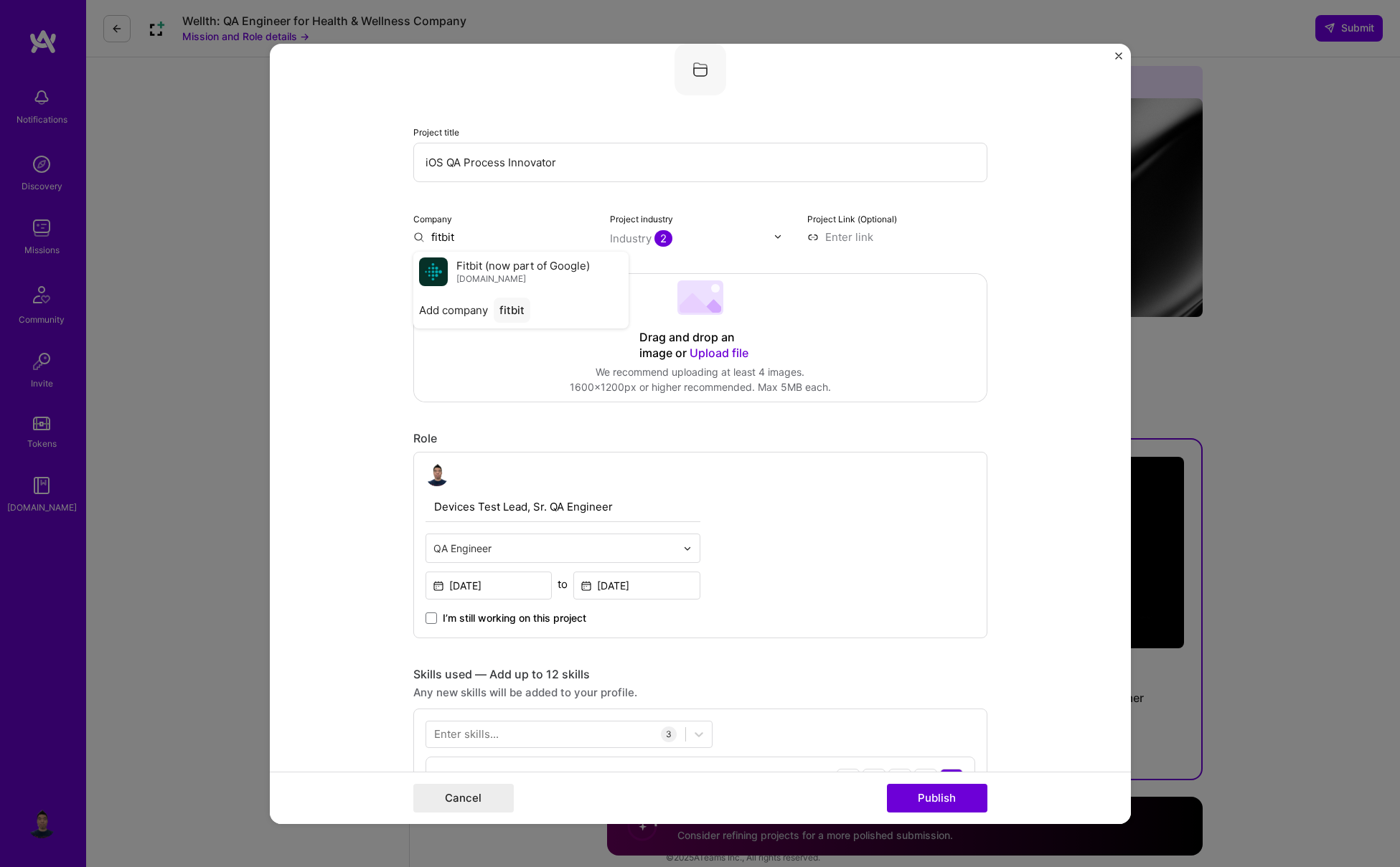
click at [441, 278] on img at bounding box center [433, 271] width 28 height 28
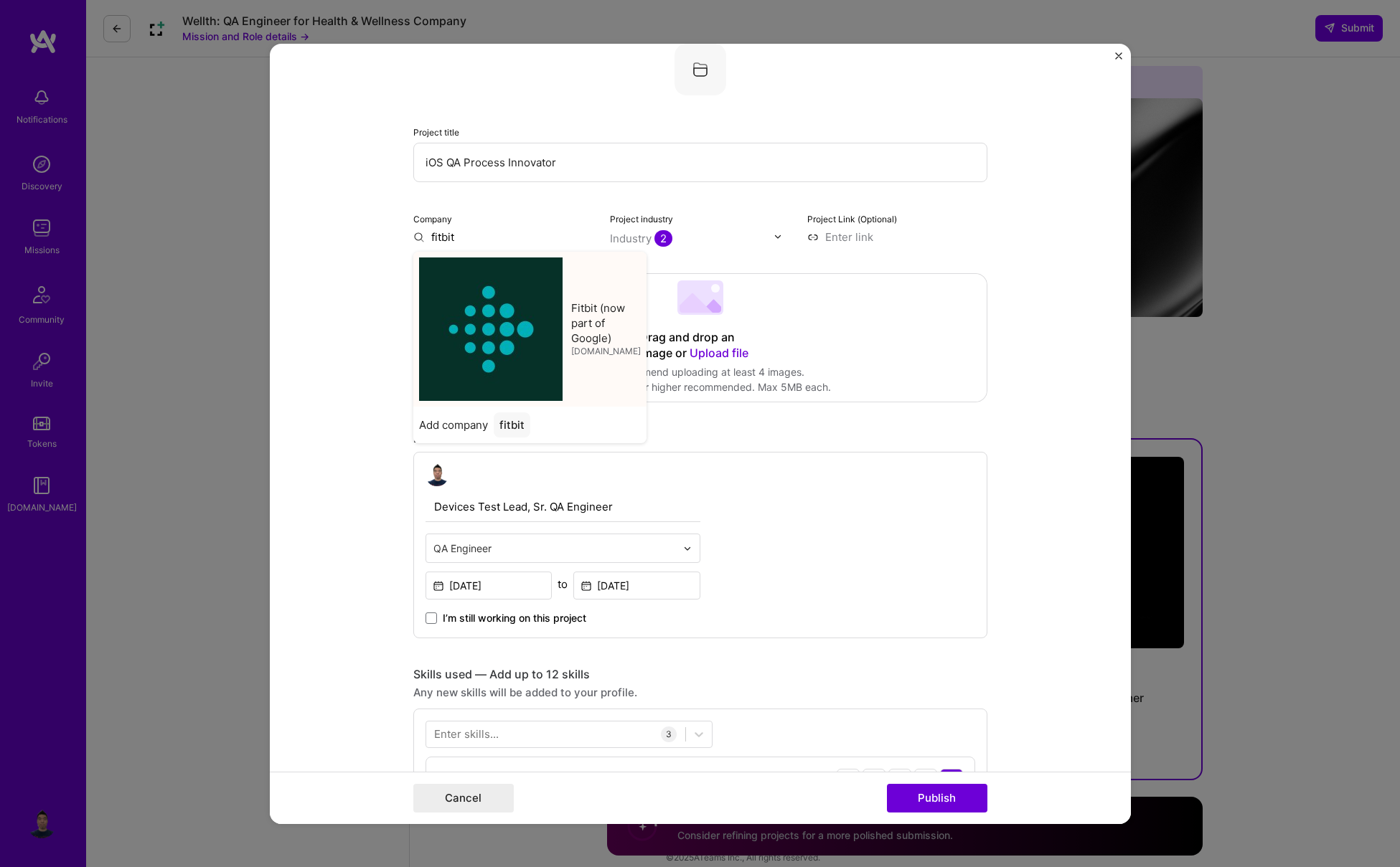
type input "Fitbit (now part of Google)"
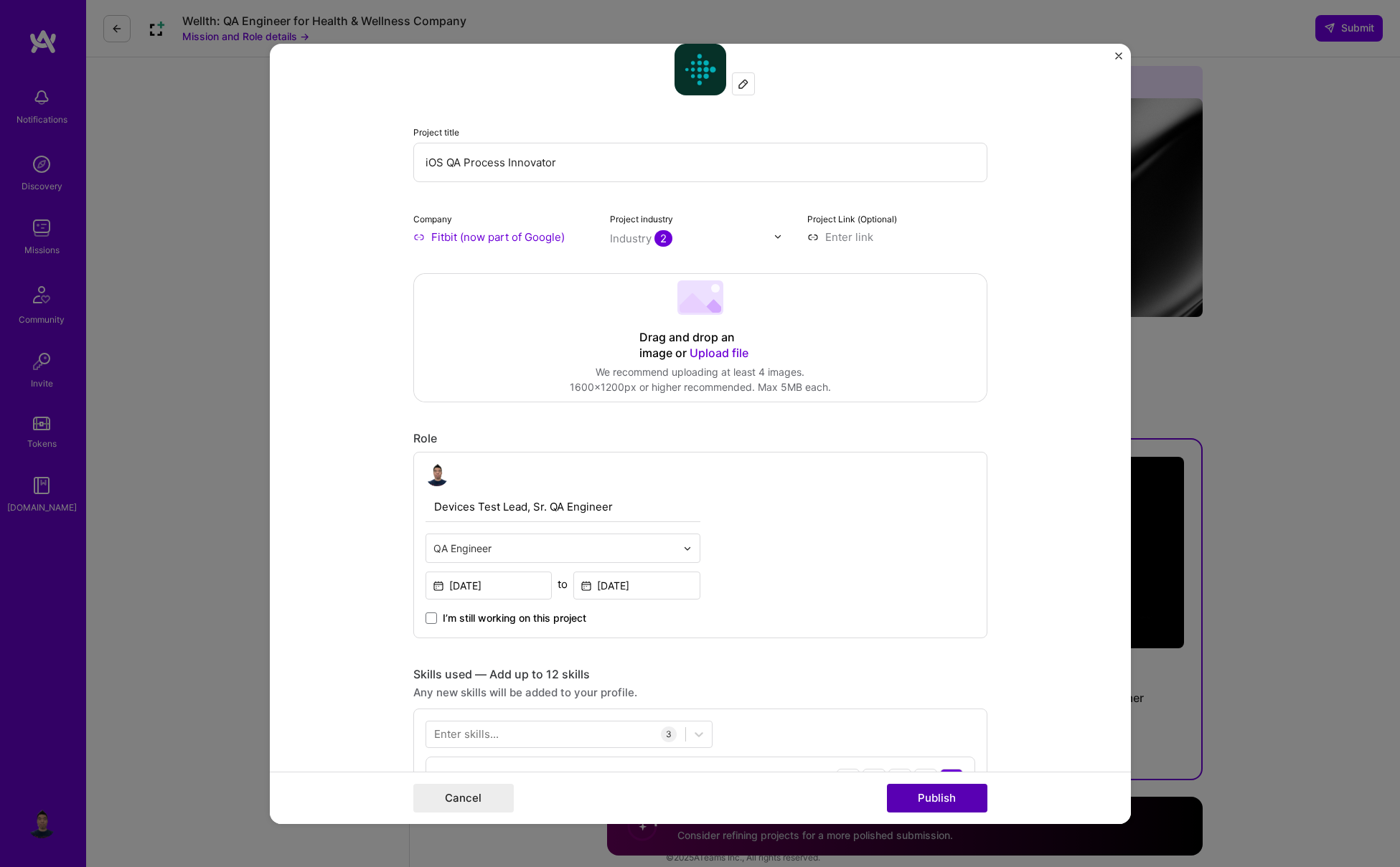
click at [941, 804] on button "Publish" at bounding box center [937, 798] width 100 height 28
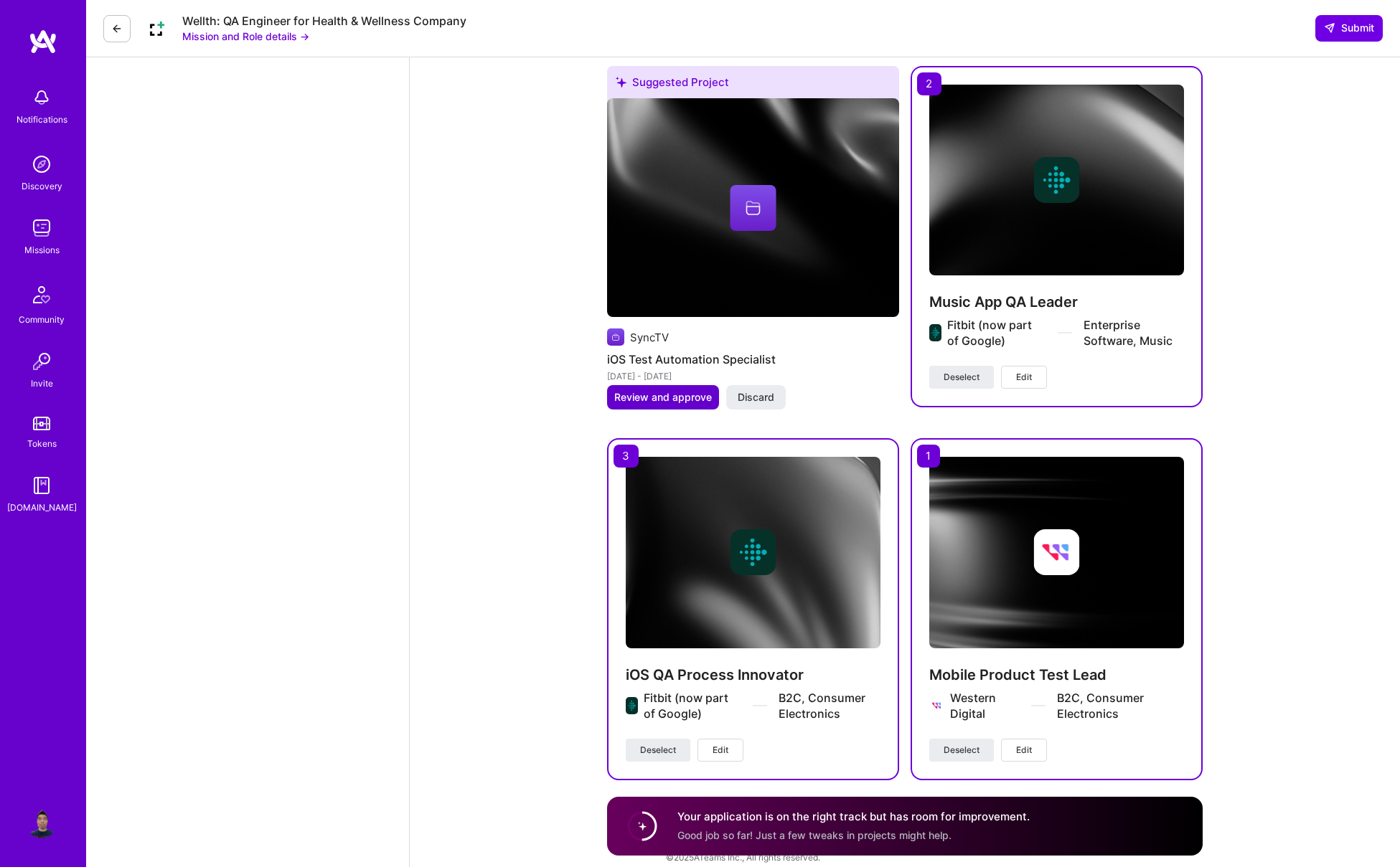
click at [656, 390] on span "Review and approve" at bounding box center [662, 397] width 97 height 14
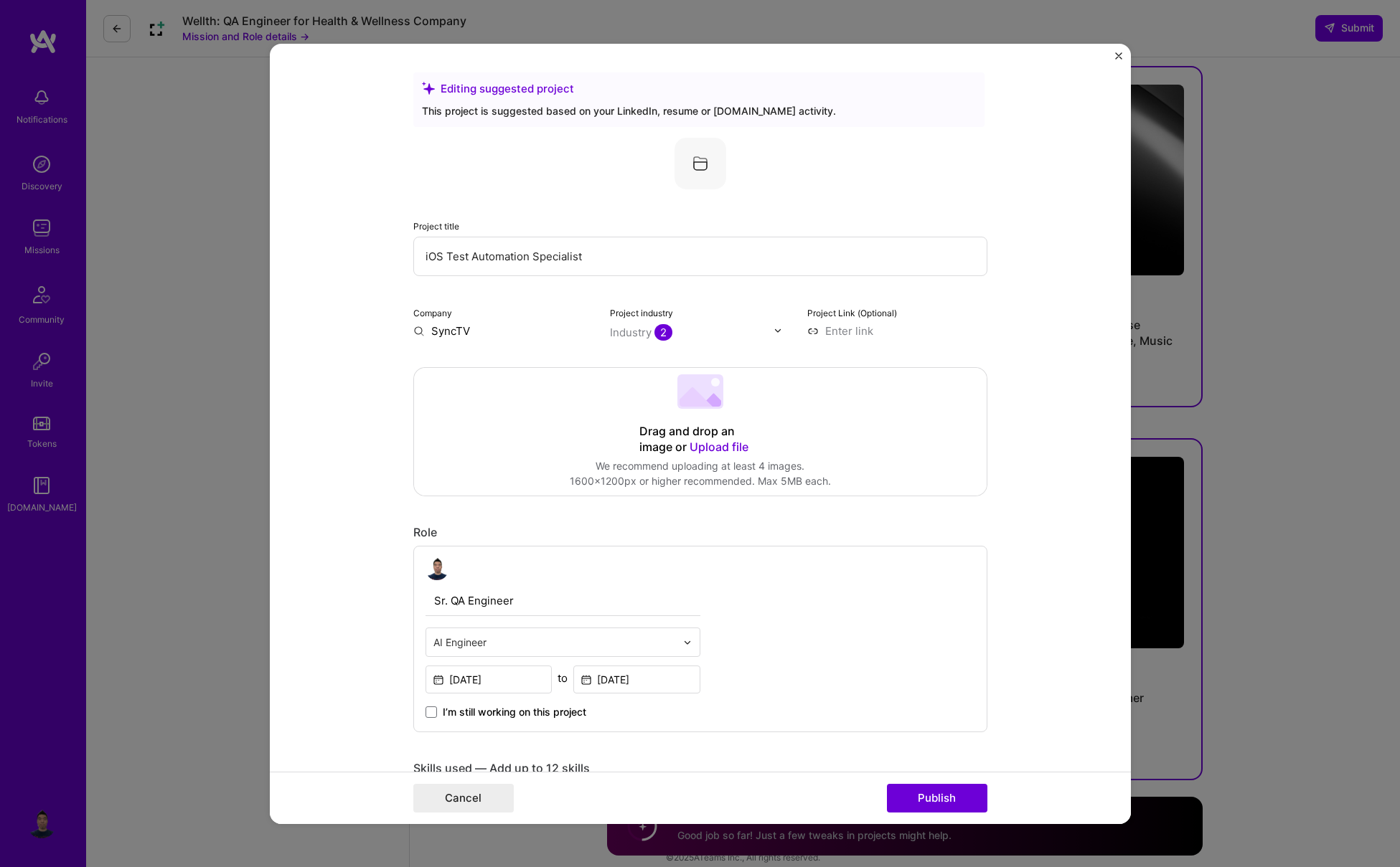
click at [441, 328] on input "SyncTV" at bounding box center [503, 330] width 180 height 15
click at [965, 793] on button "Publish" at bounding box center [937, 798] width 100 height 28
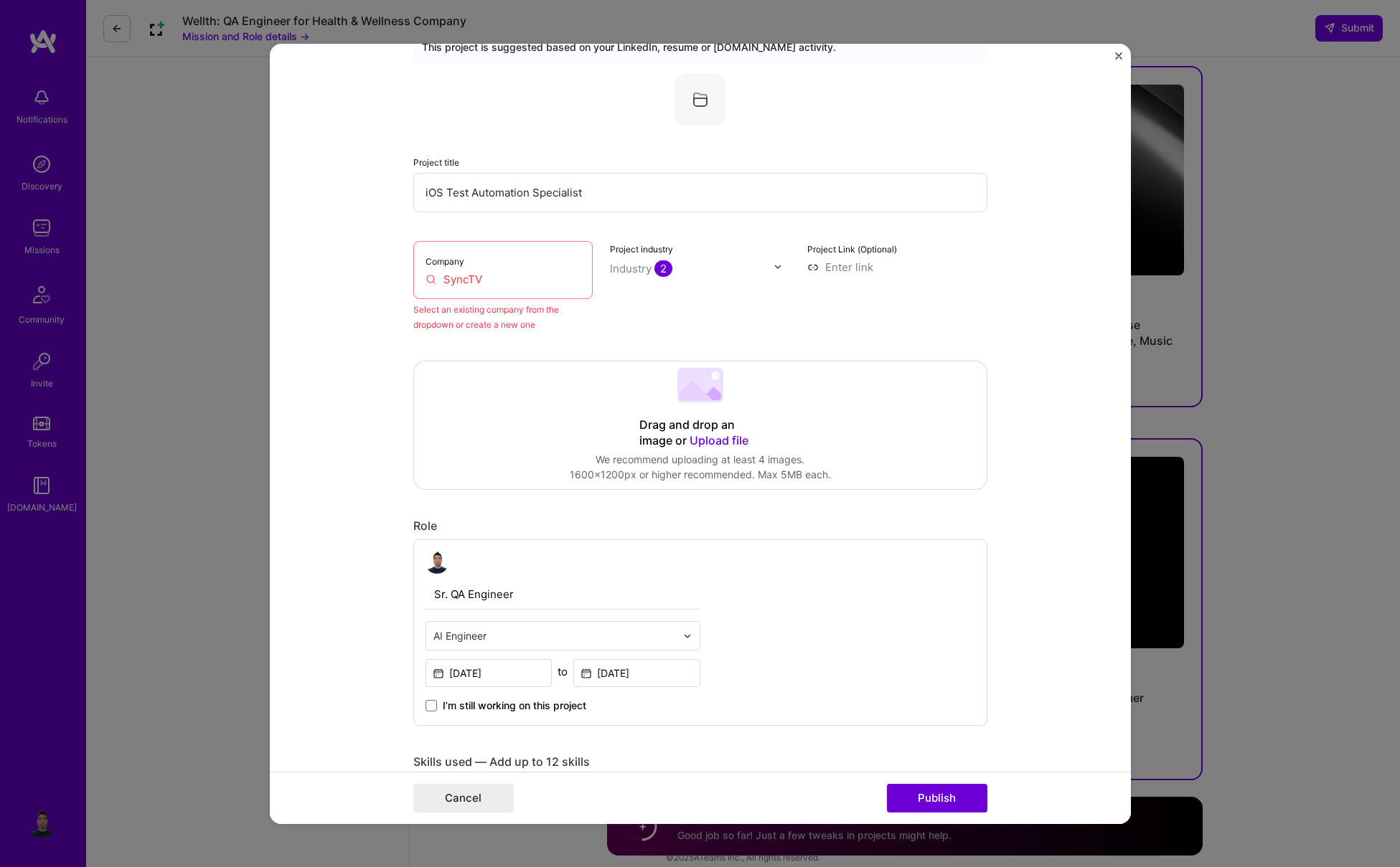
scroll to position [94, 0]
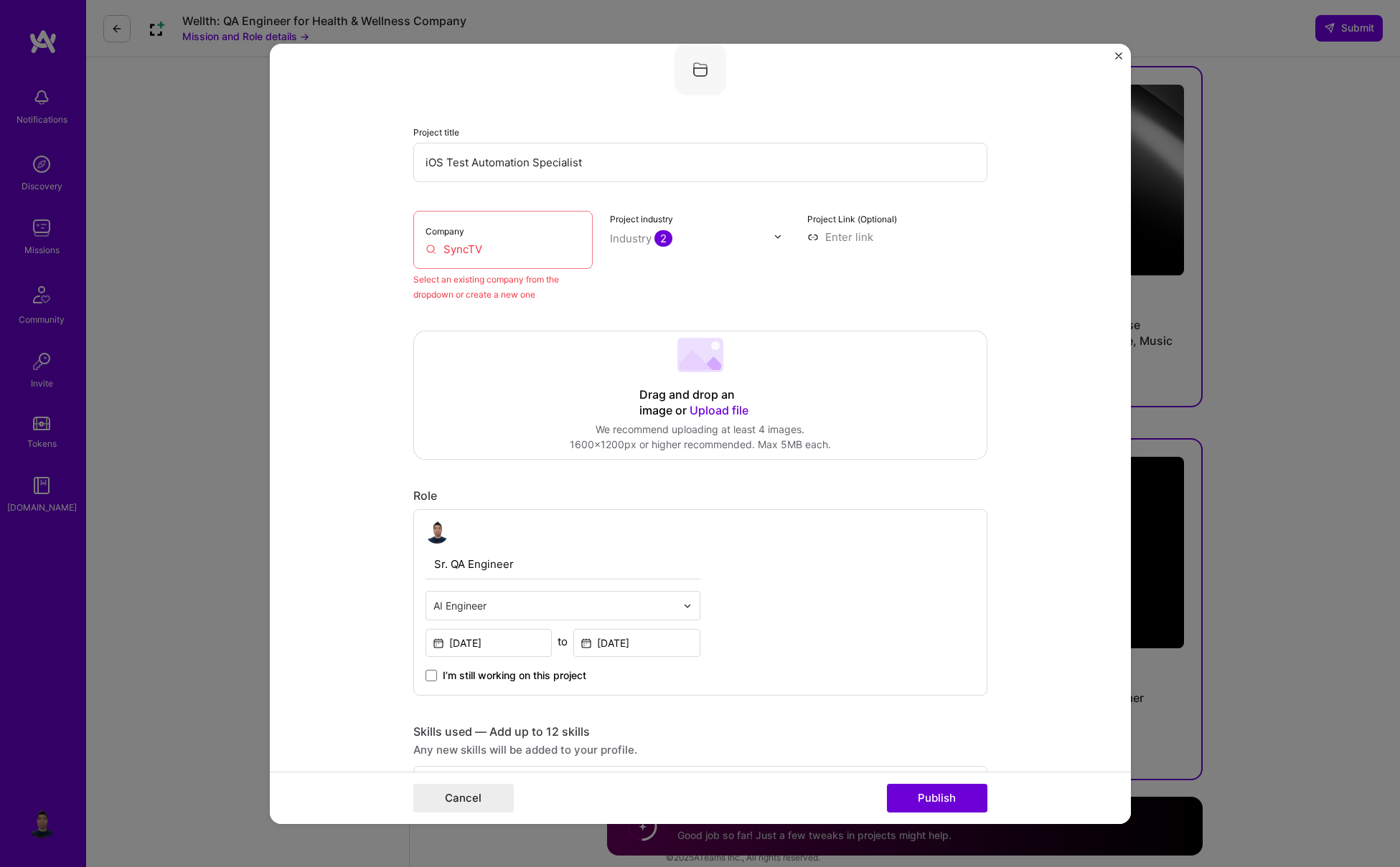
click at [514, 260] on div "Company SyncTV" at bounding box center [503, 238] width 180 height 58
click at [486, 246] on input "SyncTV" at bounding box center [503, 249] width 156 height 15
click at [470, 248] on input "SyncTV" at bounding box center [503, 249] width 156 height 15
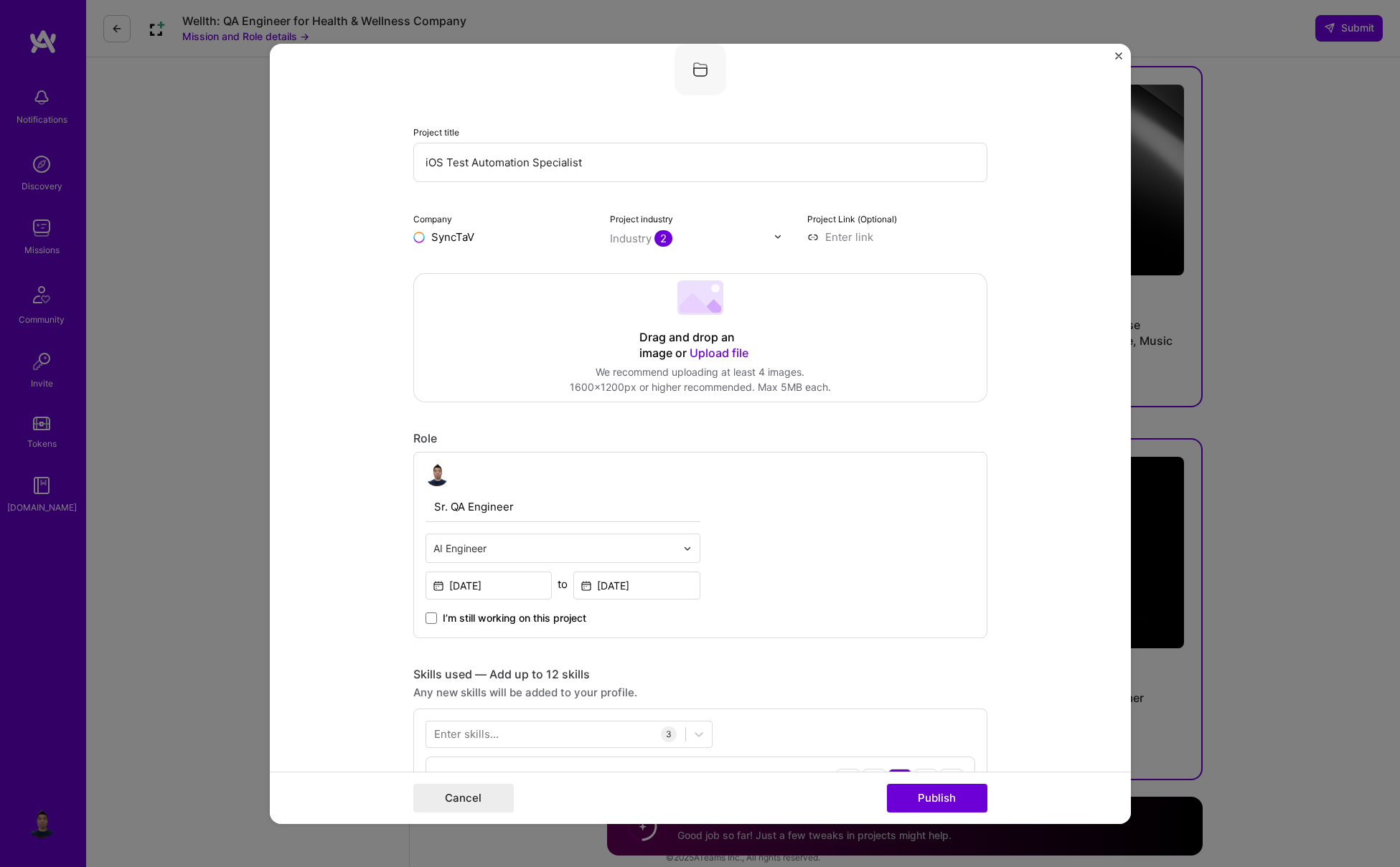
type input "SyncTV"
click at [532, 272] on div "SyncTV" at bounding box center [519, 269] width 52 height 26
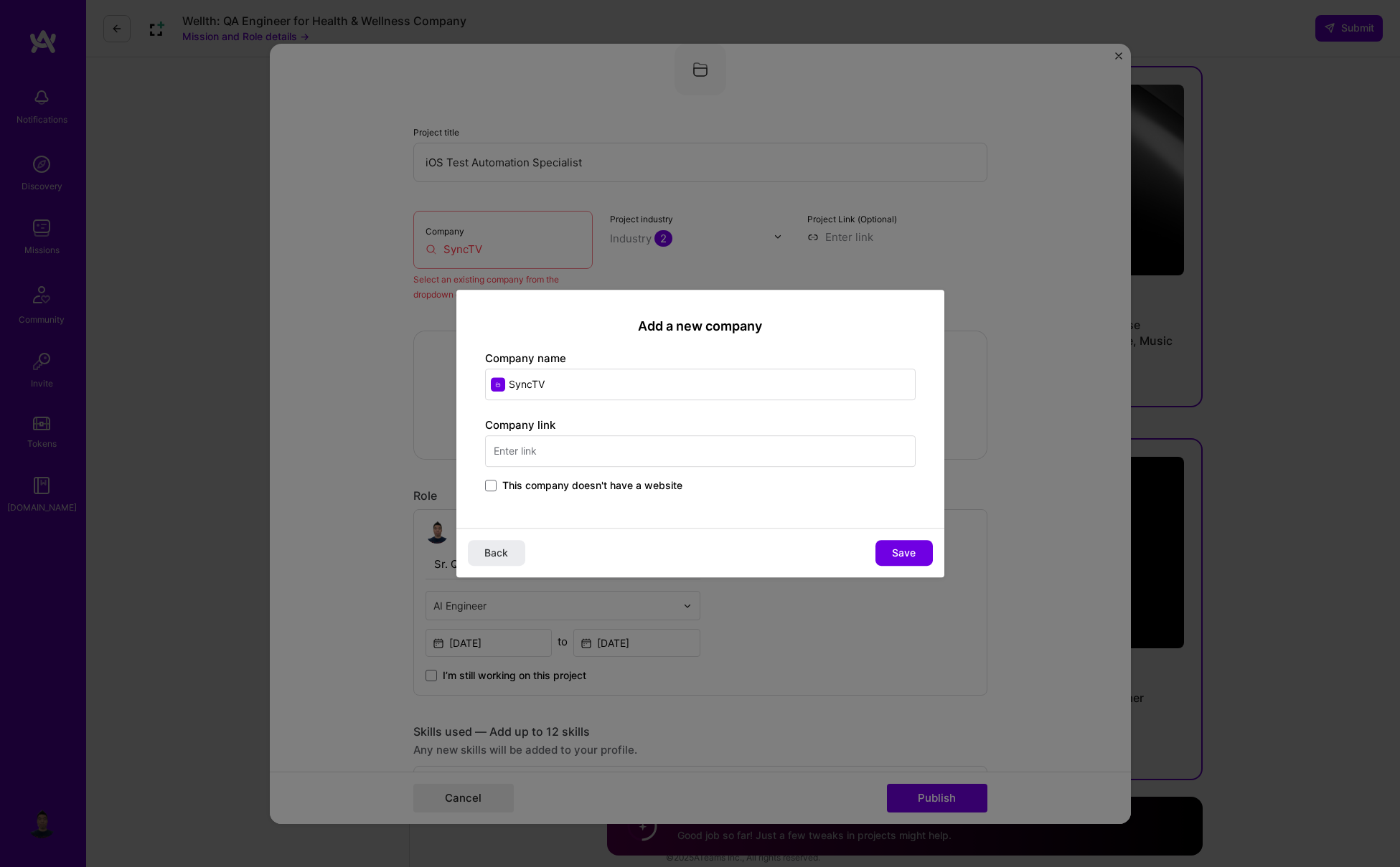
click at [623, 482] on span "This company doesn't have a website" at bounding box center [592, 485] width 180 height 14
click at [0, 0] on input "This company doesn't have a website" at bounding box center [0, 0] width 0 height 0
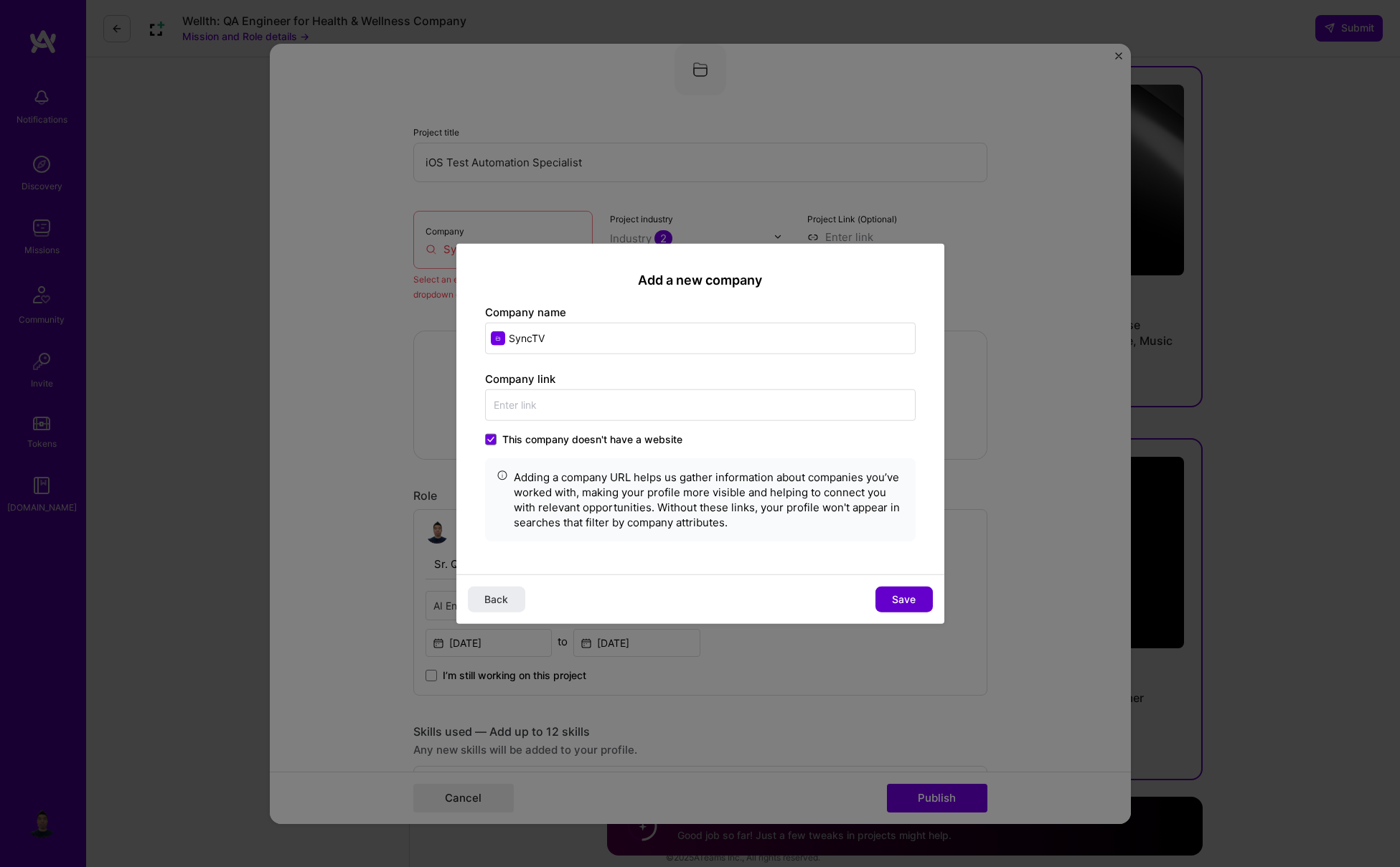
click at [900, 599] on span "Save" at bounding box center [903, 599] width 24 height 14
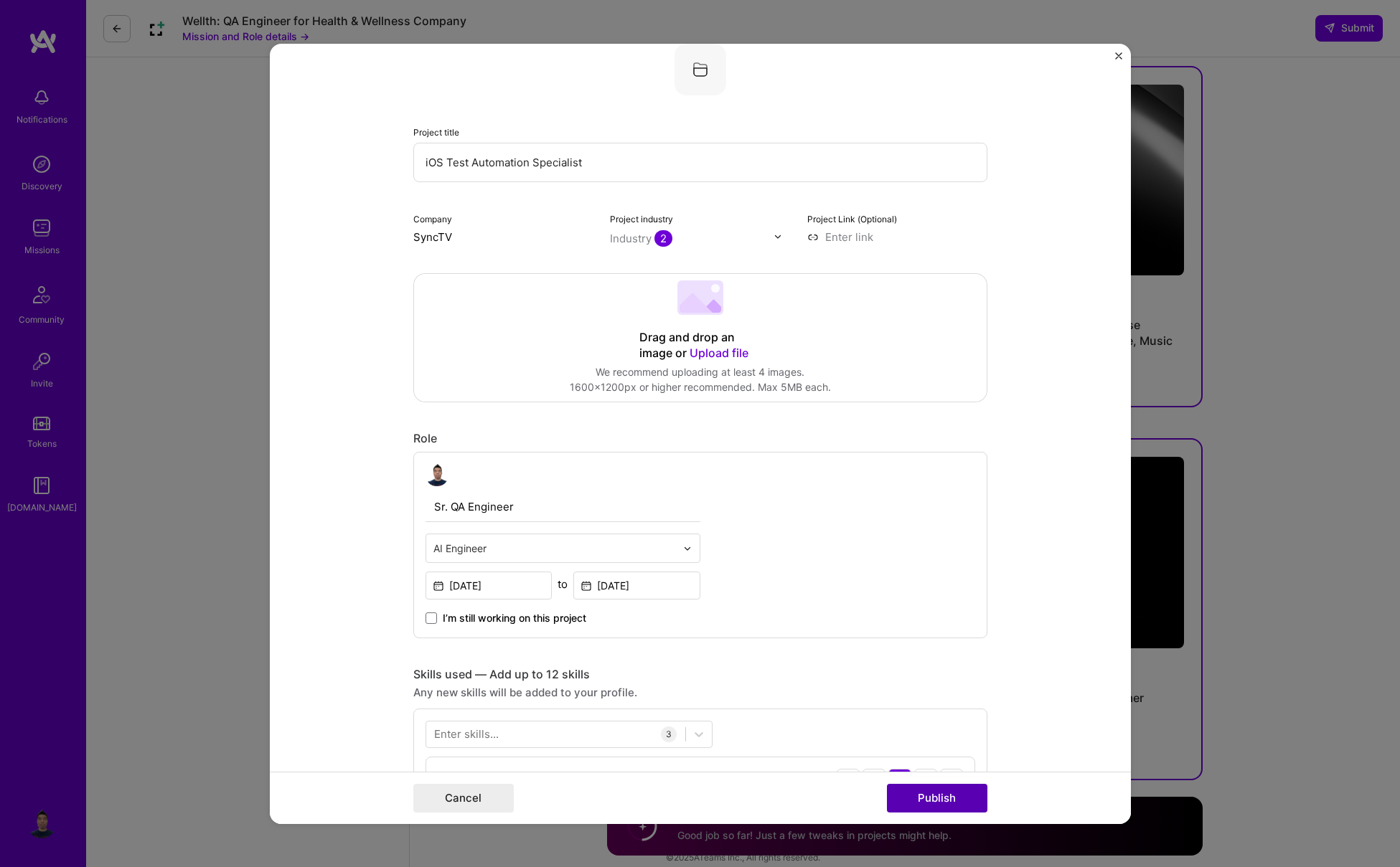
click at [960, 797] on button "Publish" at bounding box center [937, 798] width 100 height 28
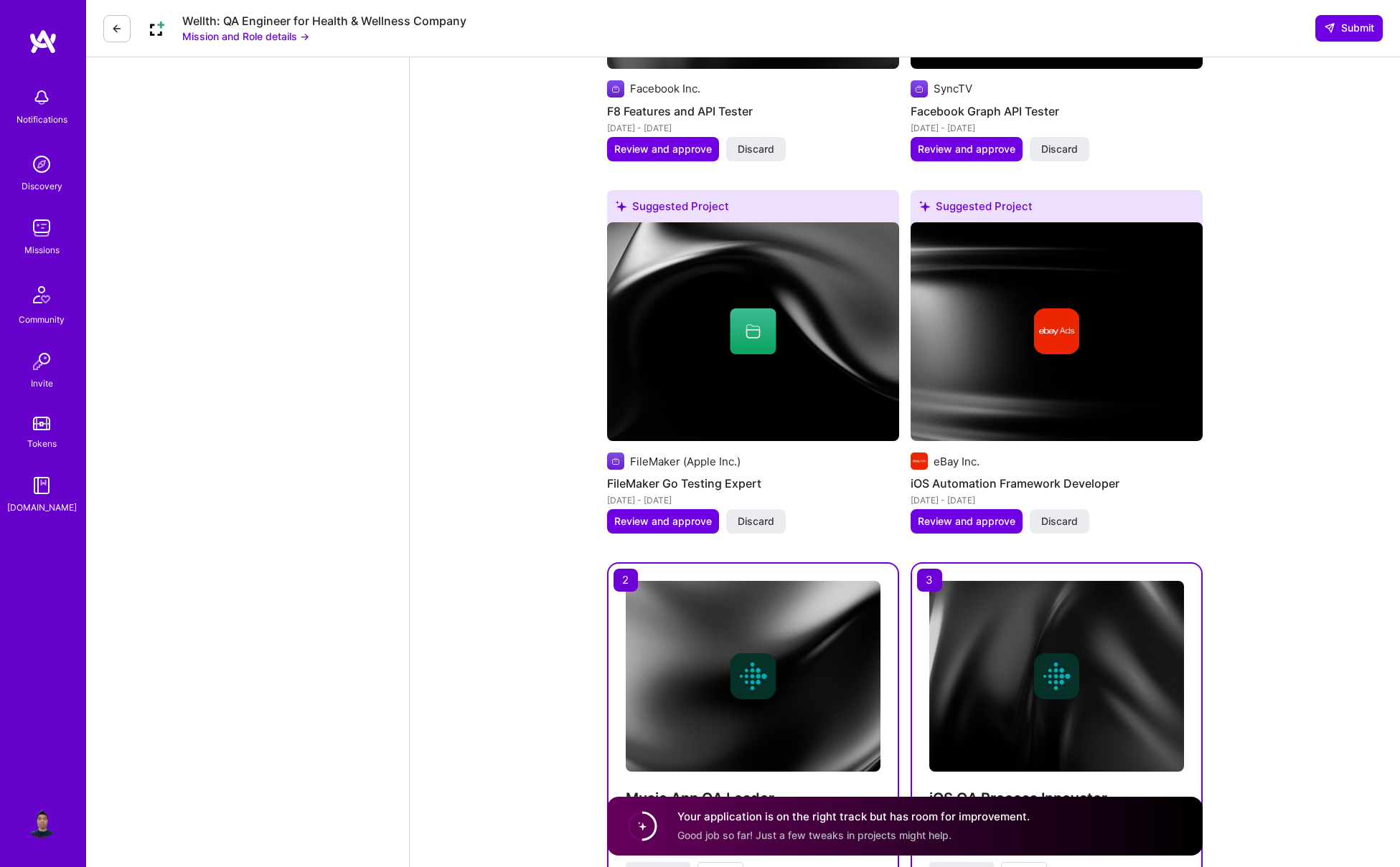
scroll to position [1785, 0]
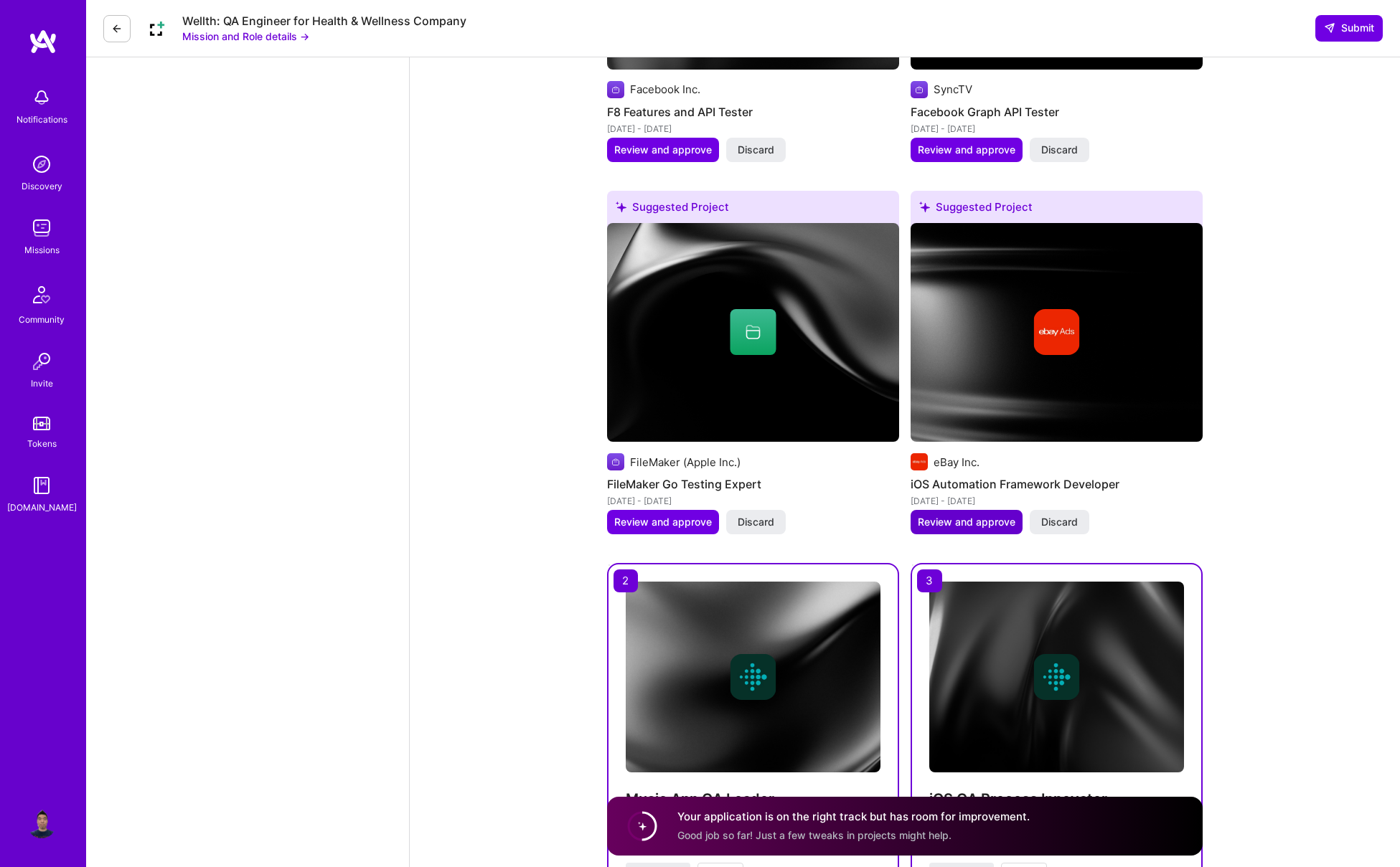
click at [933, 515] on span "Review and approve" at bounding box center [966, 522] width 97 height 14
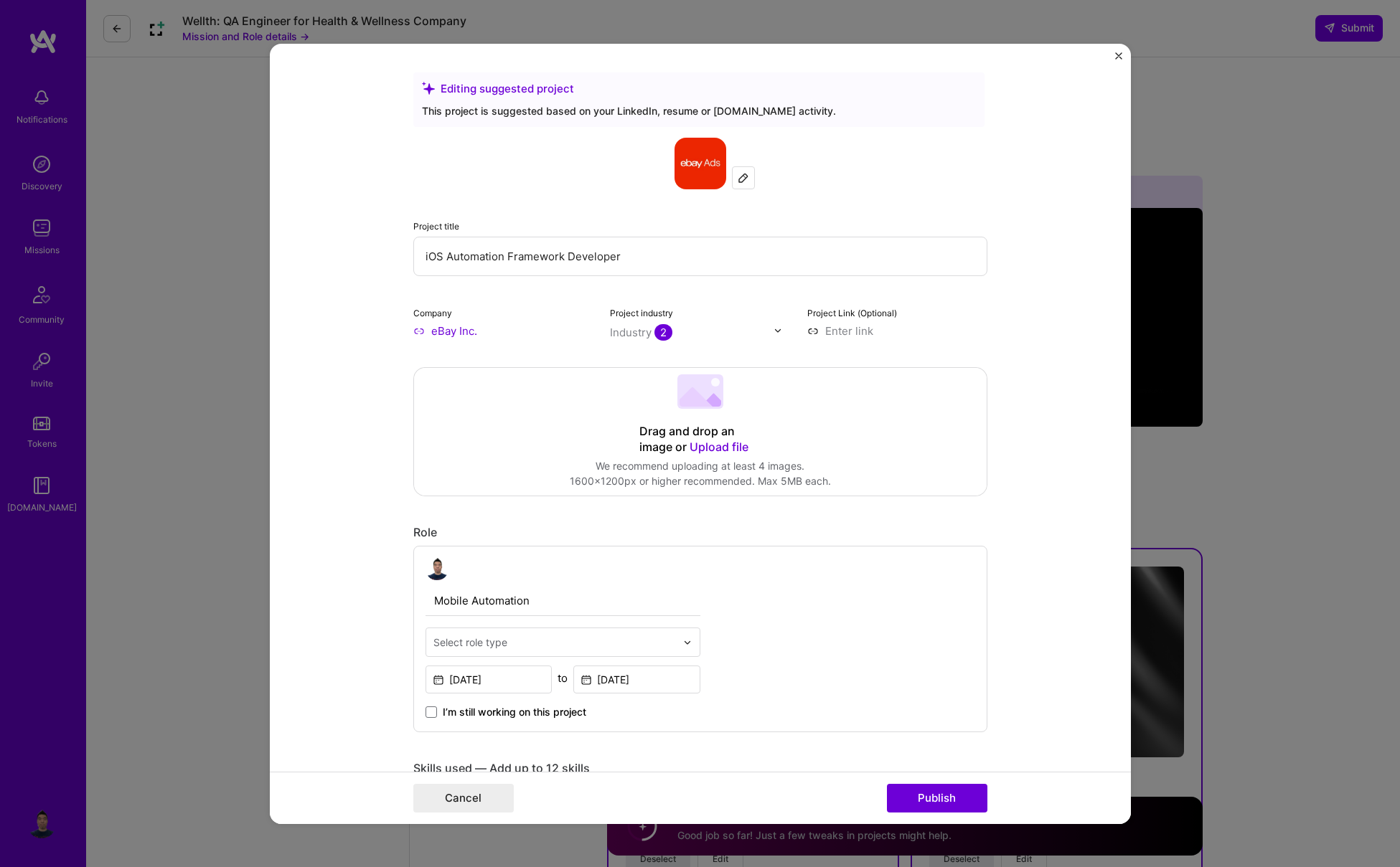
click at [474, 635] on div "Select role type" at bounding box center [470, 642] width 74 height 15
type input "qa"
click at [481, 681] on div "QA Engineer" at bounding box center [562, 681] width 266 height 26
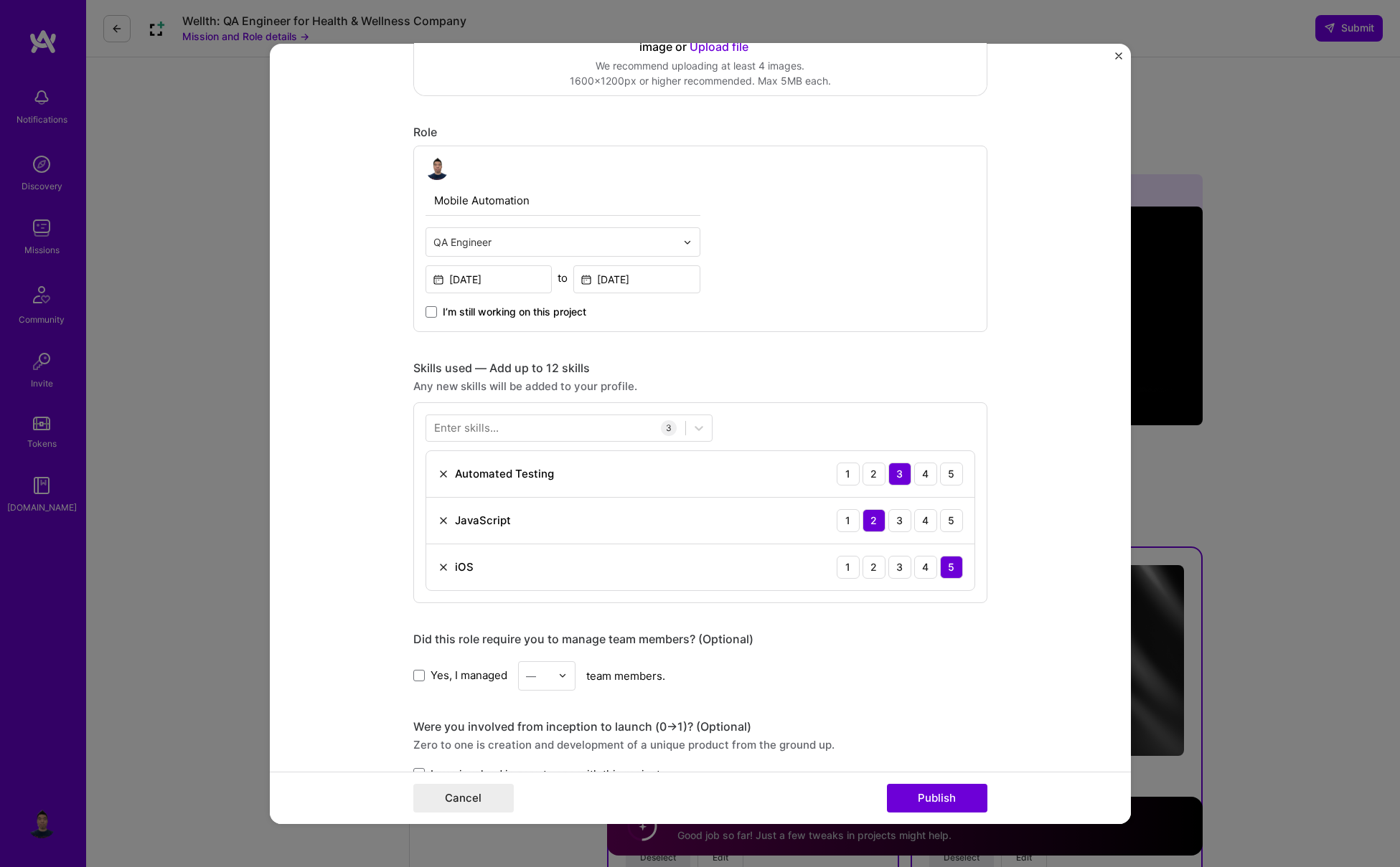
scroll to position [416, 0]
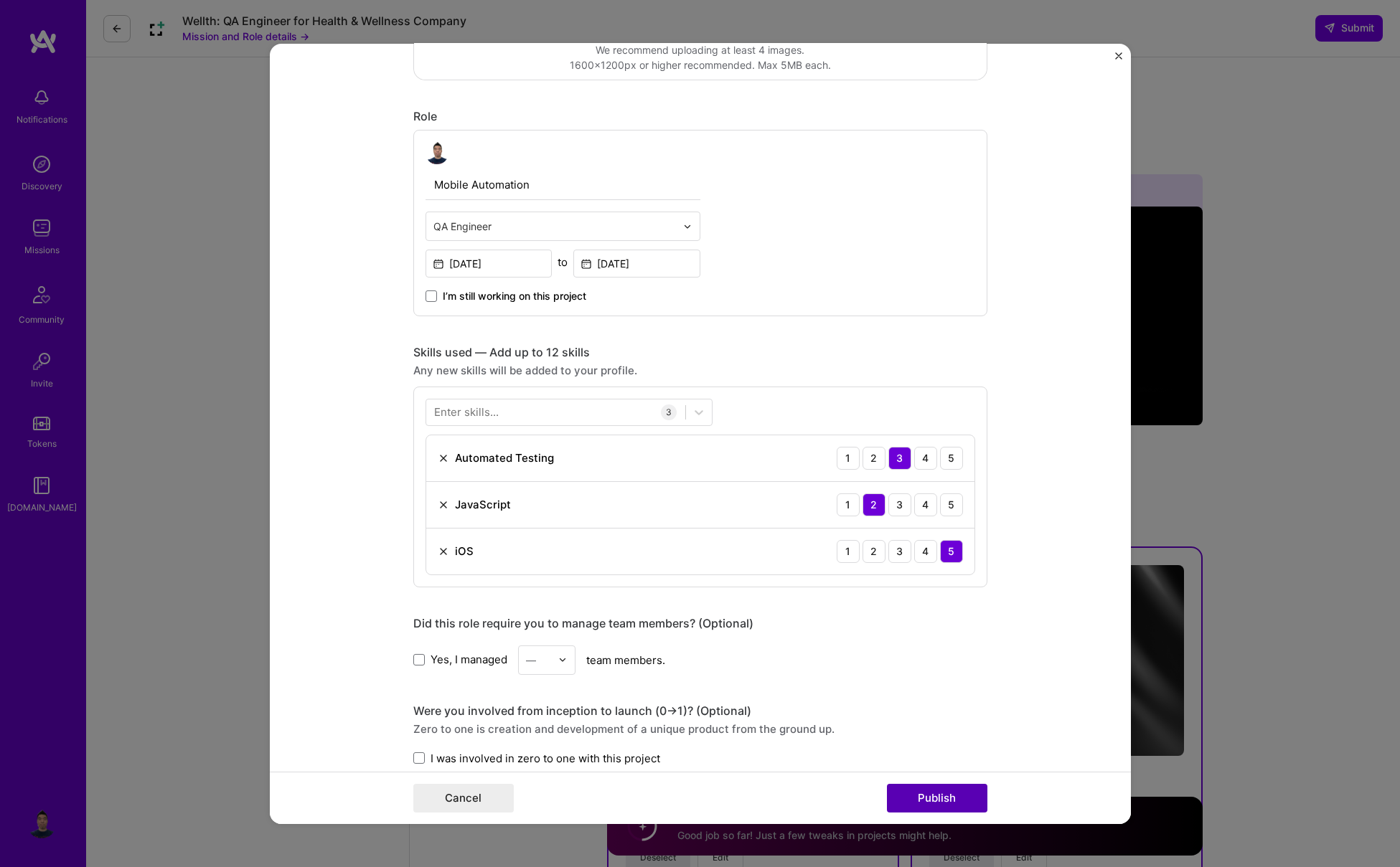
click at [914, 797] on button "Publish" at bounding box center [937, 798] width 100 height 28
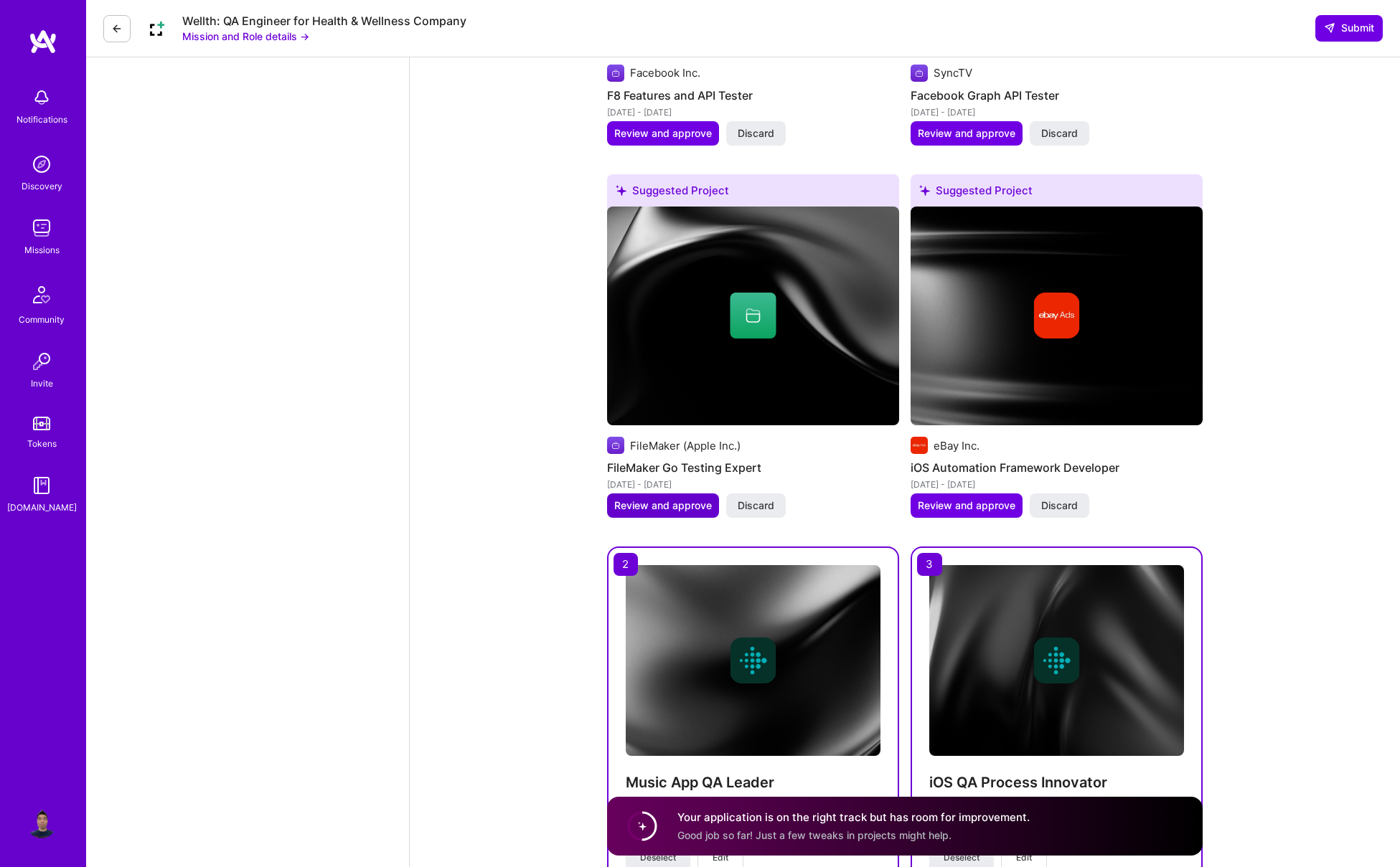
click at [632, 498] on span "Review and approve" at bounding box center [662, 505] width 97 height 14
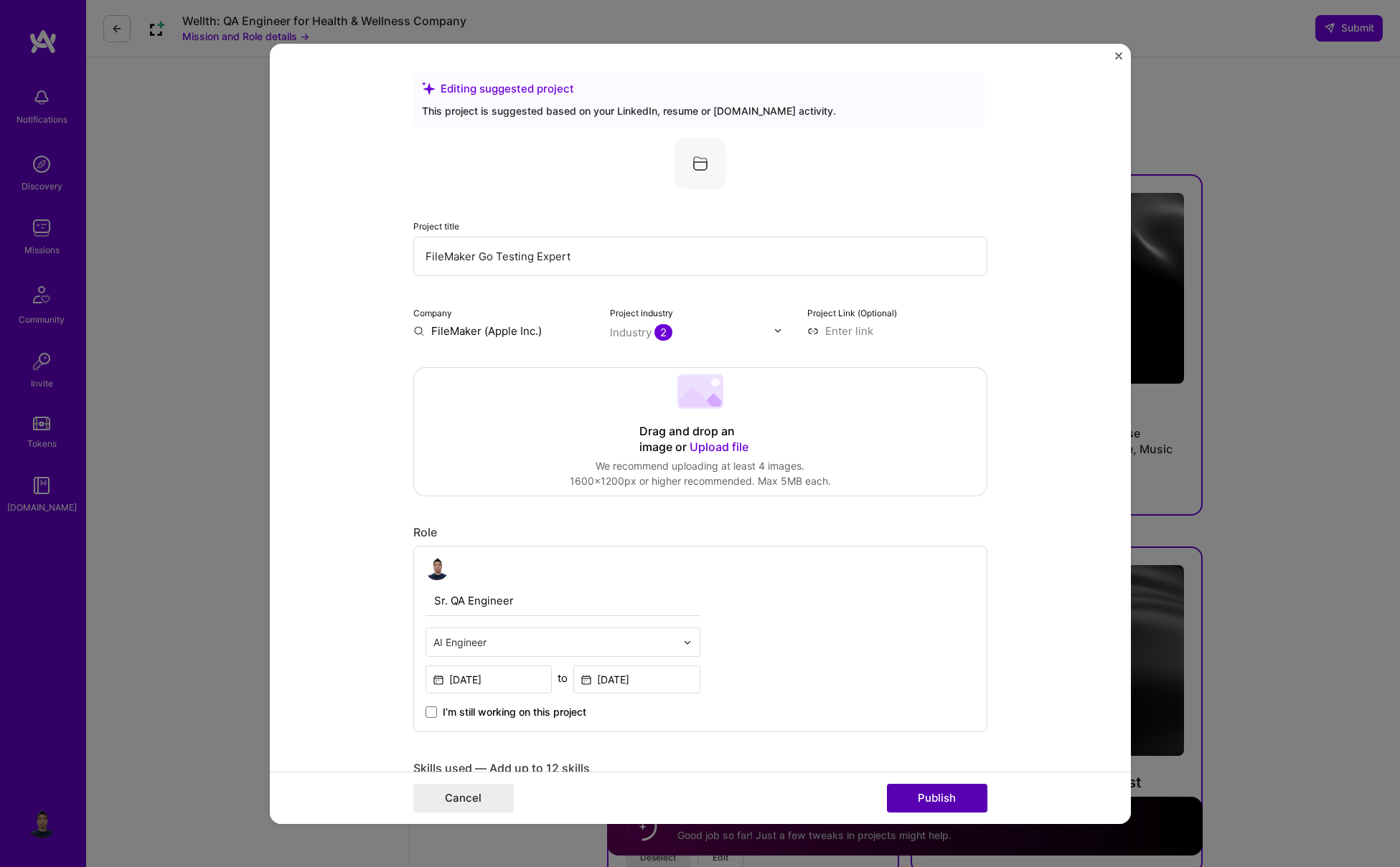
click at [919, 789] on button "Publish" at bounding box center [937, 798] width 100 height 28
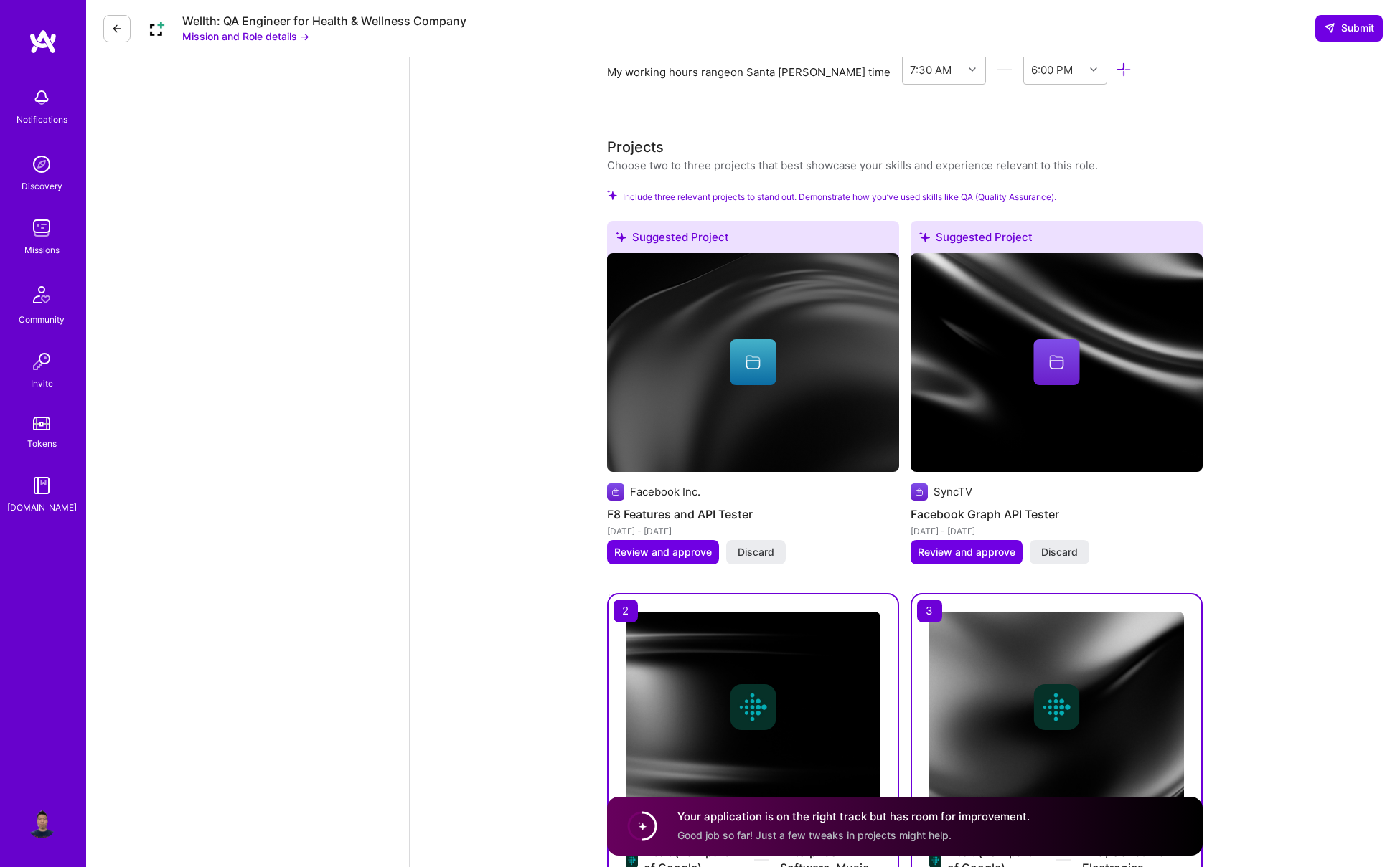
scroll to position [1372, 0]
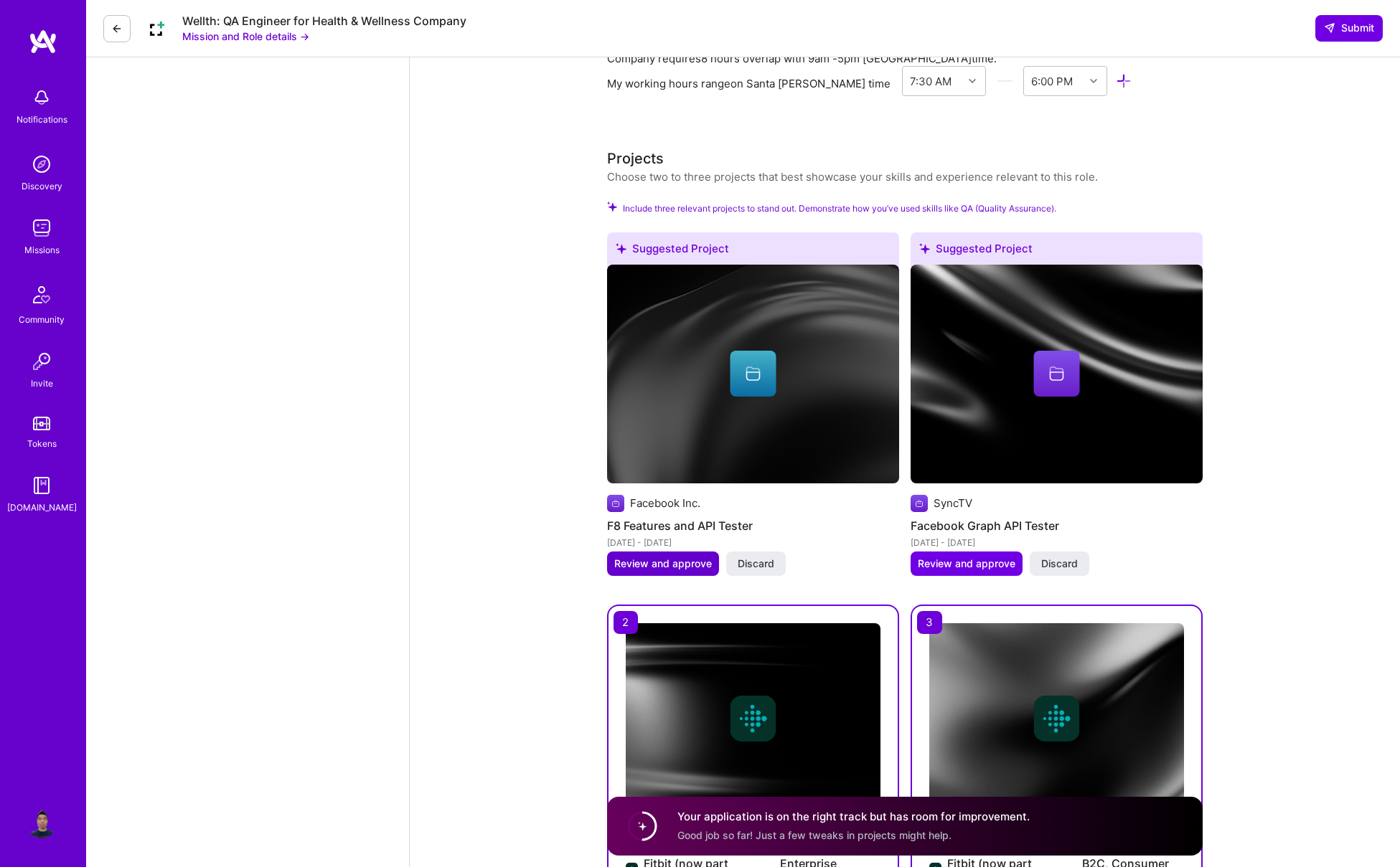
click at [645, 557] on span "Review and approve" at bounding box center [662, 564] width 97 height 14
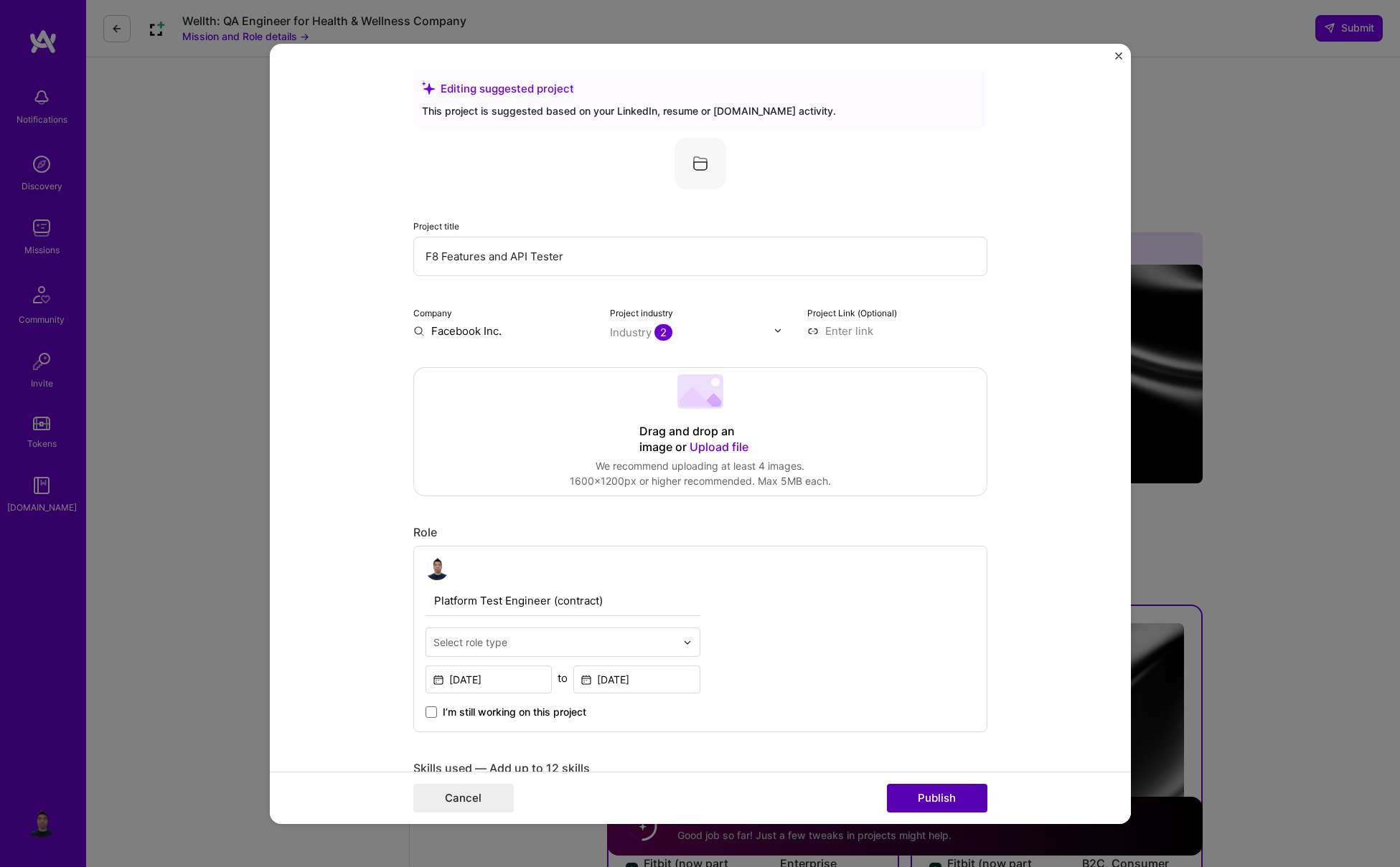
click at [909, 801] on button "Publish" at bounding box center [937, 798] width 100 height 28
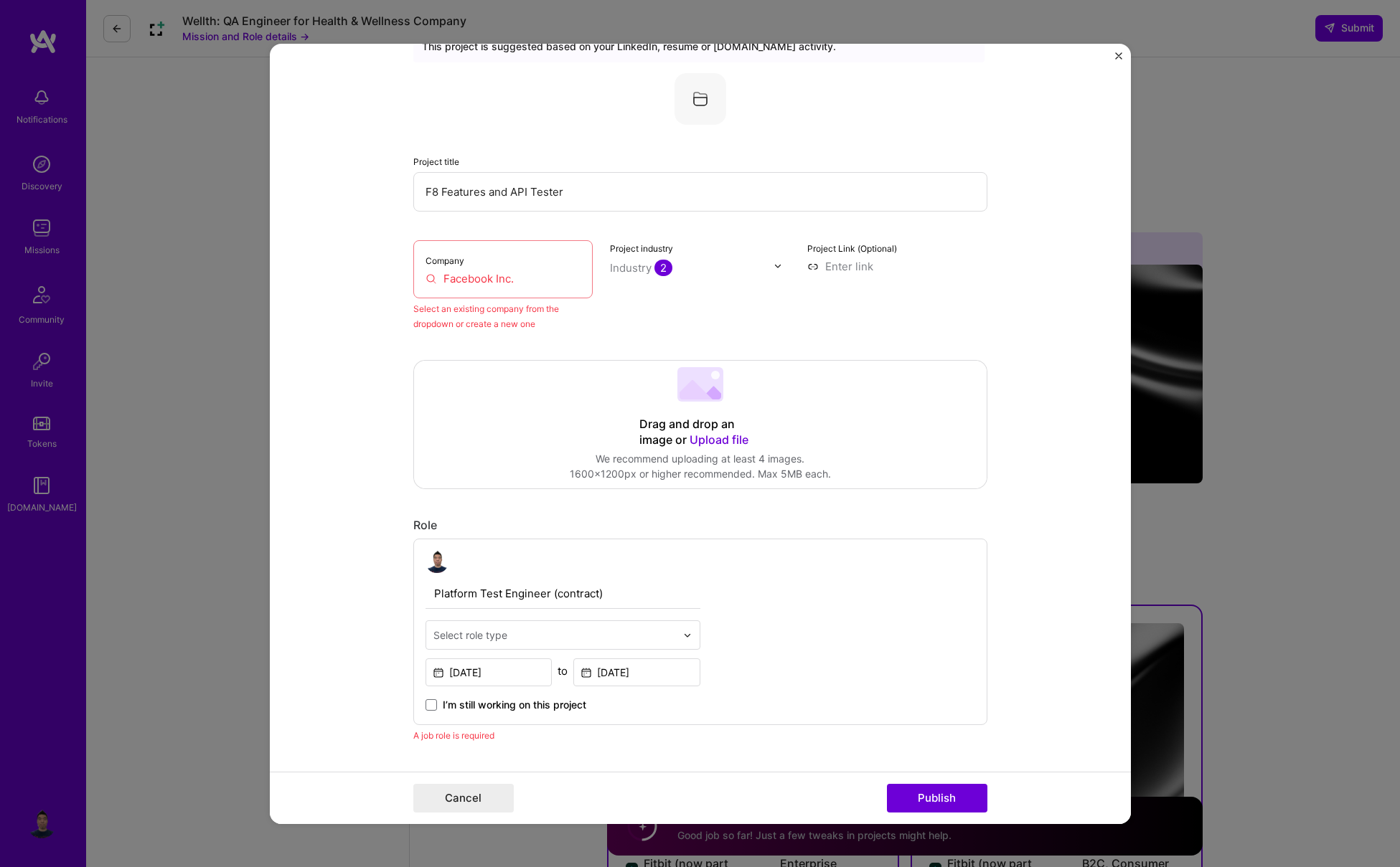
scroll to position [94, 0]
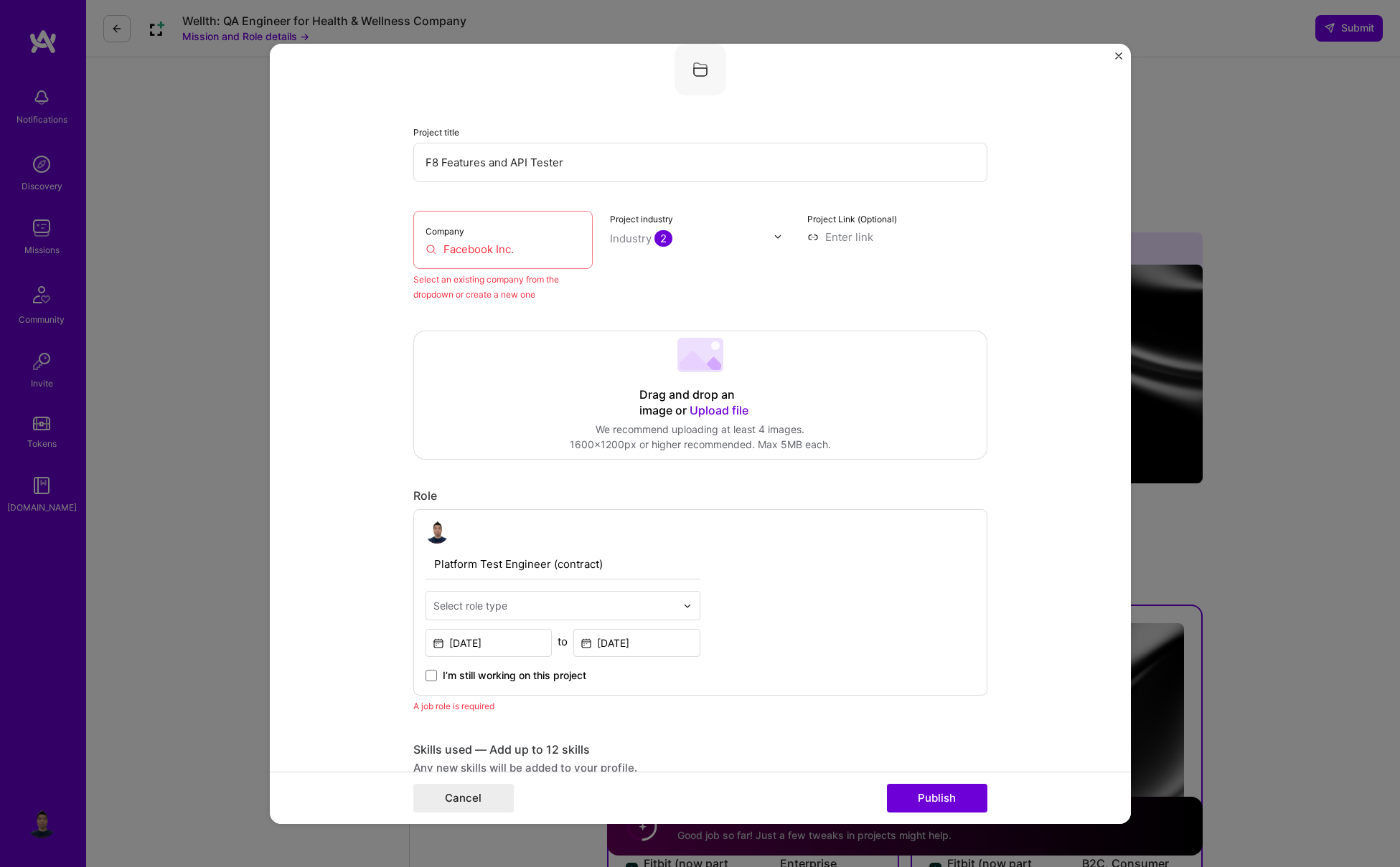
click at [493, 251] on input "Facebook Inc." at bounding box center [503, 249] width 156 height 15
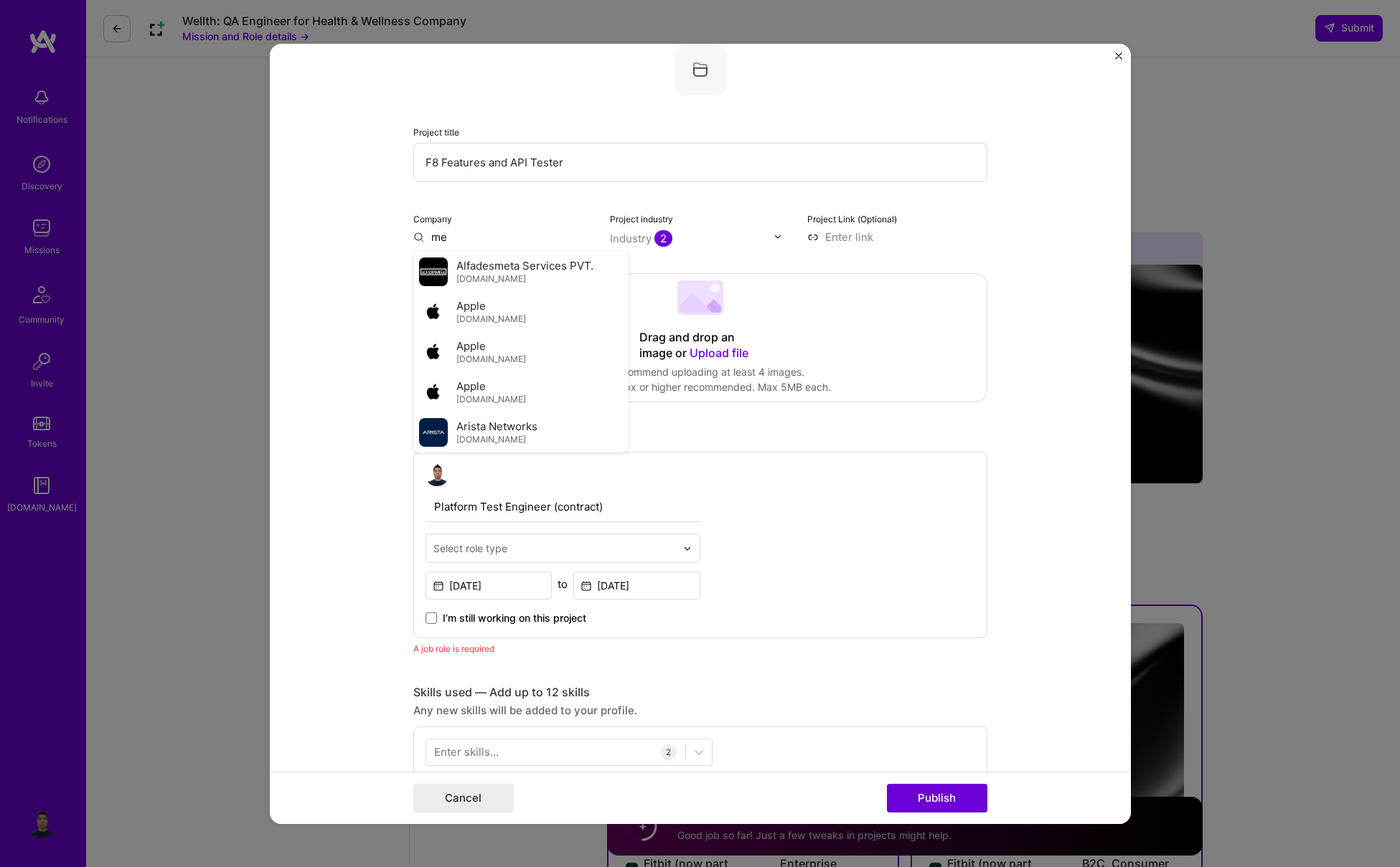
type input "m"
click at [515, 275] on div "Facebook [DOMAIN_NAME]" at bounding box center [521, 271] width 216 height 40
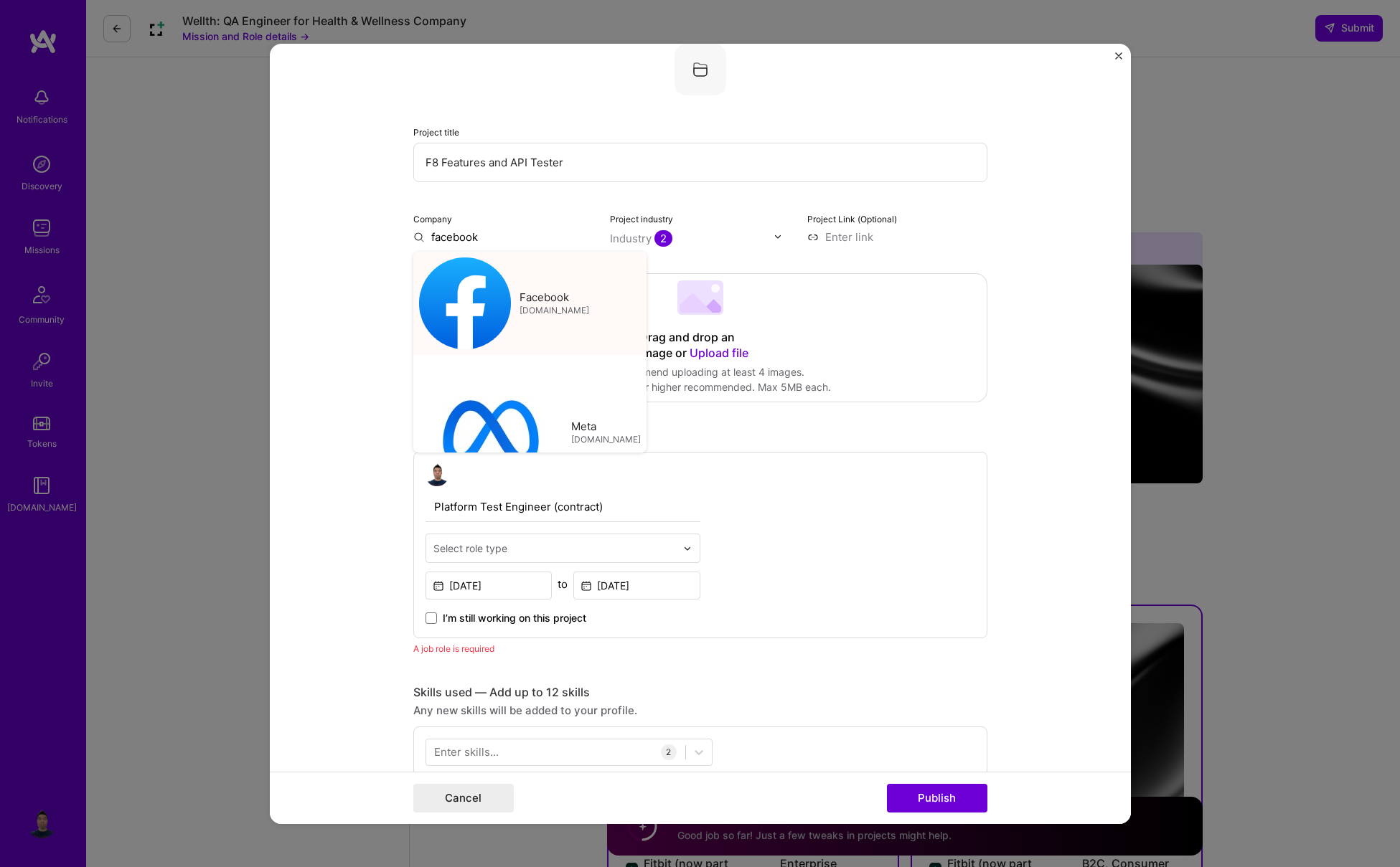
type input "Facebook"
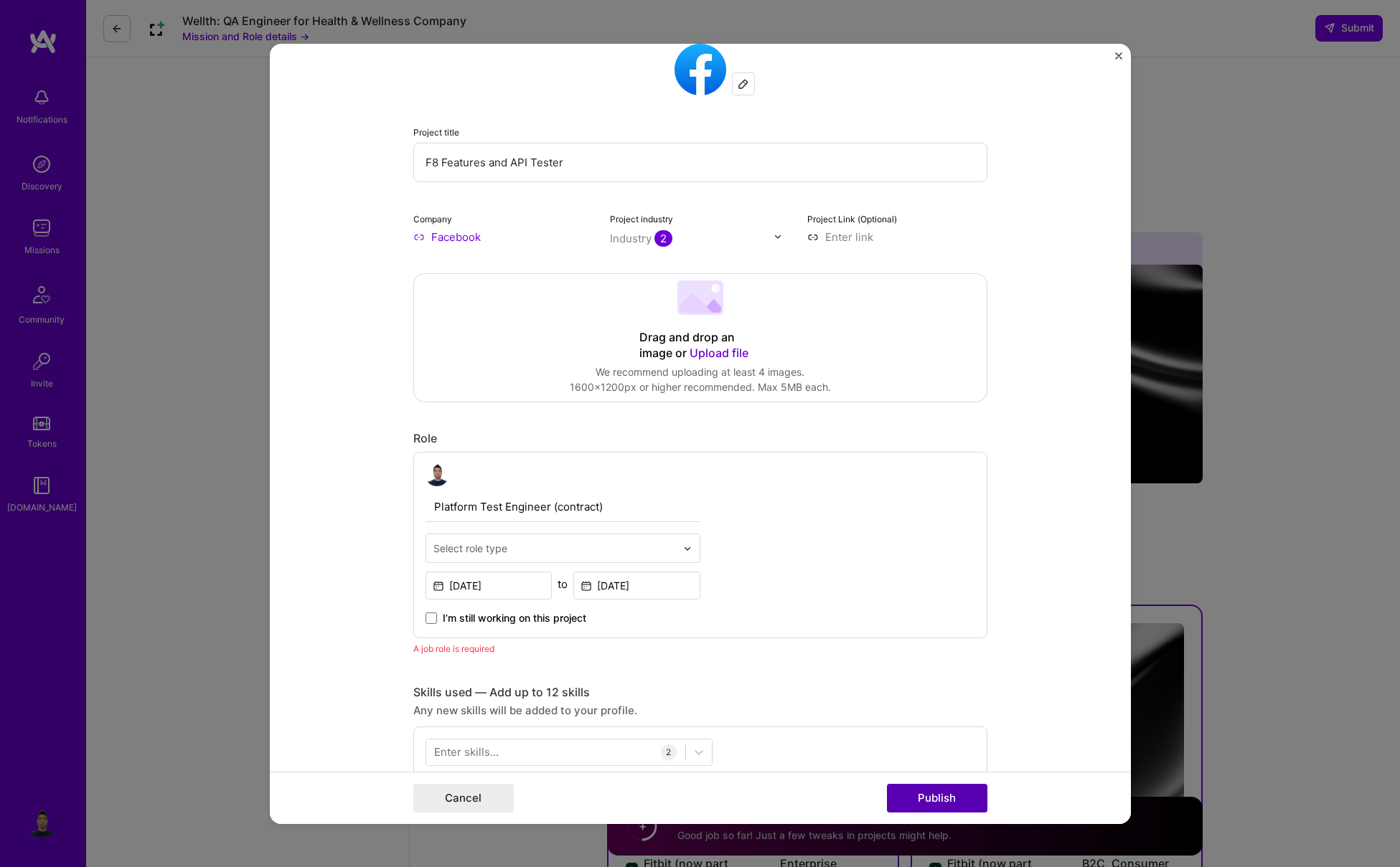
click at [920, 807] on button "Publish" at bounding box center [937, 798] width 100 height 28
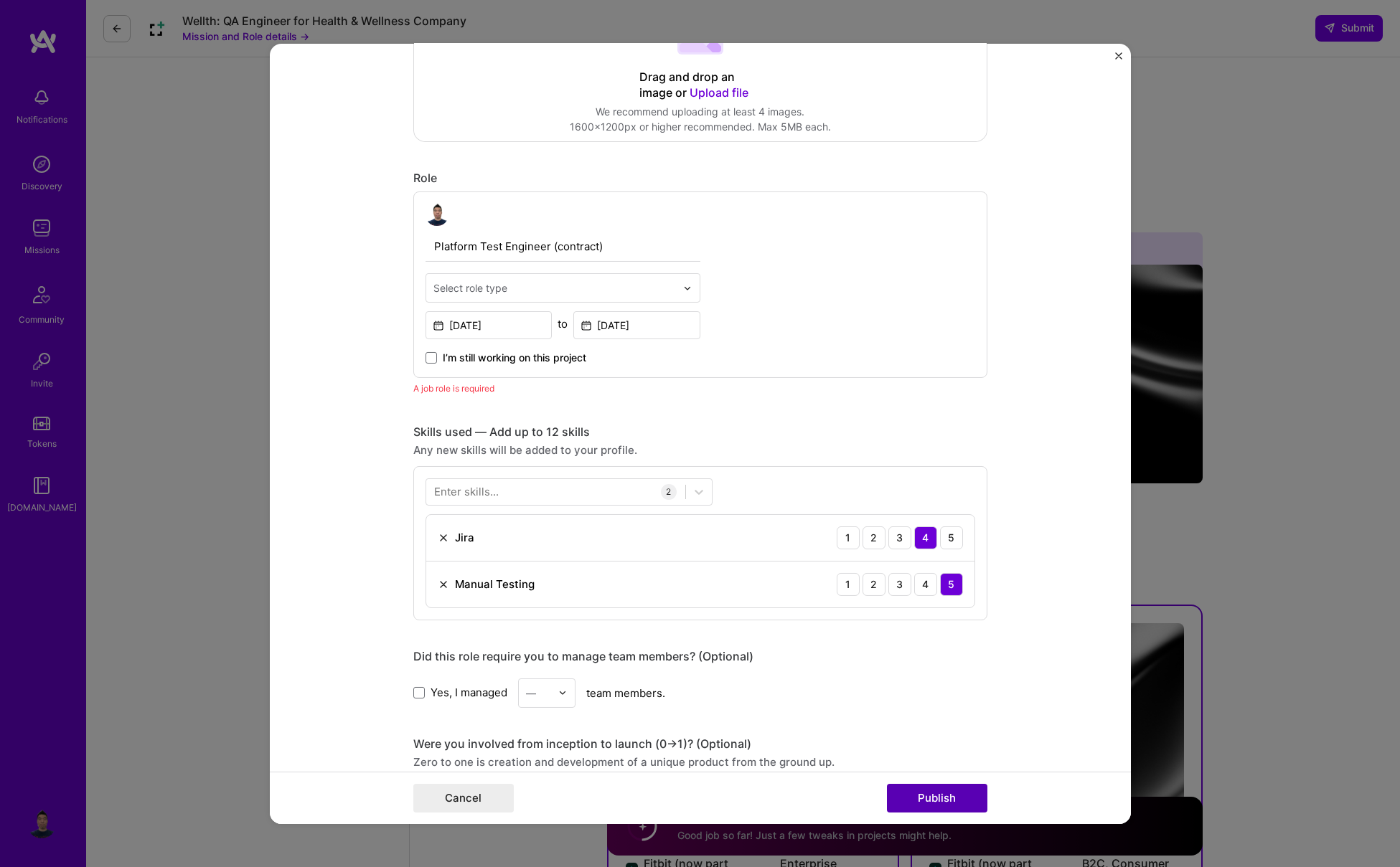
scroll to position [481, 0]
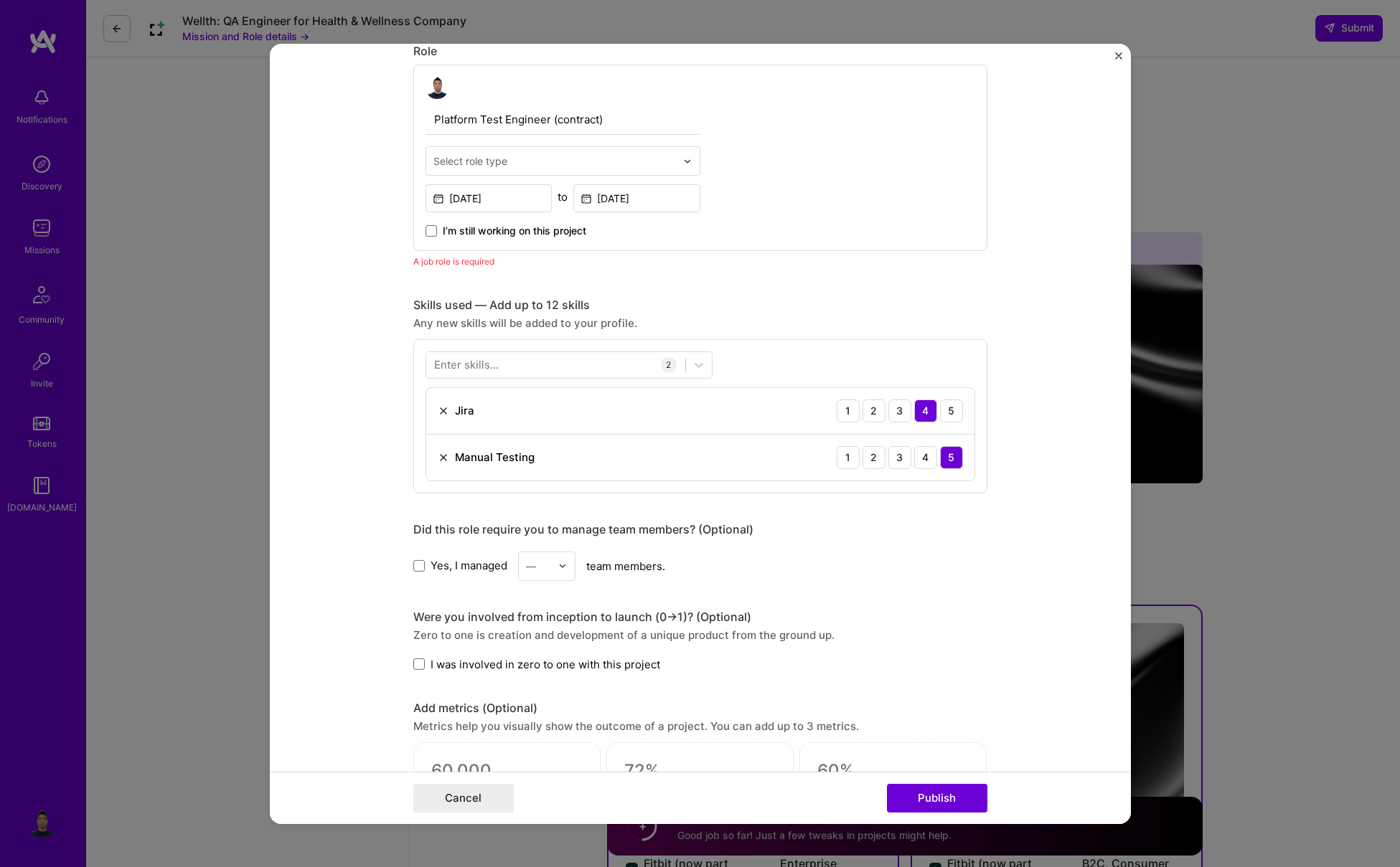
click at [464, 163] on div "Select role type" at bounding box center [470, 161] width 74 height 15
type input "qa"
click at [468, 203] on div "QA Engineer" at bounding box center [562, 199] width 266 height 26
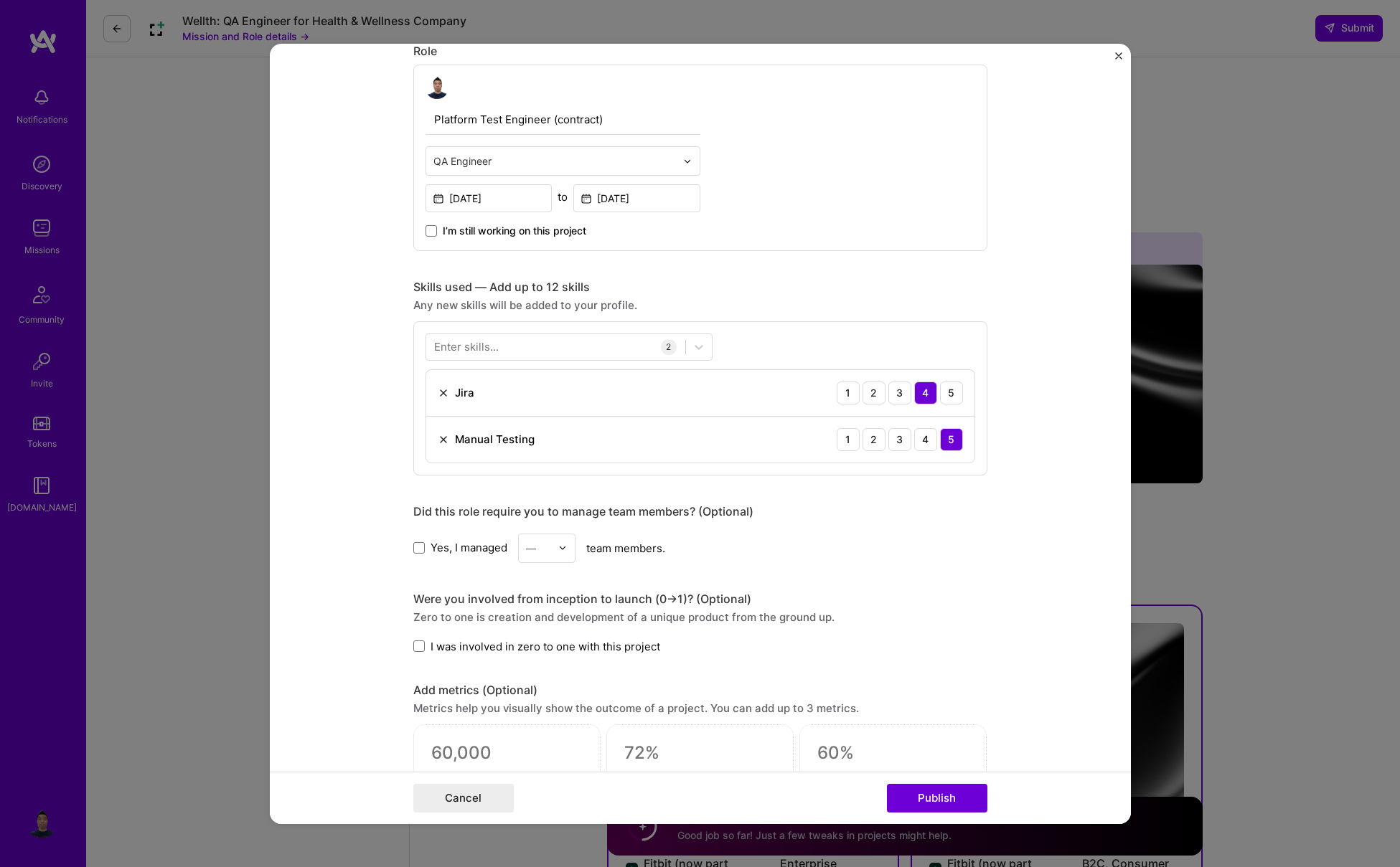
click at [951, 830] on div "Editing suggested project This project is suggested based on your LinkedIn, res…" at bounding box center [700, 433] width 1400 height 867
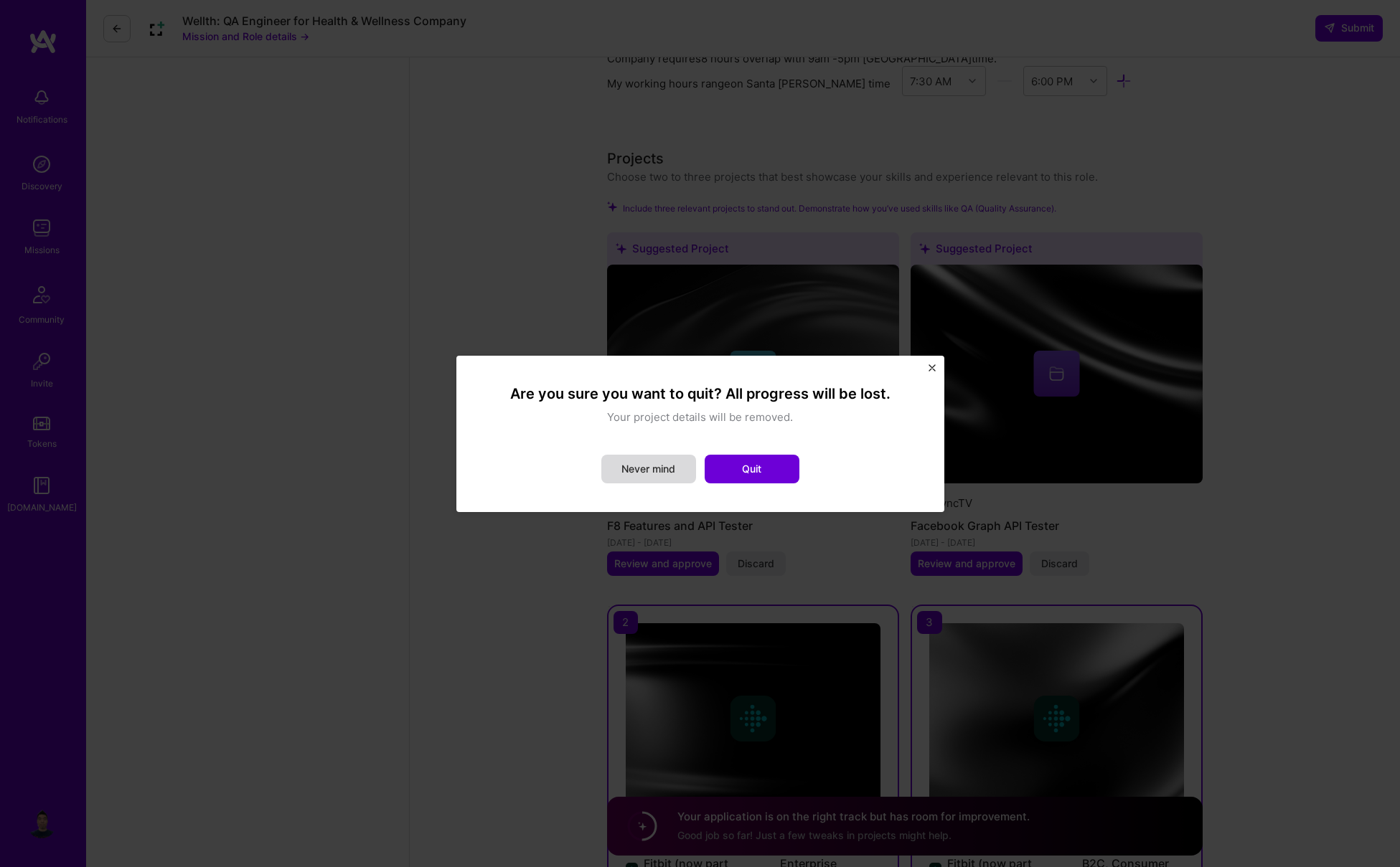
click at [639, 474] on button "Never mind" at bounding box center [649, 469] width 95 height 28
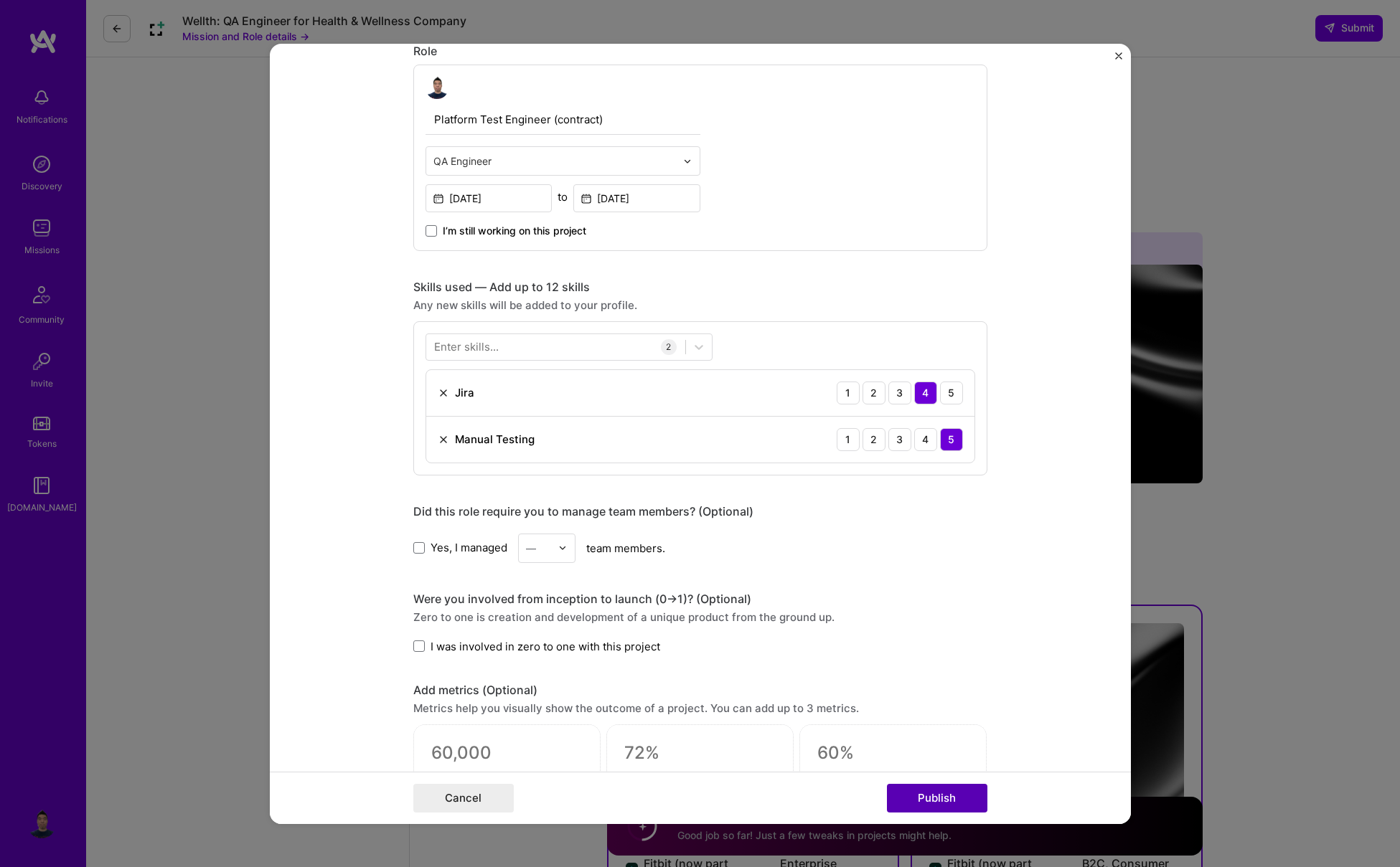
click at [950, 800] on button "Publish" at bounding box center [937, 798] width 100 height 28
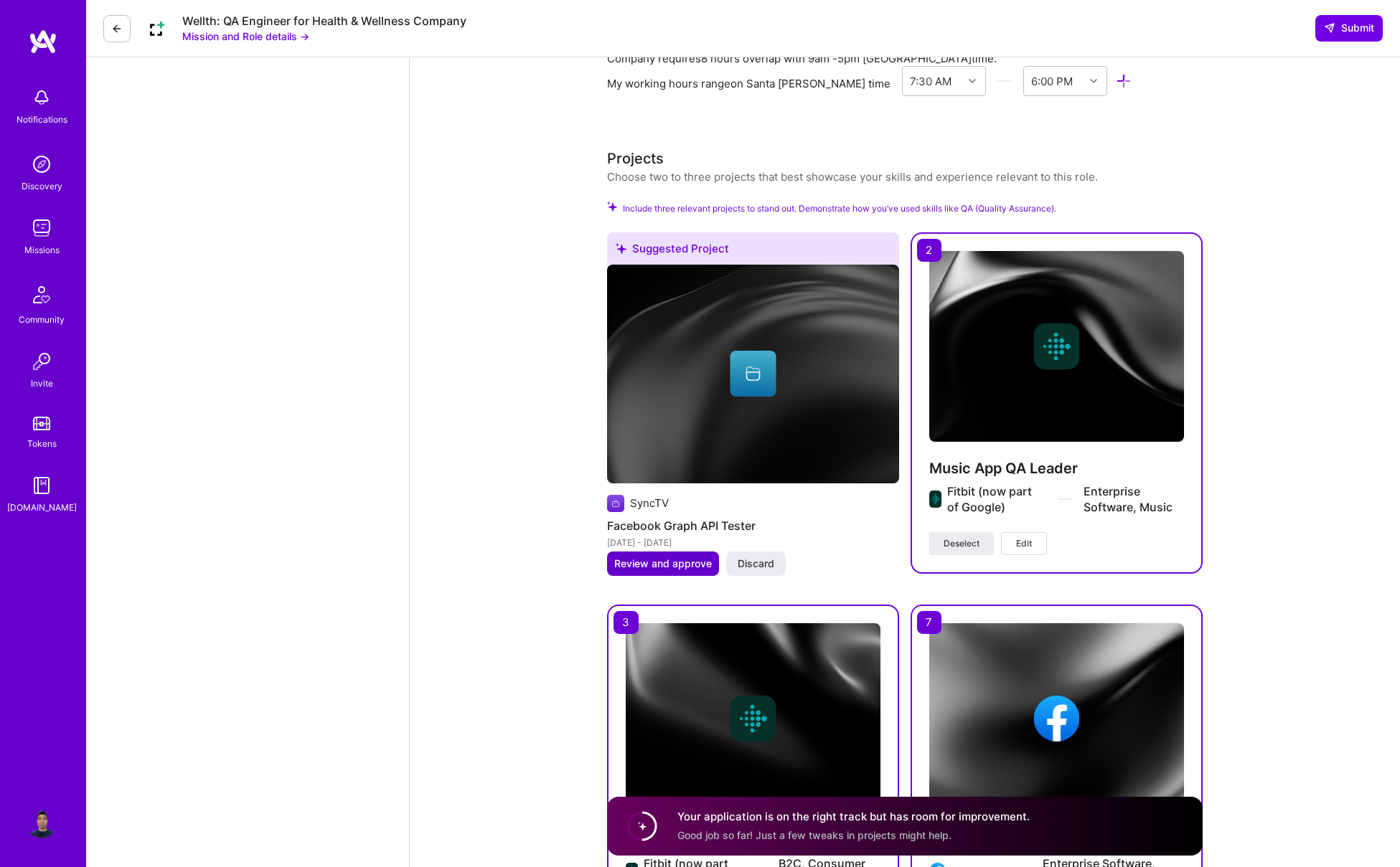
click at [685, 557] on span "Review and approve" at bounding box center [662, 564] width 97 height 14
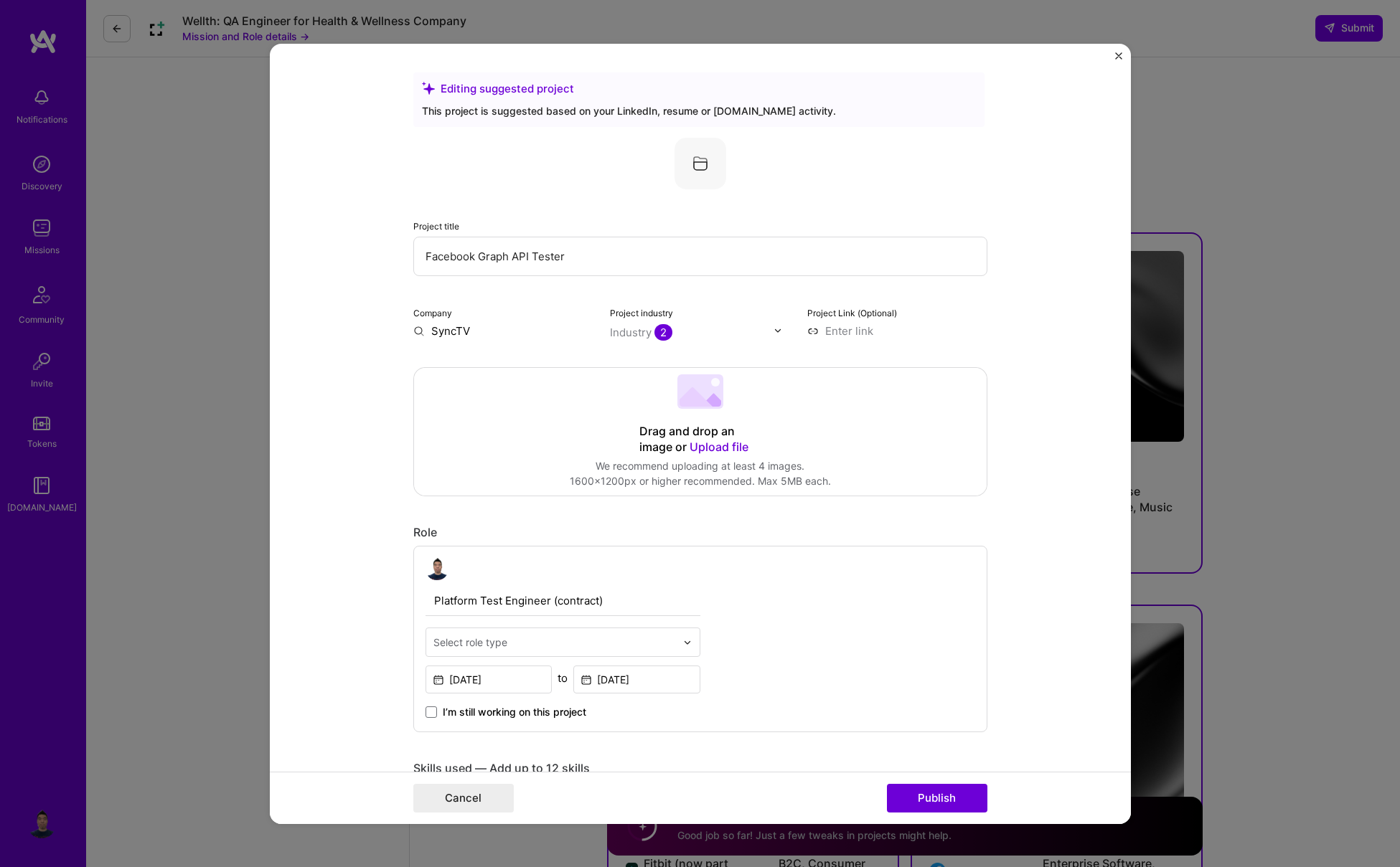
click at [446, 330] on input "SyncTV" at bounding box center [503, 330] width 180 height 15
click at [419, 335] on input "SyncTV" at bounding box center [503, 330] width 180 height 15
click at [447, 331] on input "SyncTV" at bounding box center [503, 330] width 180 height 15
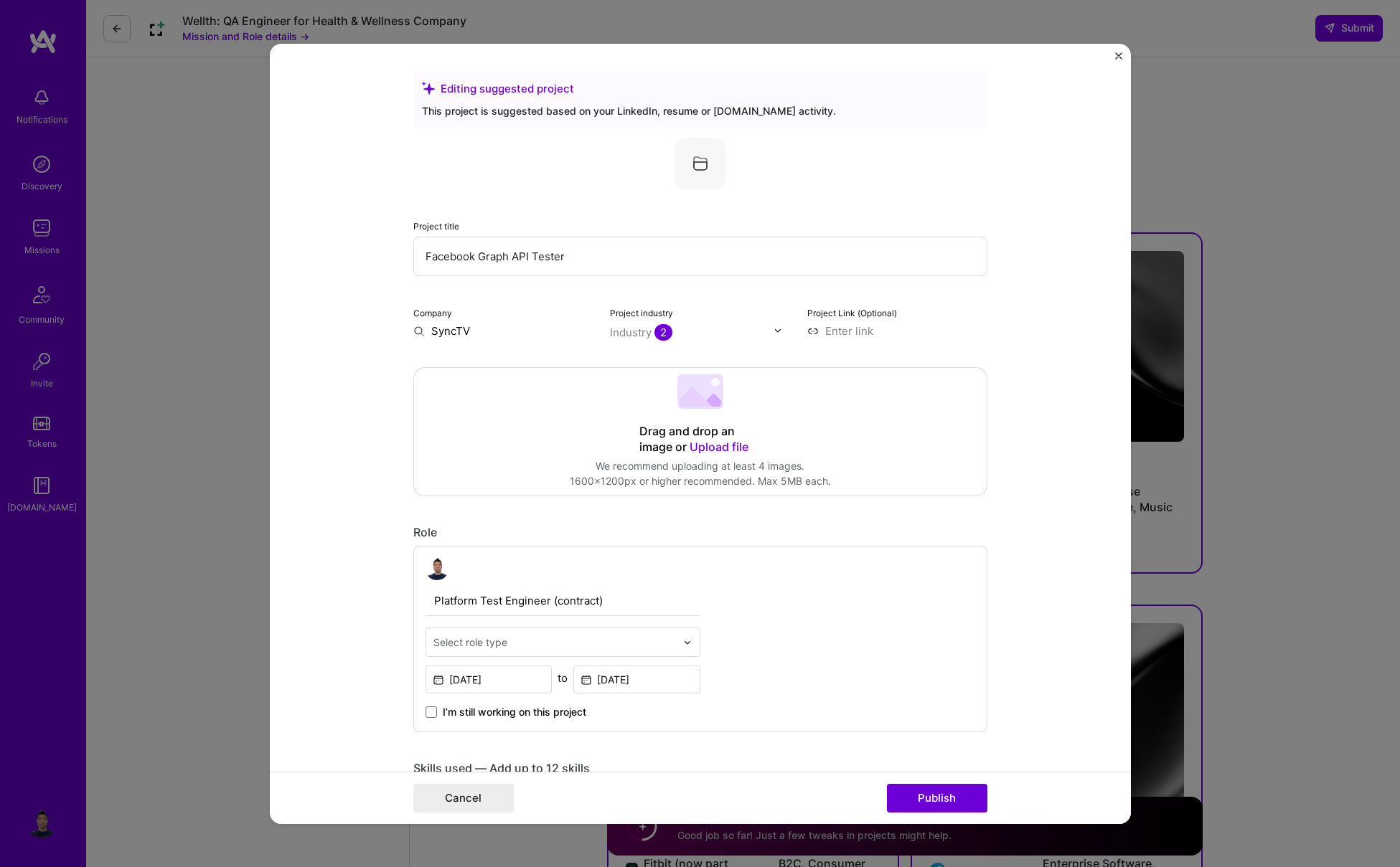
click at [447, 331] on input "SyncTV" at bounding box center [503, 330] width 180 height 15
click at [487, 370] on span "[DOMAIN_NAME]" at bounding box center [492, 373] width 70 height 11
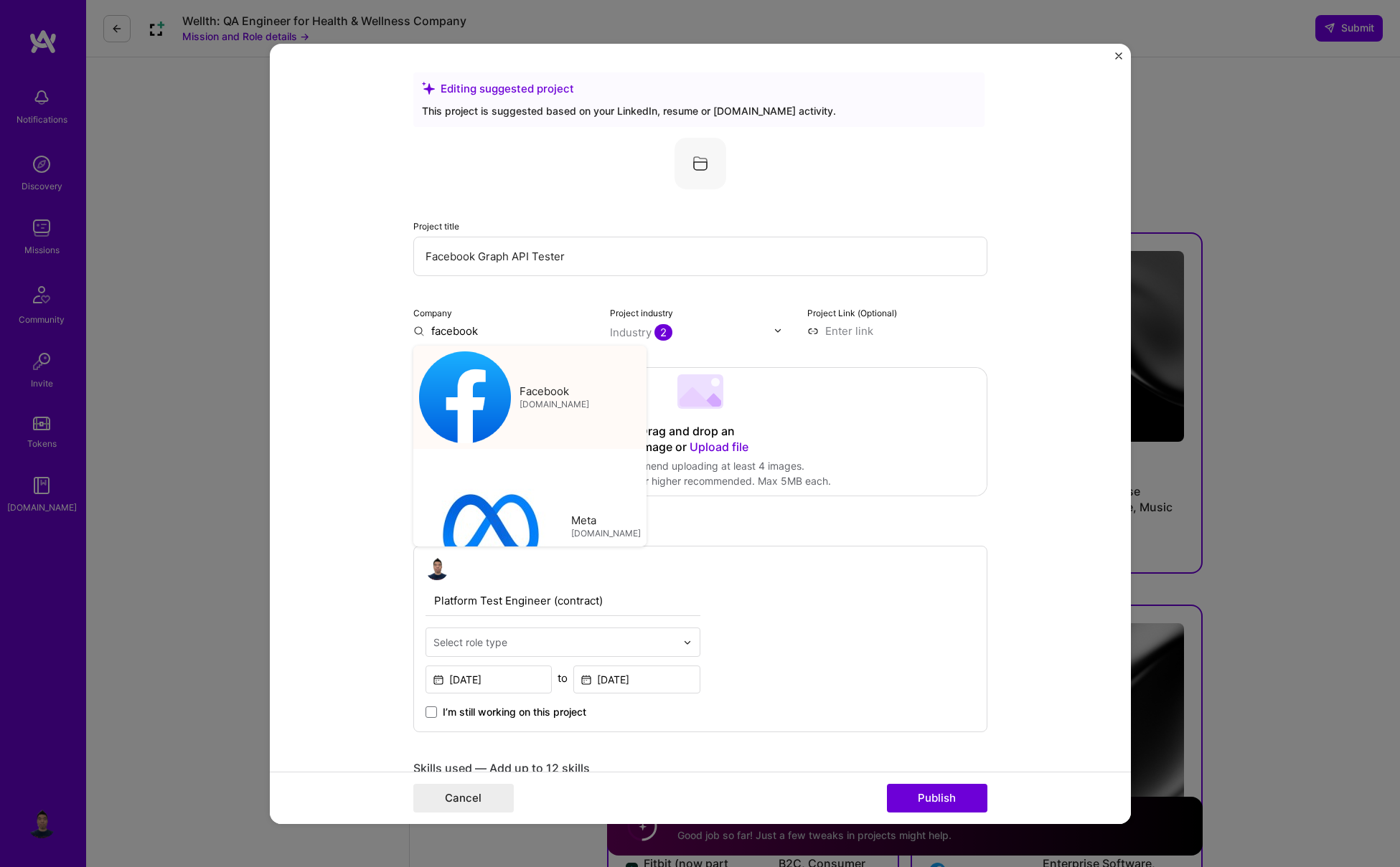
type input "Facebook"
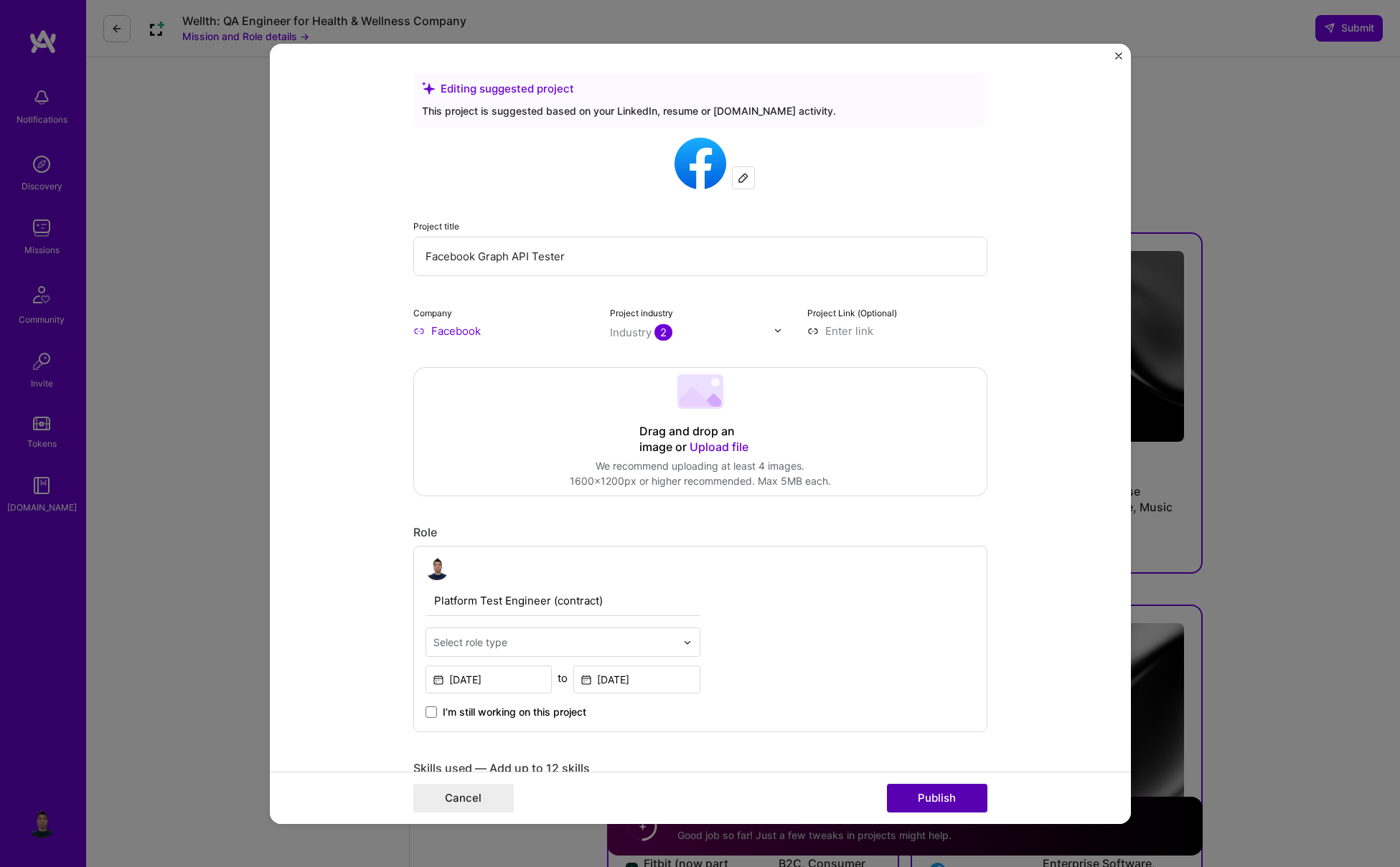
click at [923, 798] on button "Publish" at bounding box center [937, 798] width 100 height 28
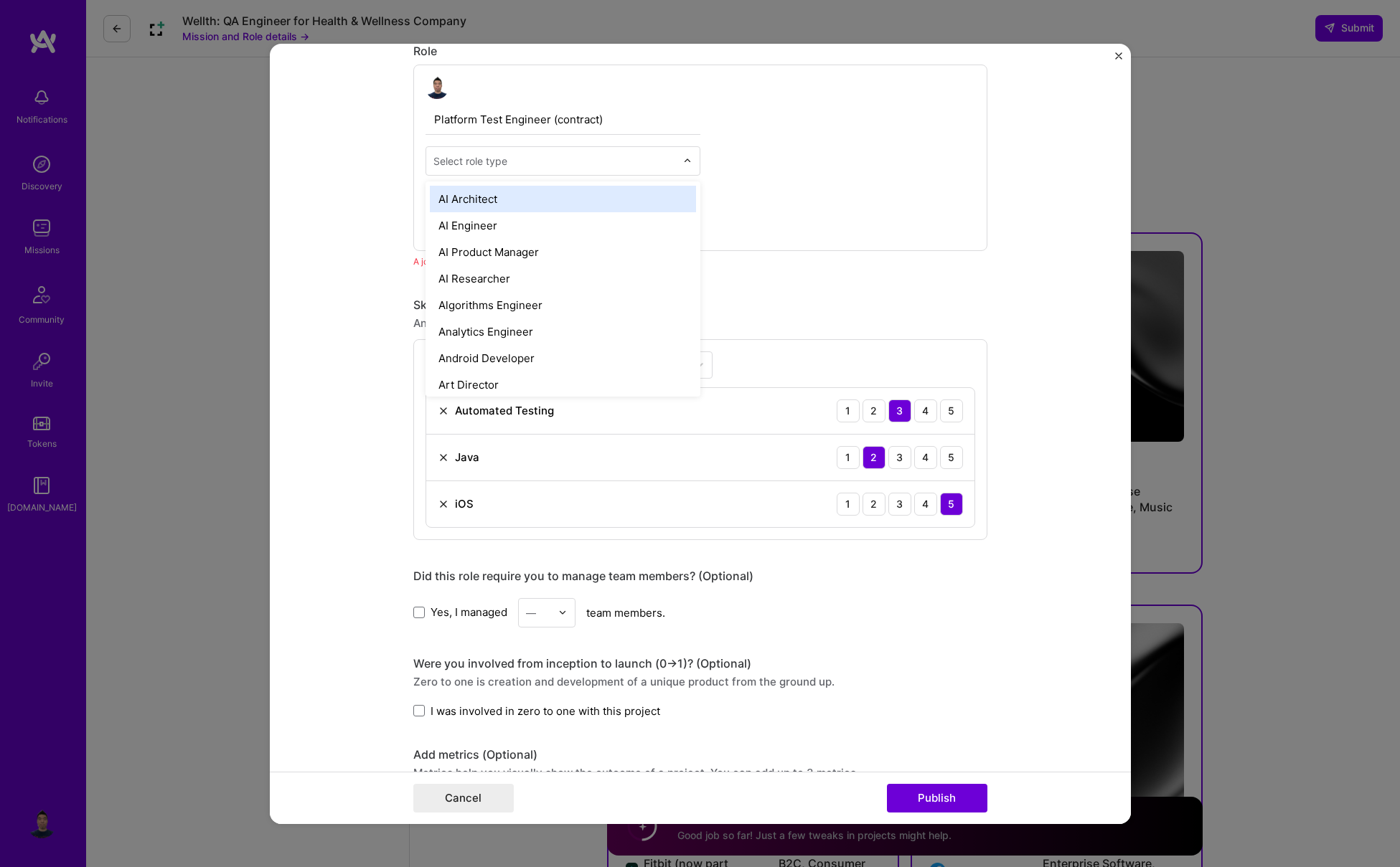
click at [463, 150] on div "Select role type" at bounding box center [555, 162] width 257 height 28
type input "qa"
click at [474, 200] on div "QA Engineer" at bounding box center [562, 199] width 266 height 26
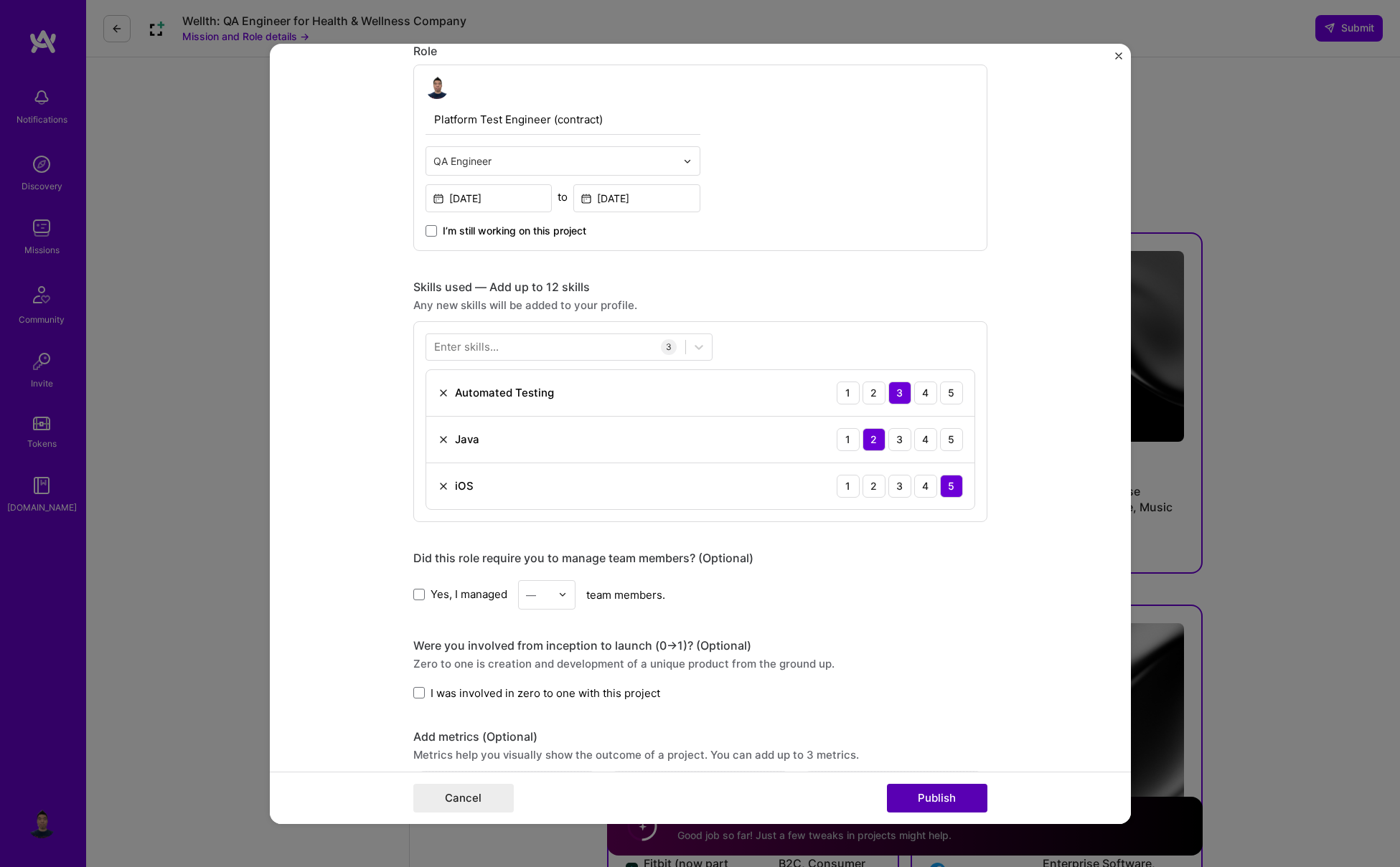
click at [906, 792] on button "Publish" at bounding box center [937, 798] width 100 height 28
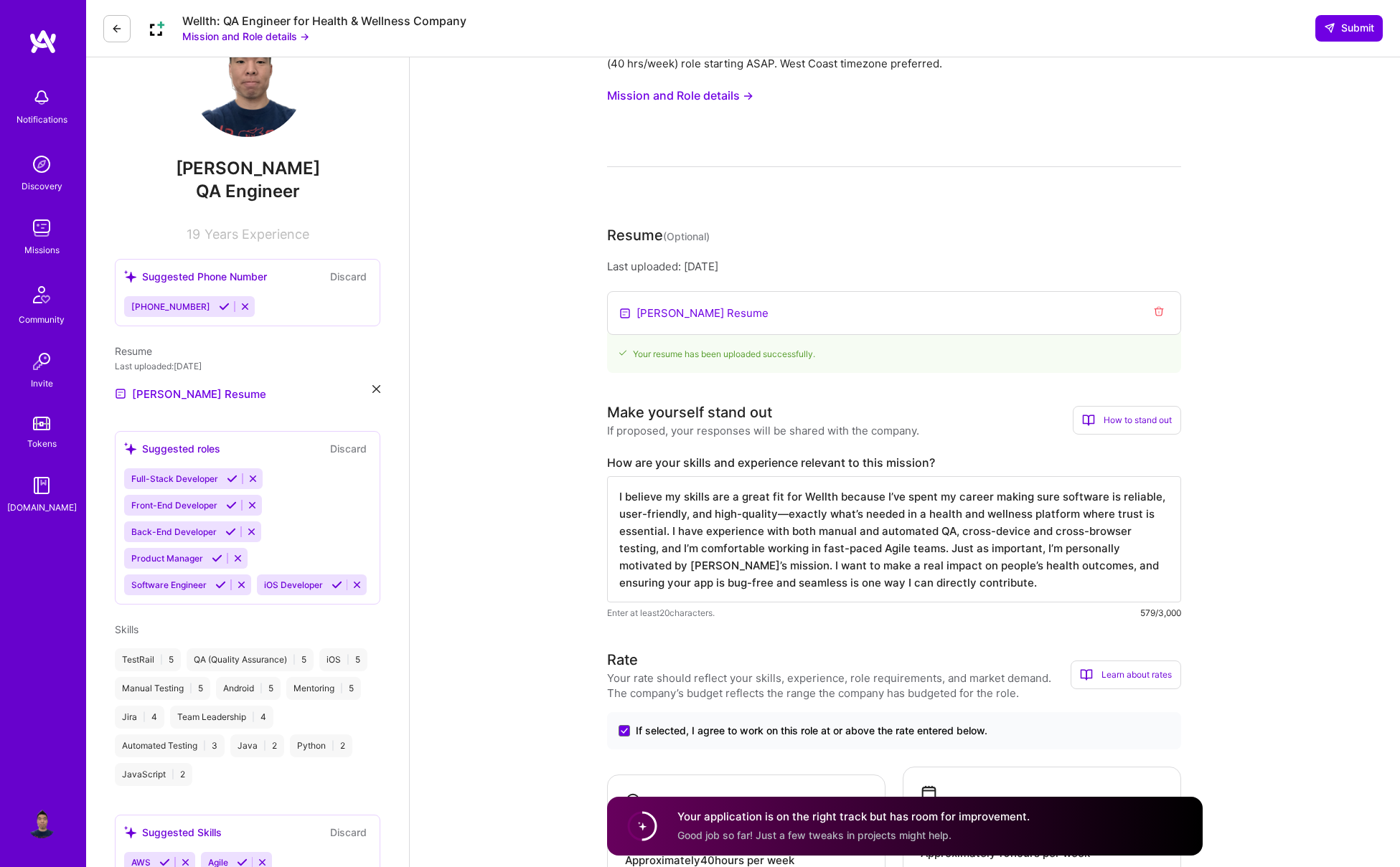
scroll to position [0, 0]
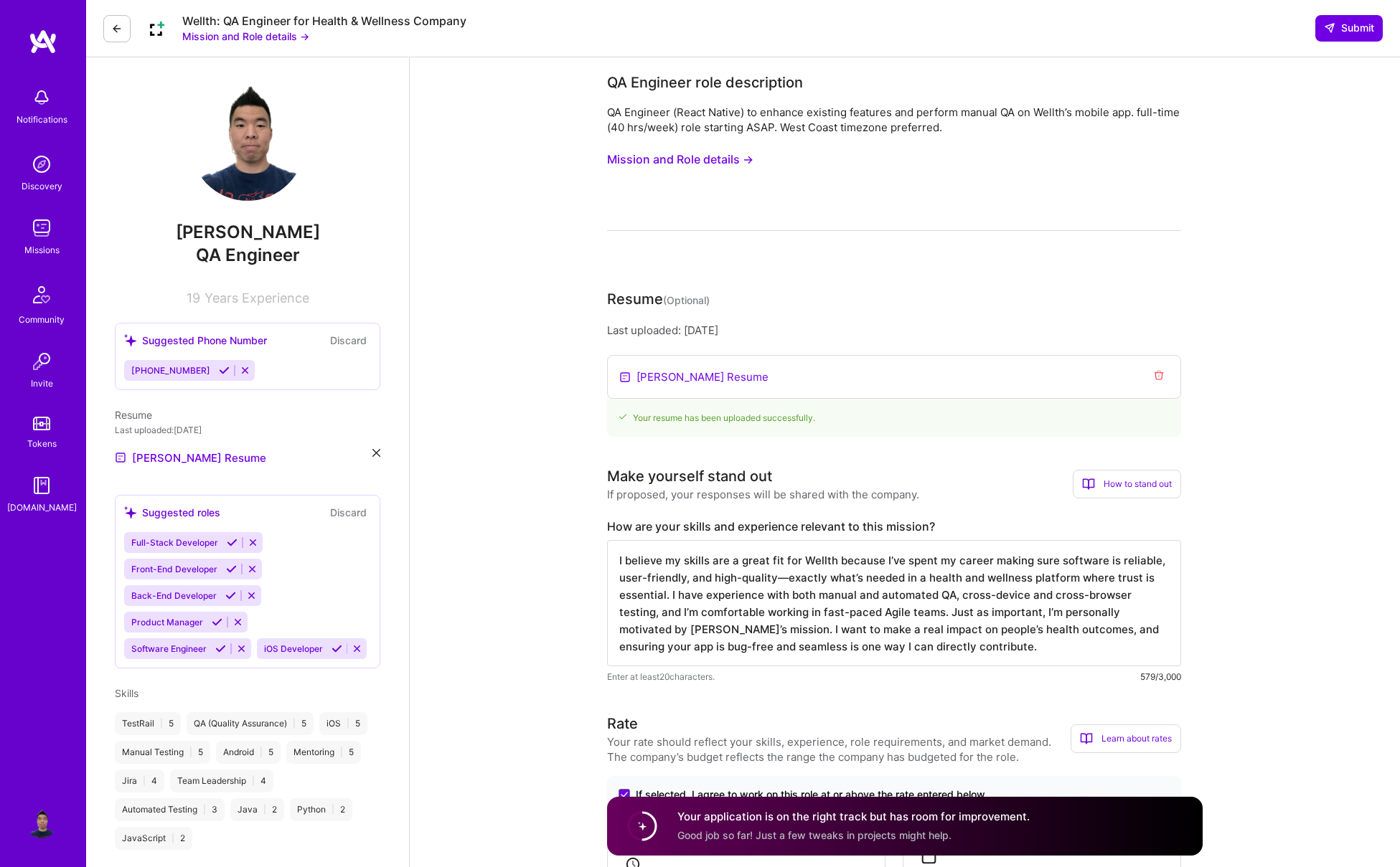
click at [1020, 41] on div "Wellth: QA Engineer for Health & Wellness Company Mission and Role details → Su…" at bounding box center [743, 28] width 1314 height 58
click at [1020, 34] on span "Submit" at bounding box center [1349, 27] width 50 height 14
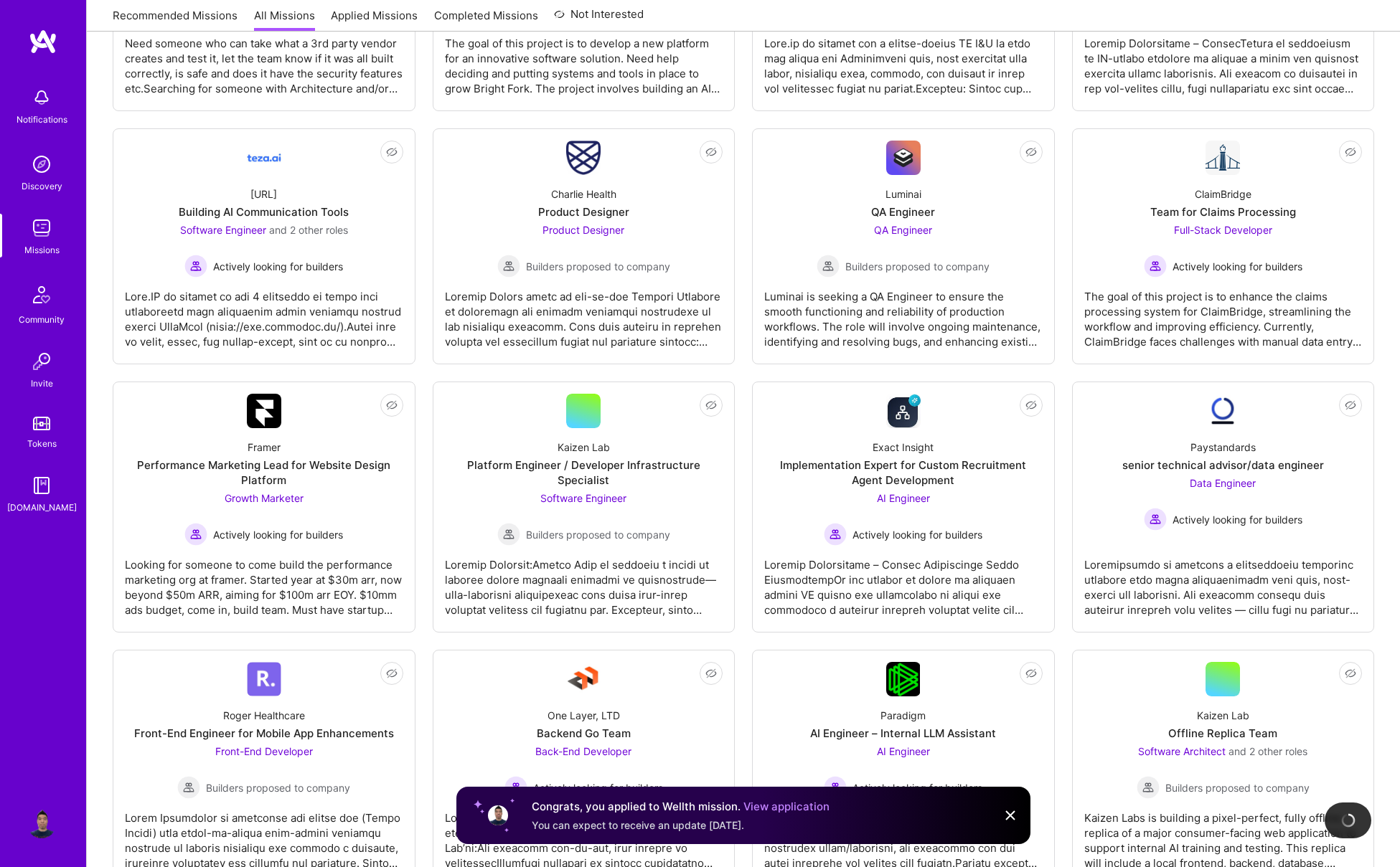
scroll to position [713, 0]
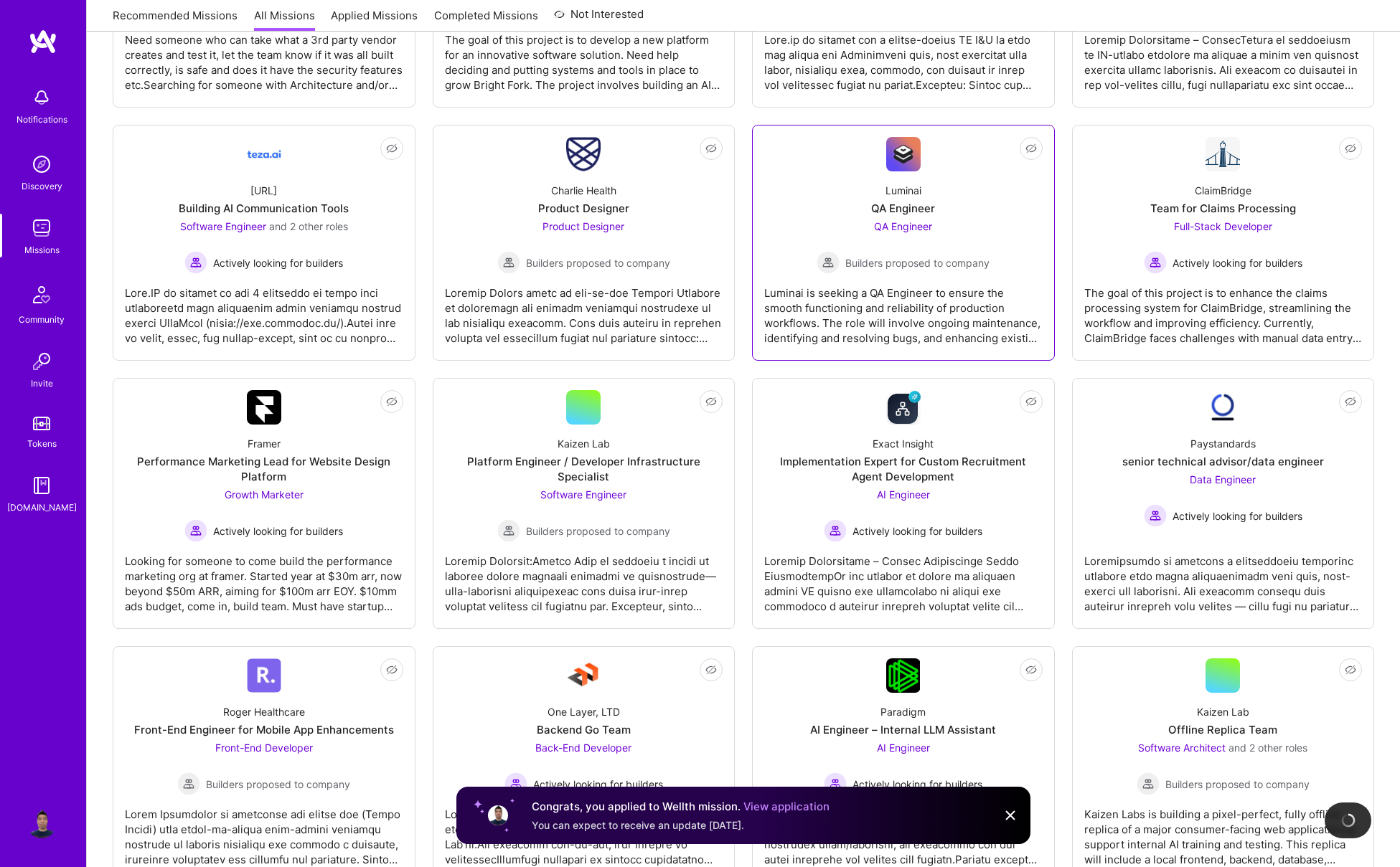
click at [902, 314] on div "Luminai is seeking a QA Engineer to ensure the smooth functioning and reliabili…" at bounding box center [903, 310] width 278 height 72
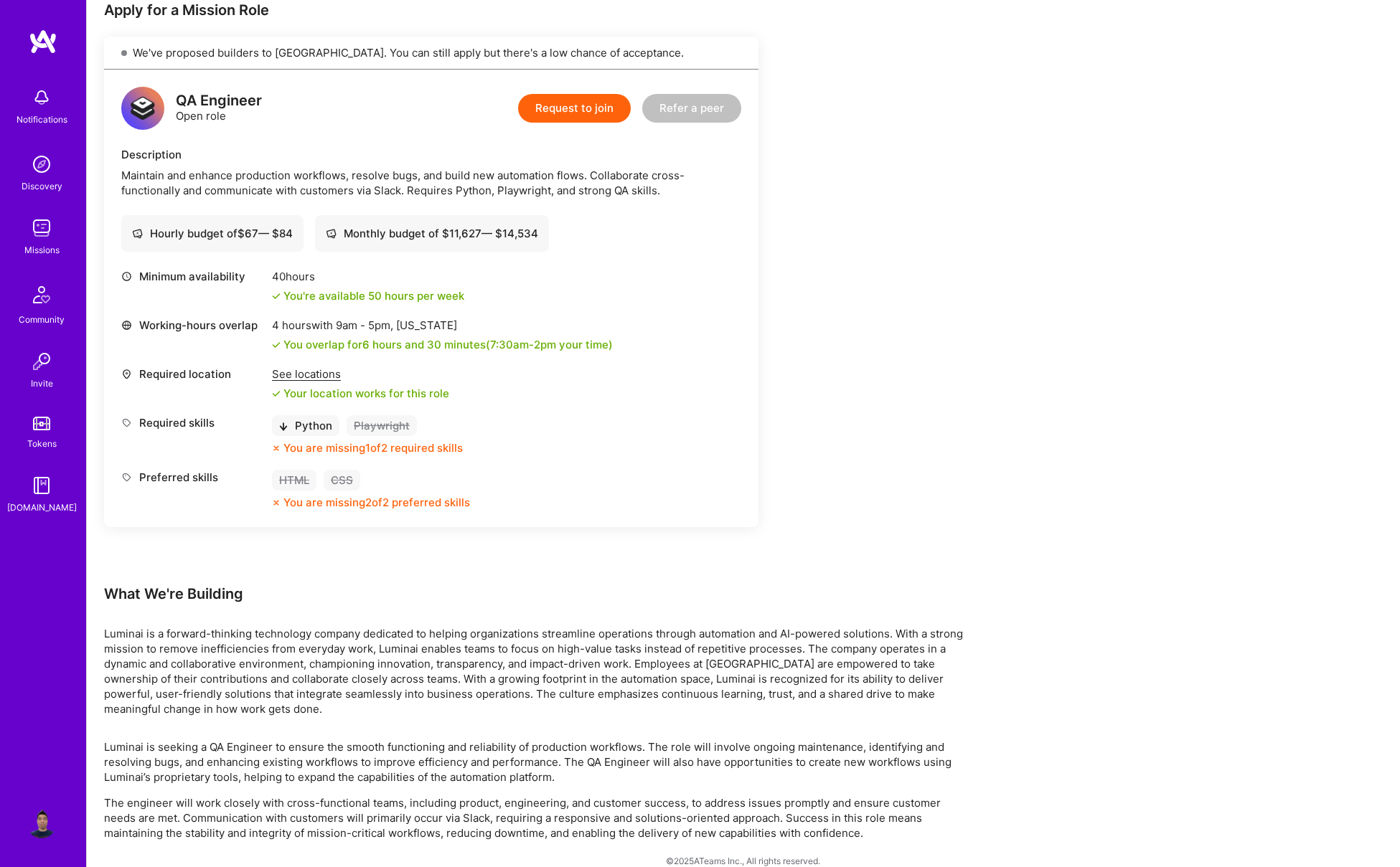
scroll to position [290, 0]
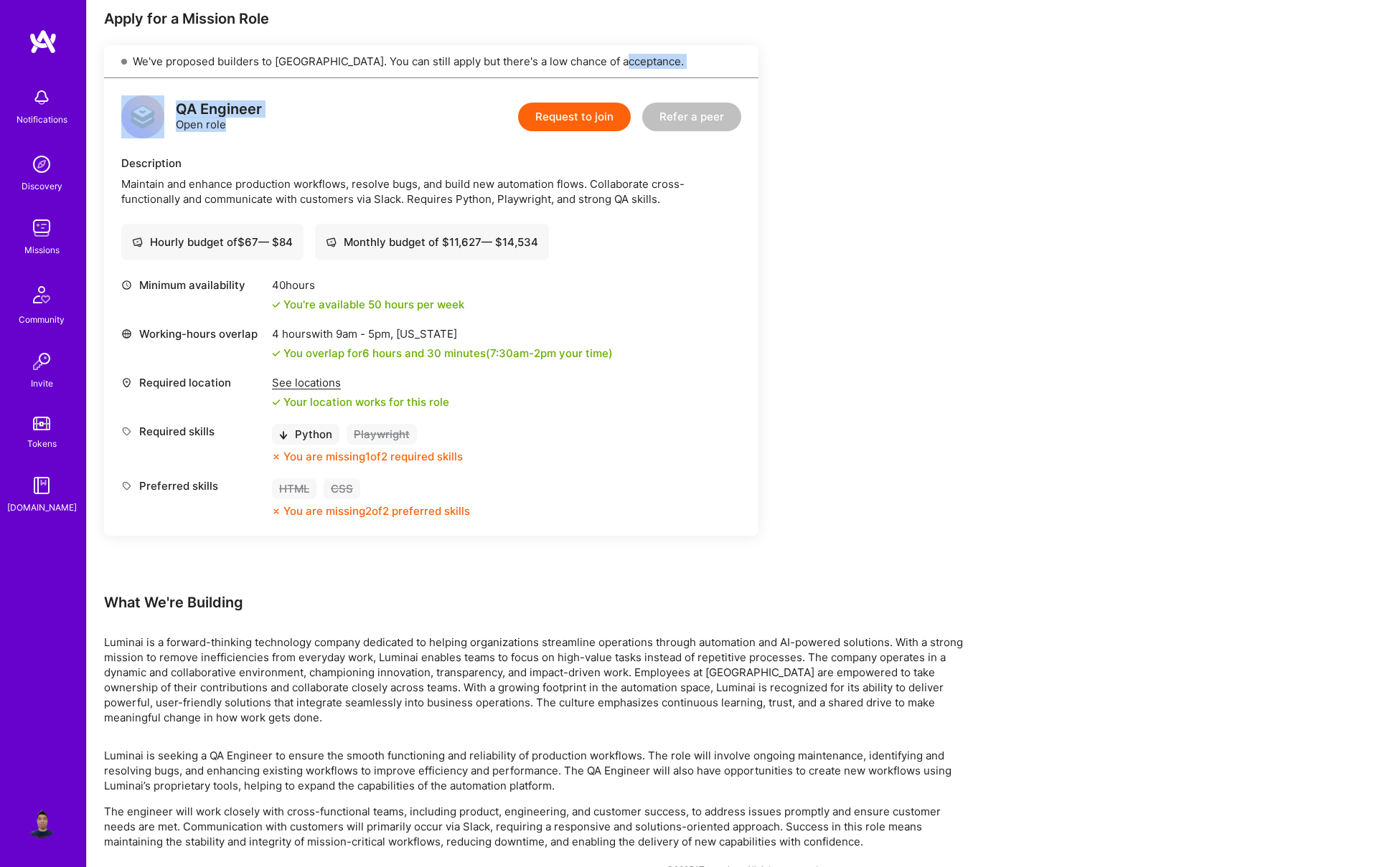
drag, startPoint x: 574, startPoint y: 101, endPoint x: 548, endPoint y: 73, distance: 38.2
click at [548, 73] on div "We've proposed builders to [GEOGRAPHIC_DATA]. You can still apply but there's a…" at bounding box center [431, 290] width 655 height 491
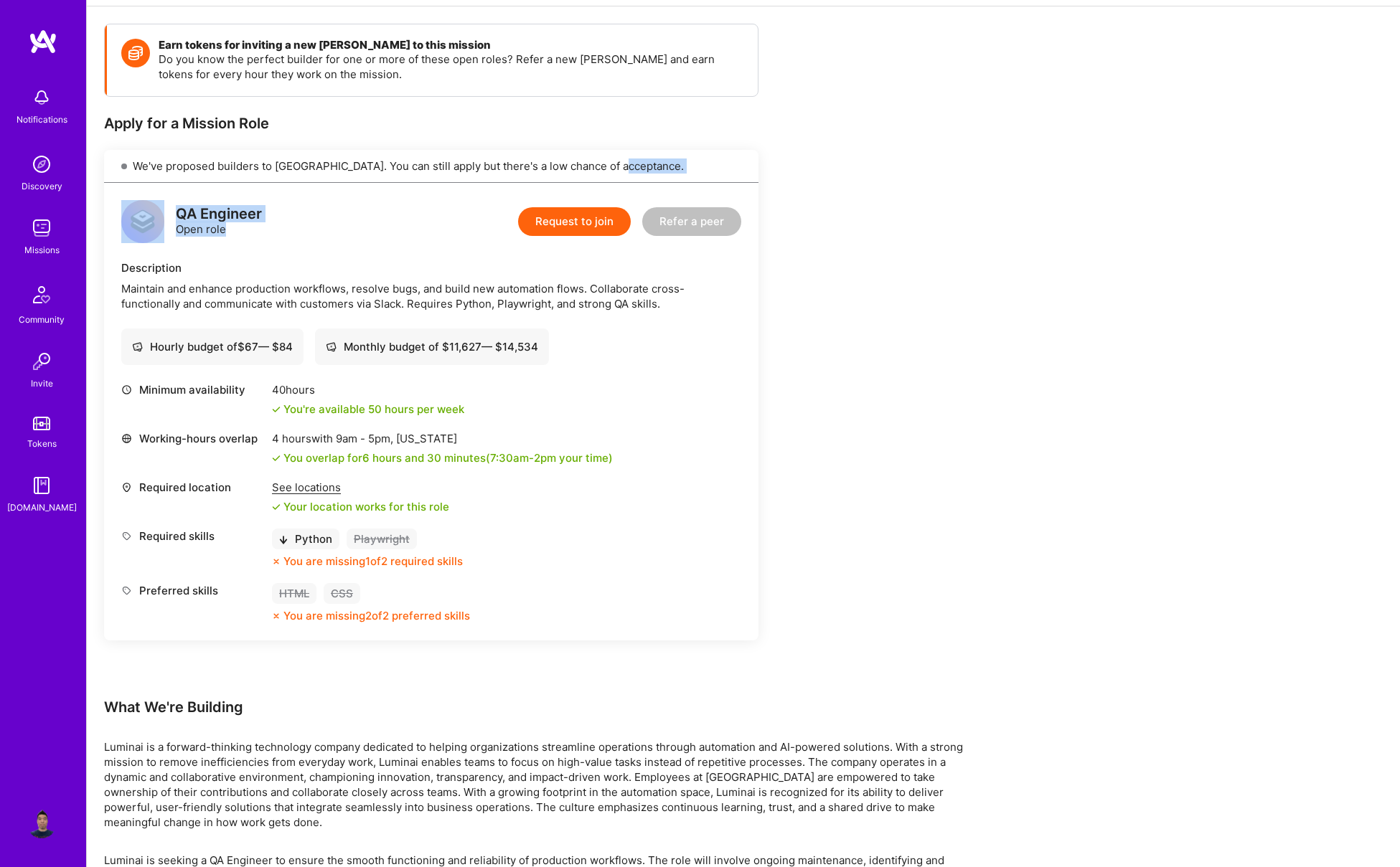
scroll to position [0, 0]
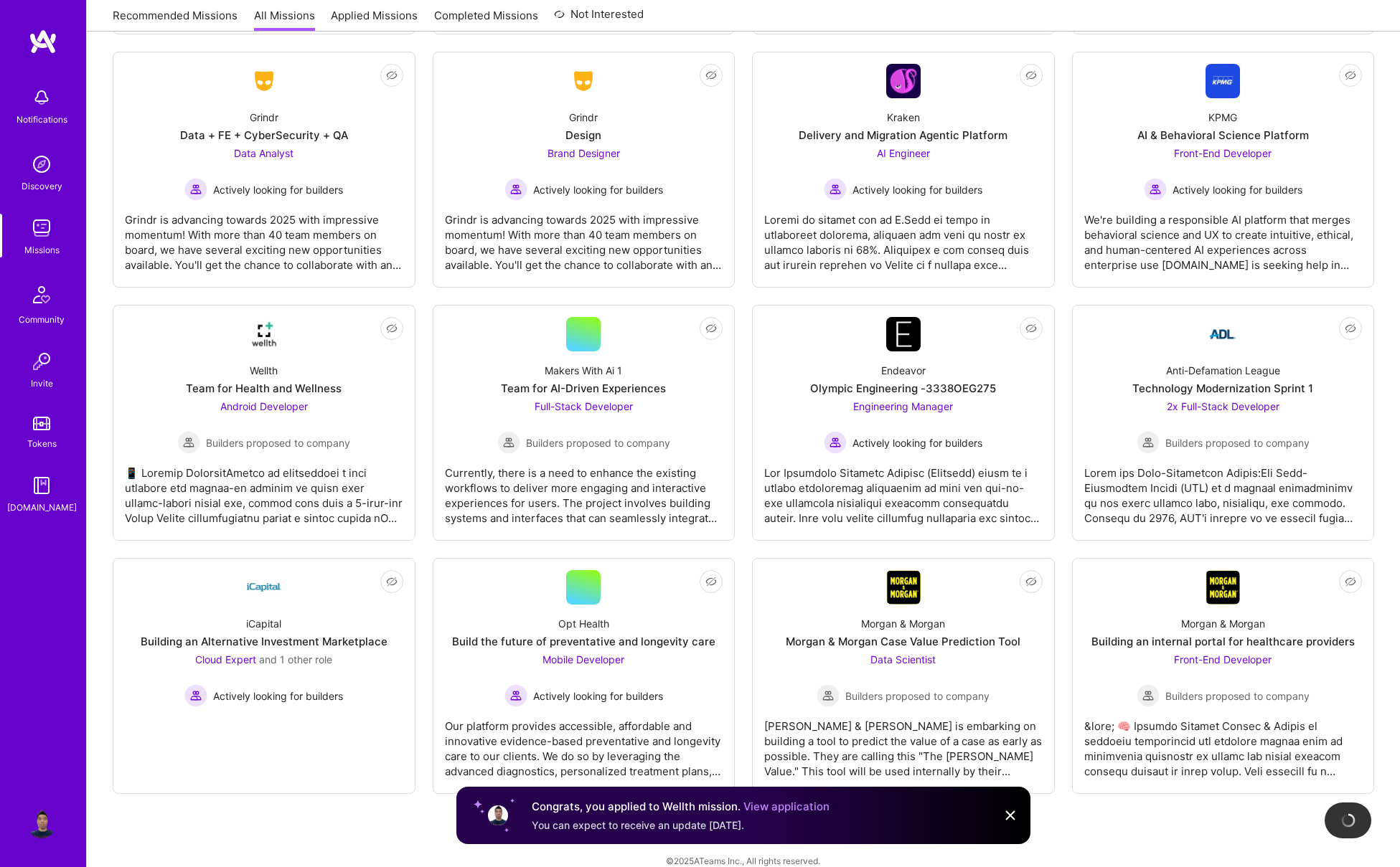
scroll to position [3397, 0]
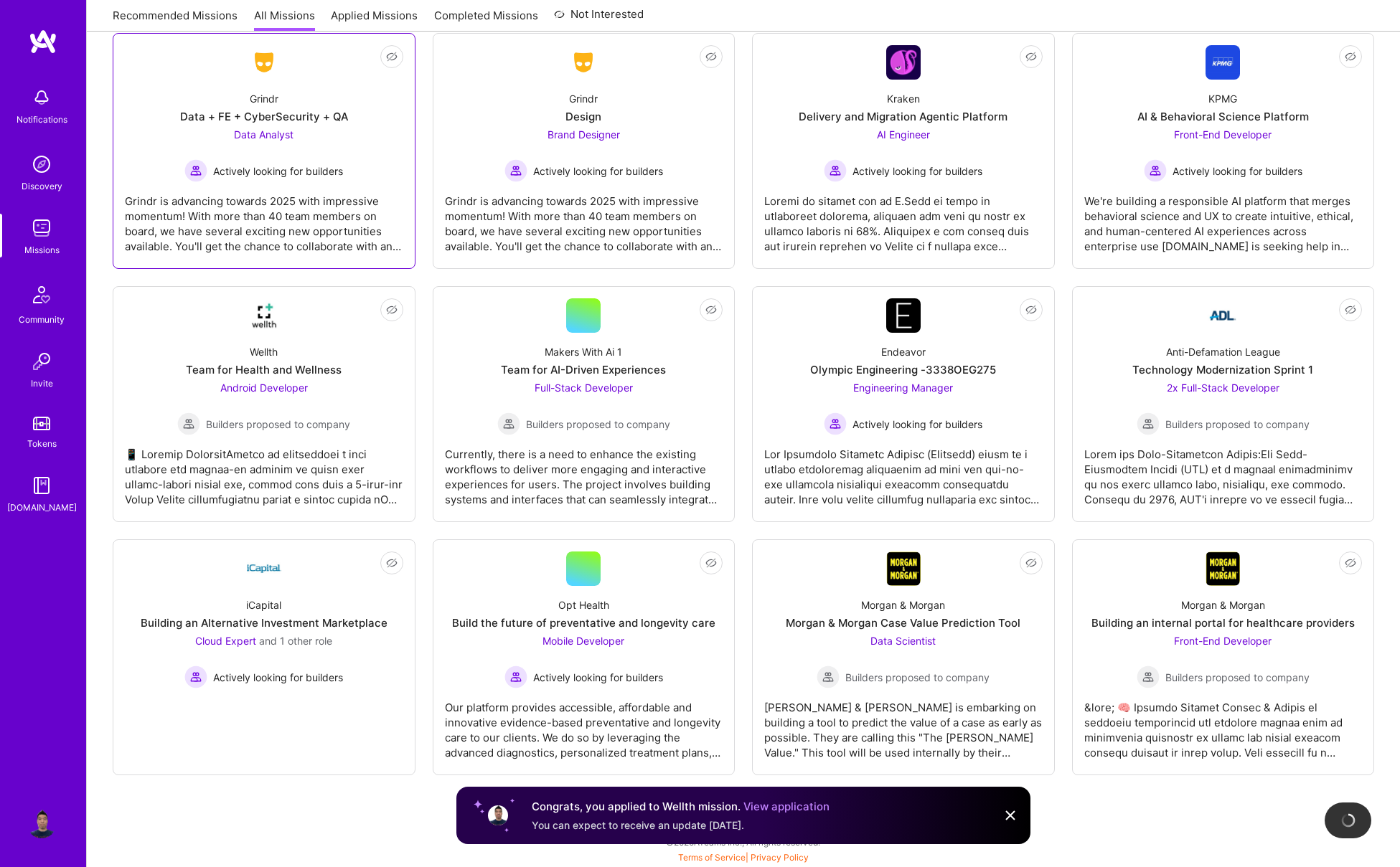
click at [296, 101] on div "Grindr Data + FE + CyberSecurity + QA Data Analyst Actively looking for builders" at bounding box center [264, 130] width 278 height 102
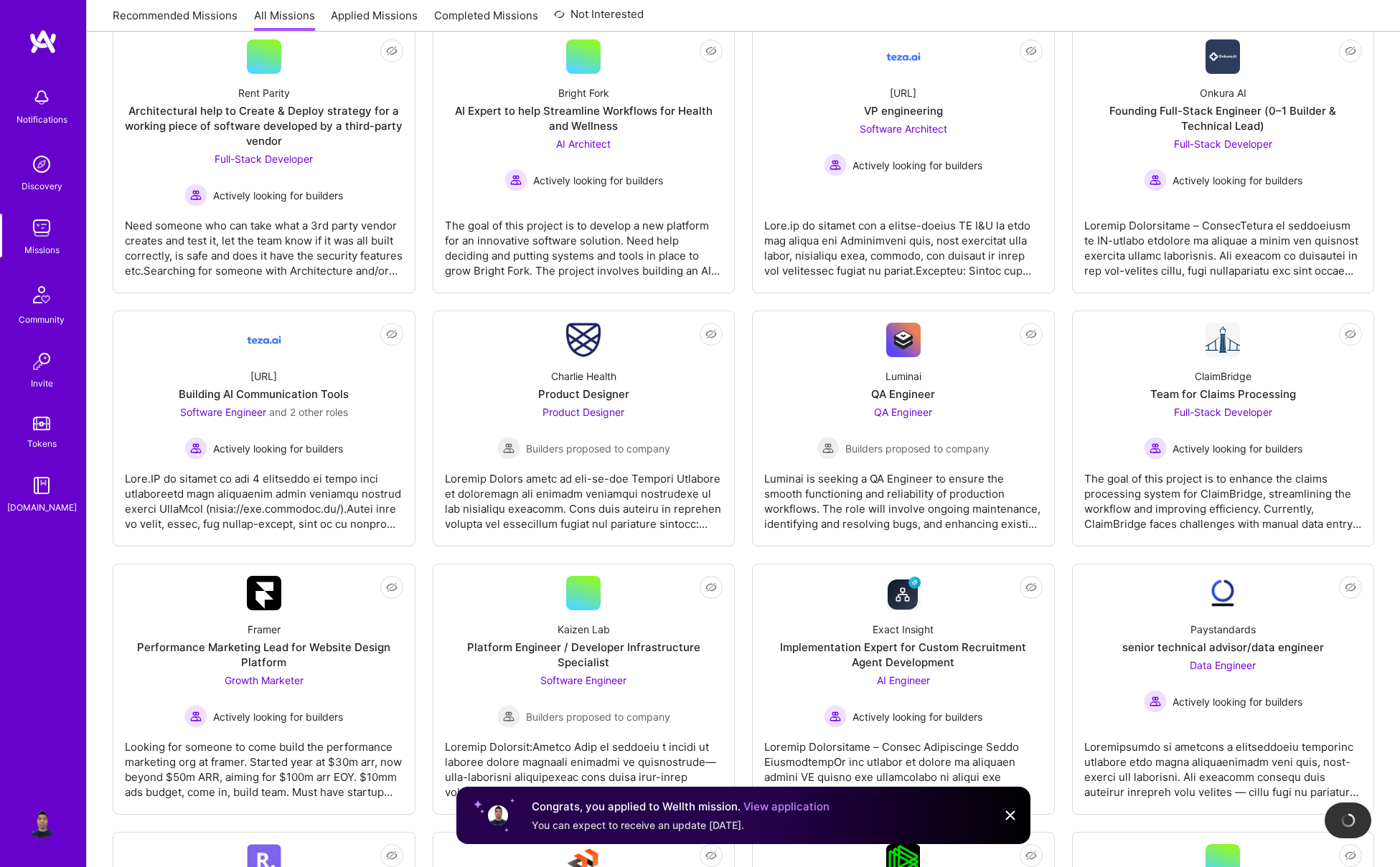
scroll to position [520, 0]
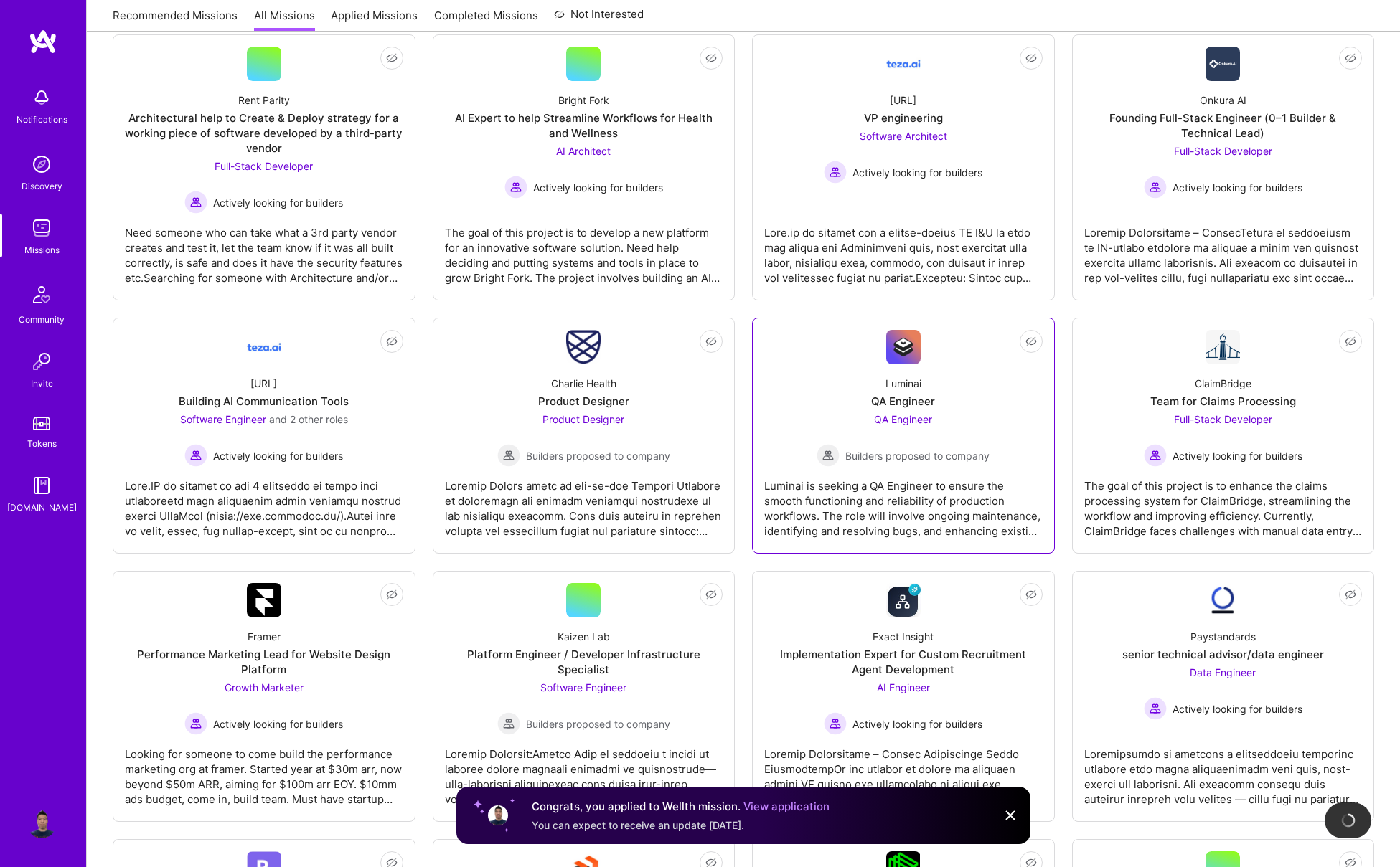
click at [980, 477] on div "Luminai is seeking a QA Engineer to ensure the smooth functioning and reliabili…" at bounding box center [903, 503] width 278 height 72
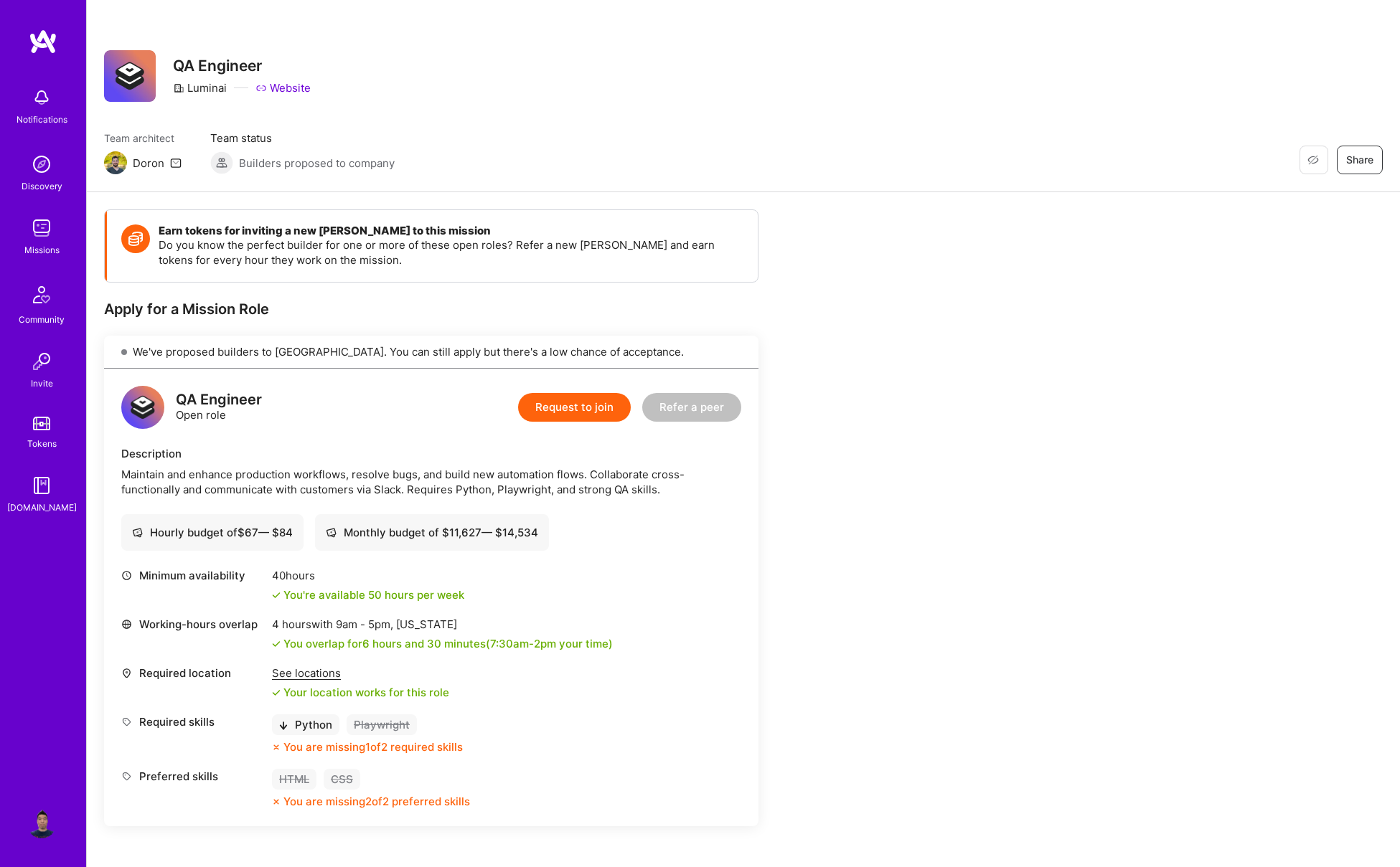
click at [588, 408] on button "Request to join" at bounding box center [574, 407] width 113 height 28
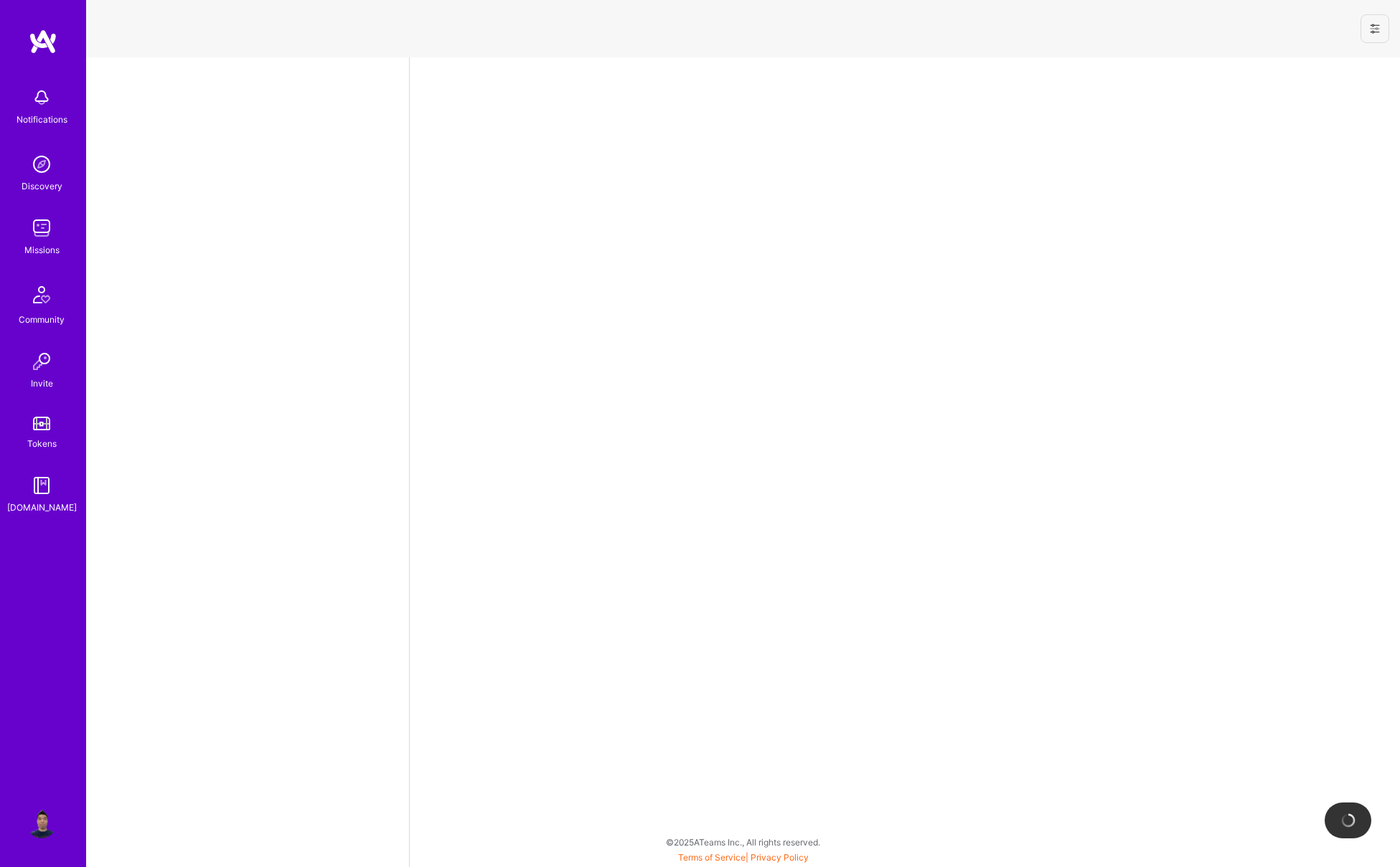
select select "US"
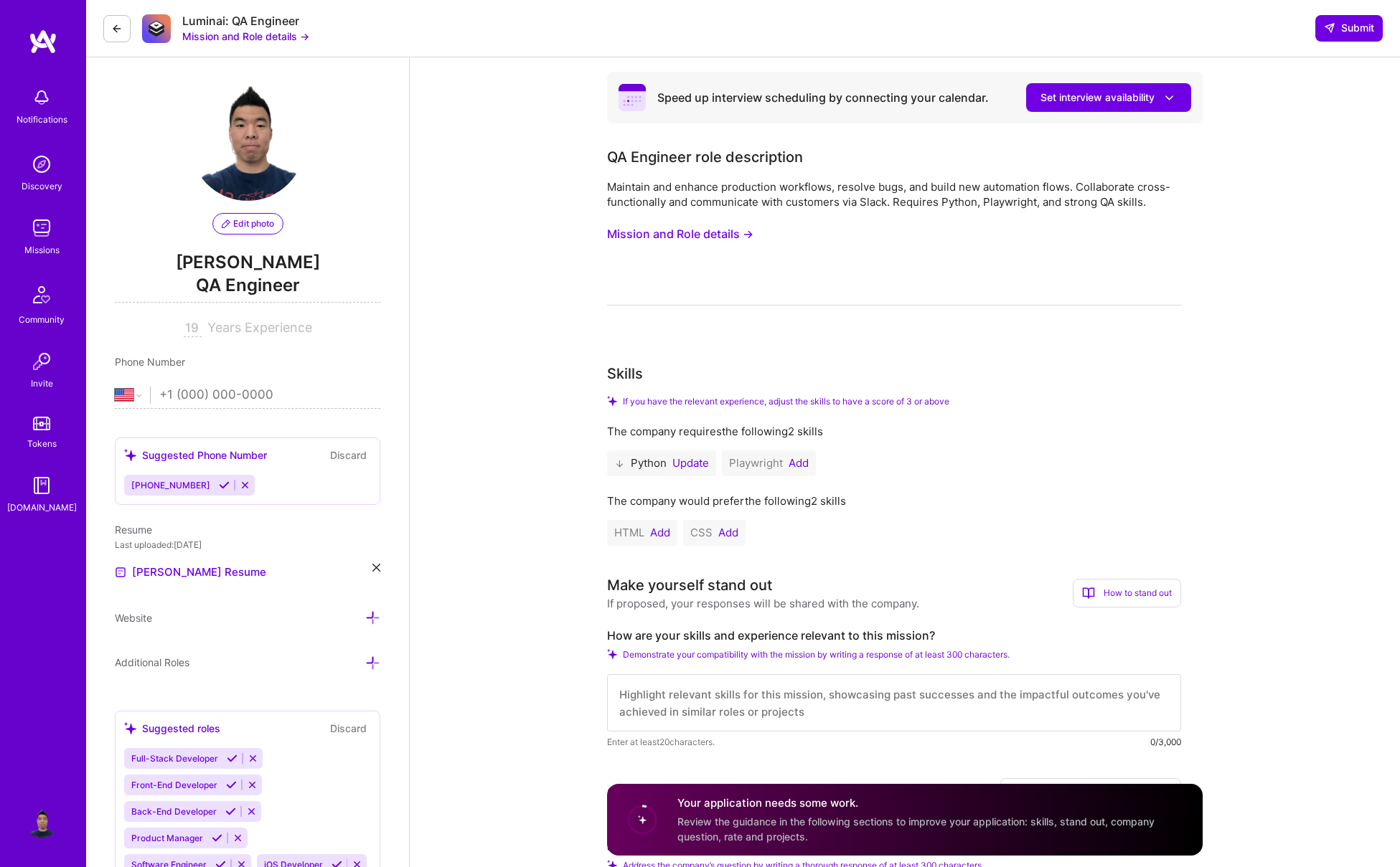
click at [45, 43] on img at bounding box center [43, 41] width 28 height 26
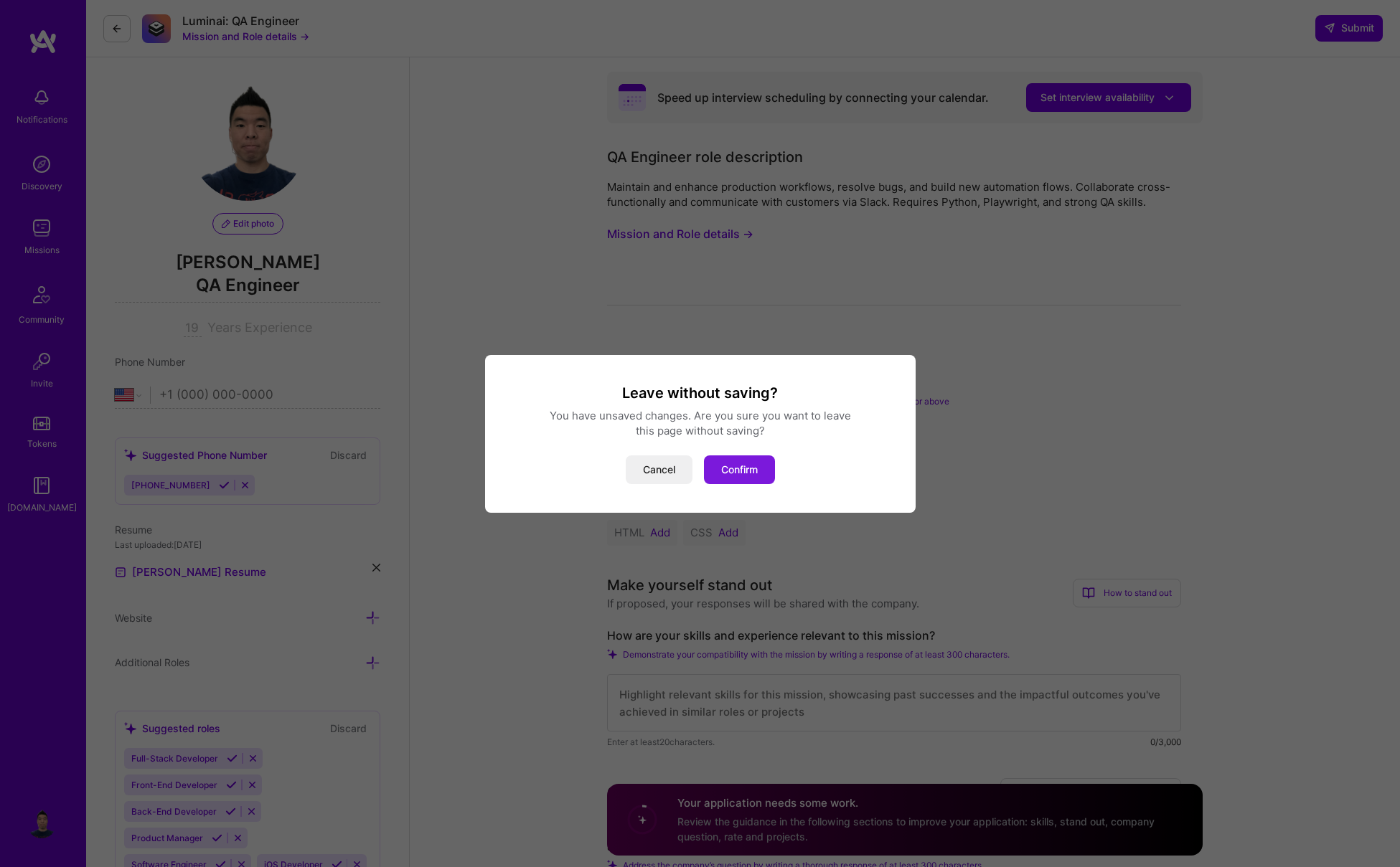
click at [744, 470] on button "Confirm" at bounding box center [739, 470] width 71 height 28
